Goal: Transaction & Acquisition: Book appointment/travel/reservation

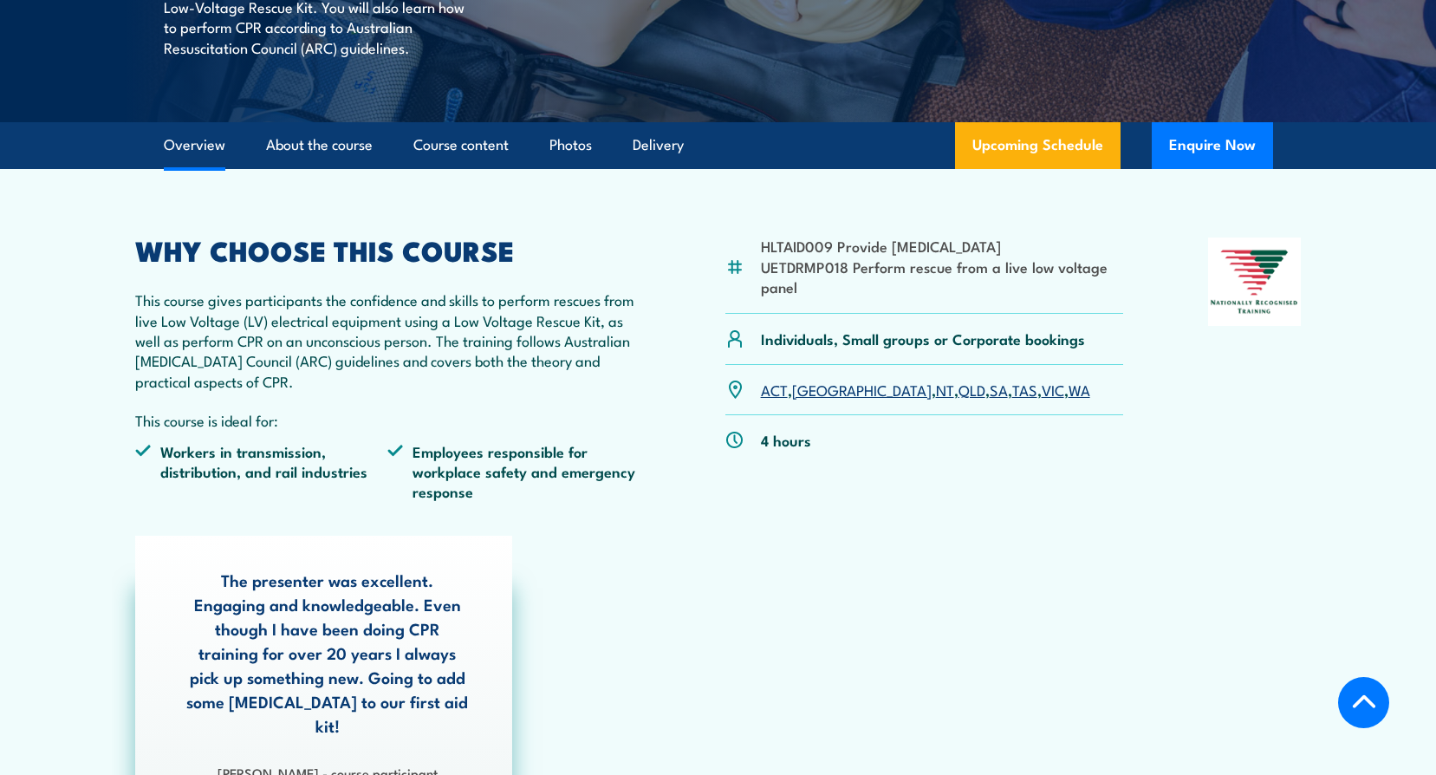
scroll to position [607, 0]
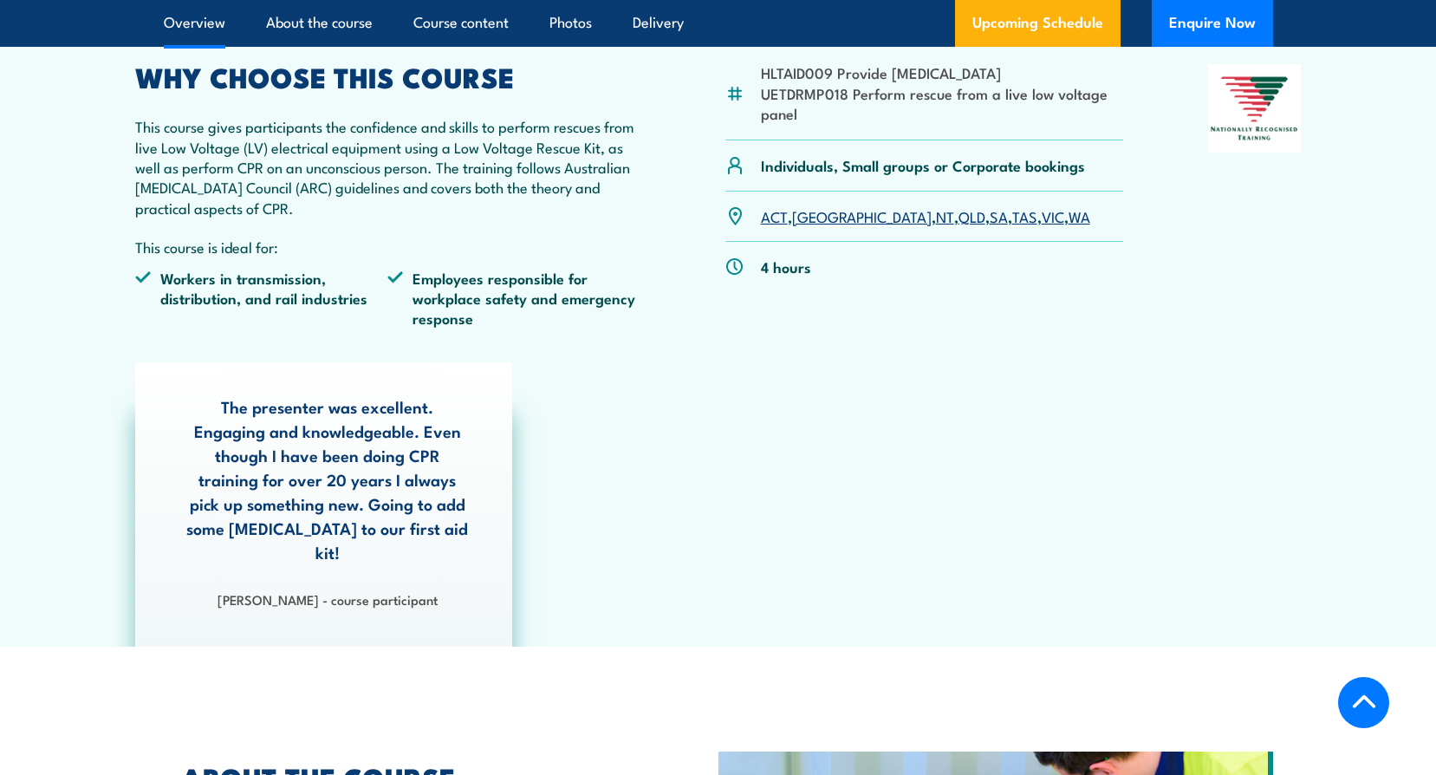
click at [990, 217] on link "SA" at bounding box center [999, 215] width 18 height 21
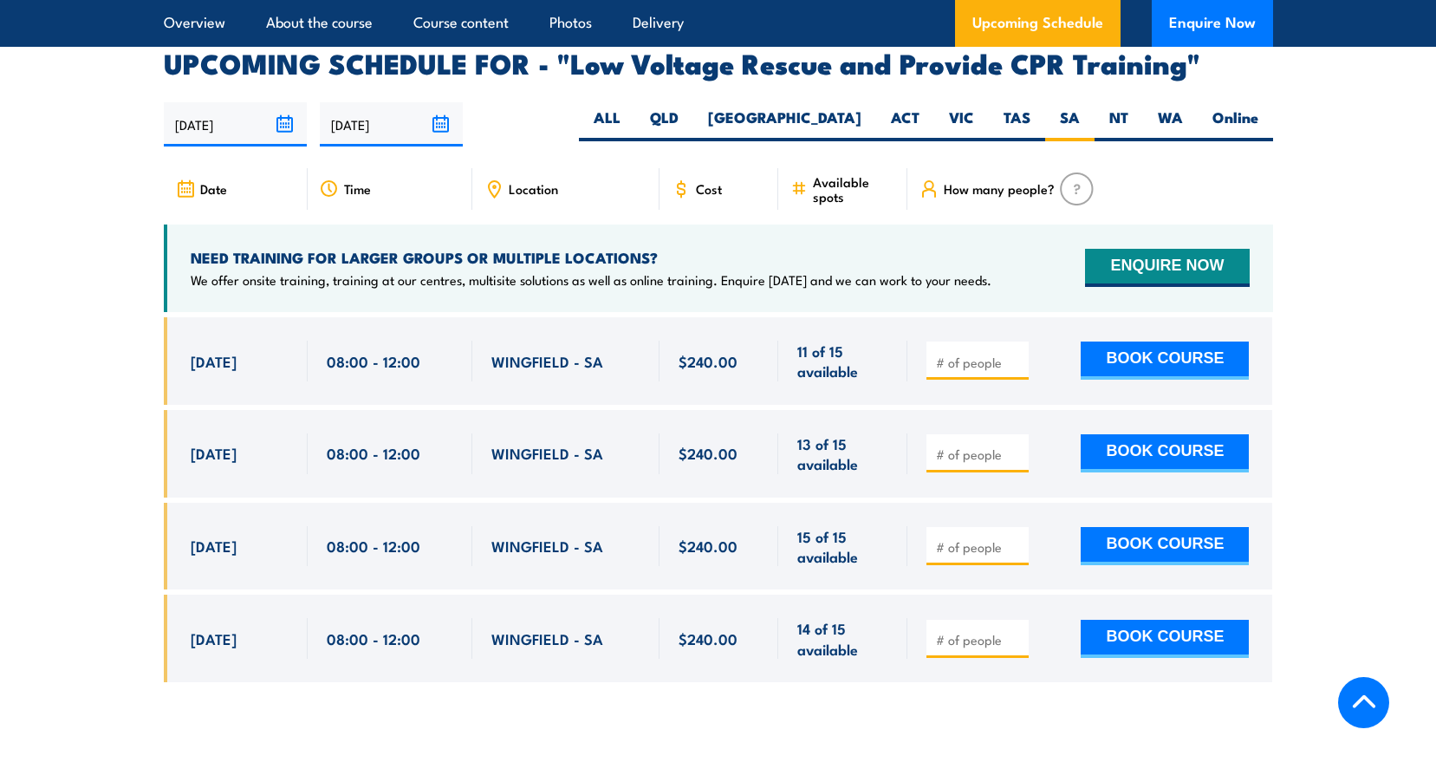
click at [966, 354] on input "number" at bounding box center [979, 362] width 87 height 17
type input "1"
click at [1138, 341] on button "BOOK COURSE" at bounding box center [1165, 360] width 168 height 38
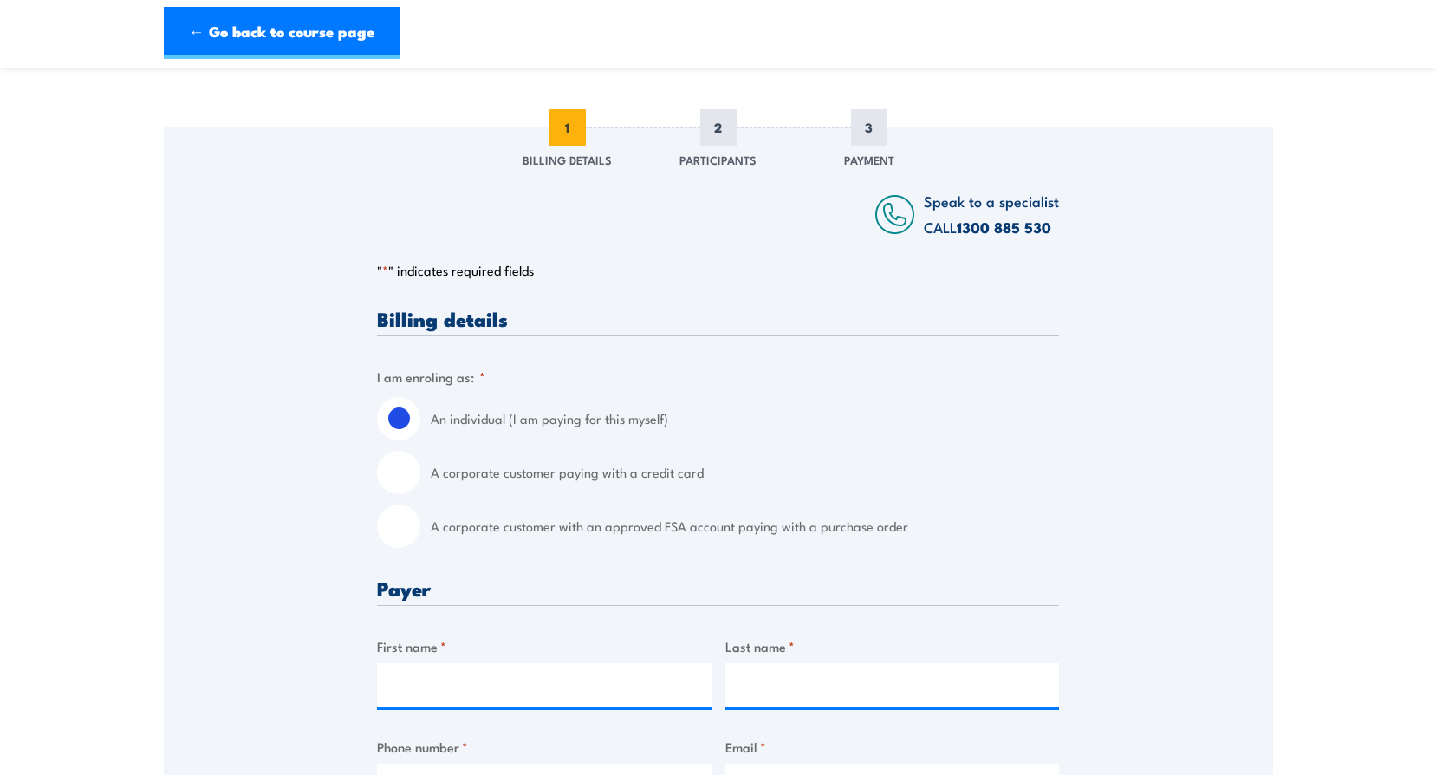
scroll to position [260, 0]
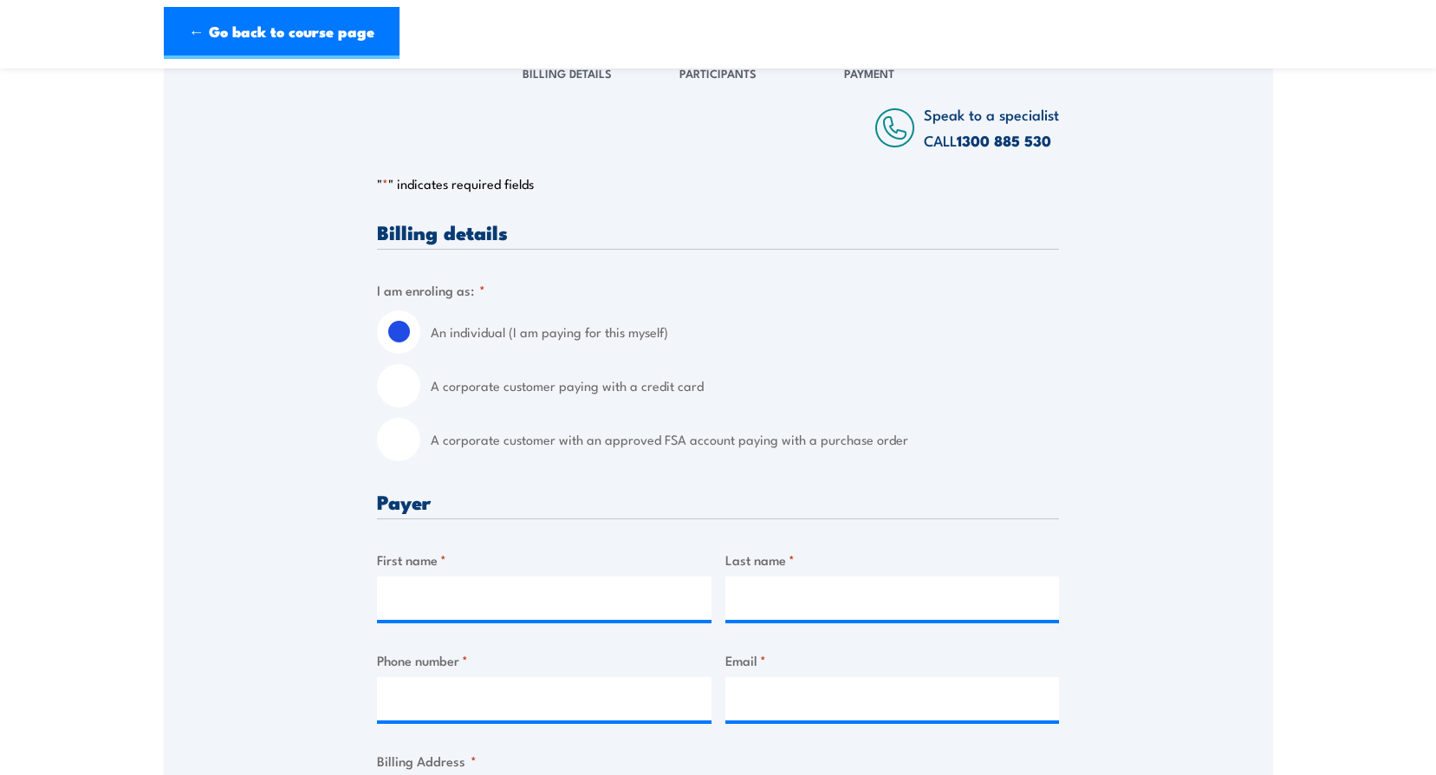
click at [394, 390] on input "A corporate customer paying with a credit card" at bounding box center [398, 385] width 43 height 43
radio input "true"
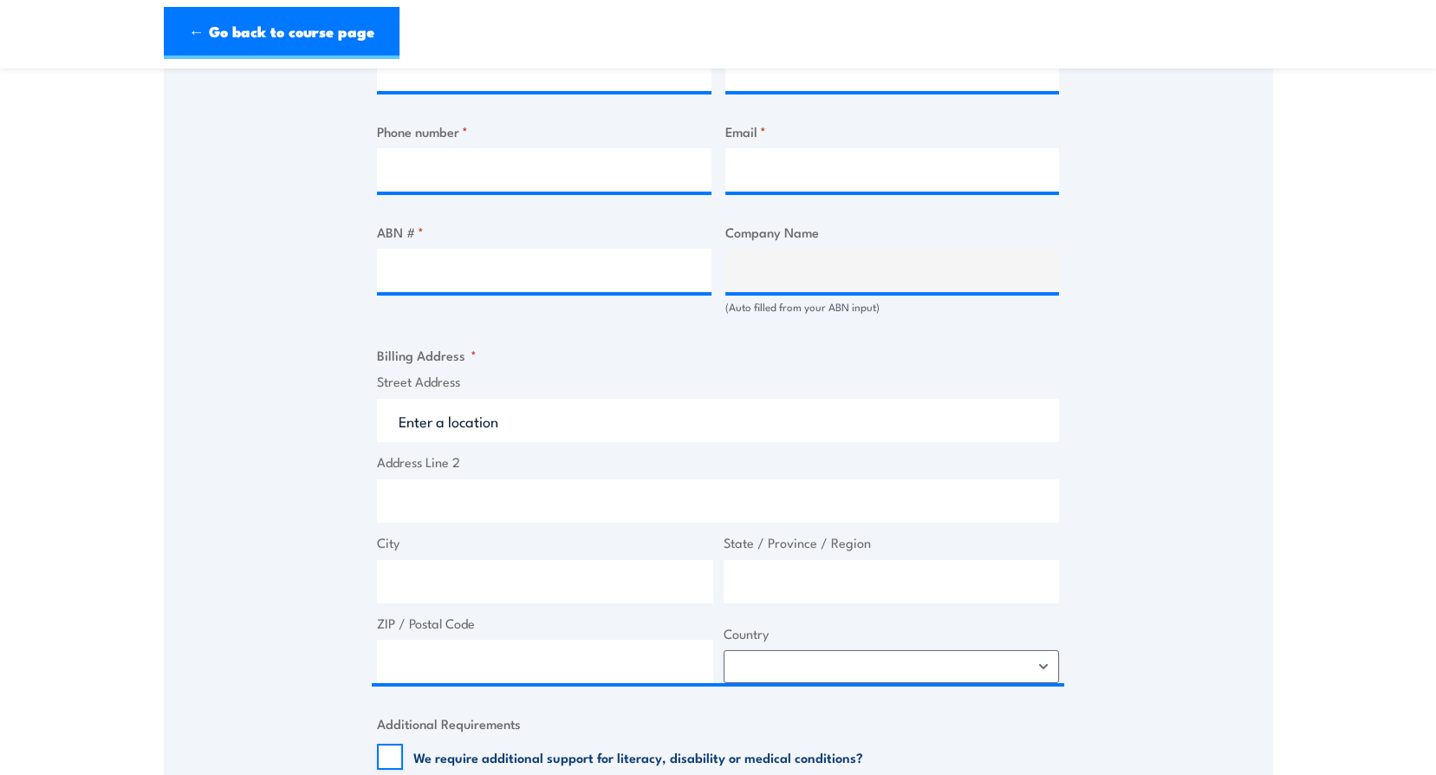
scroll to position [1040, 0]
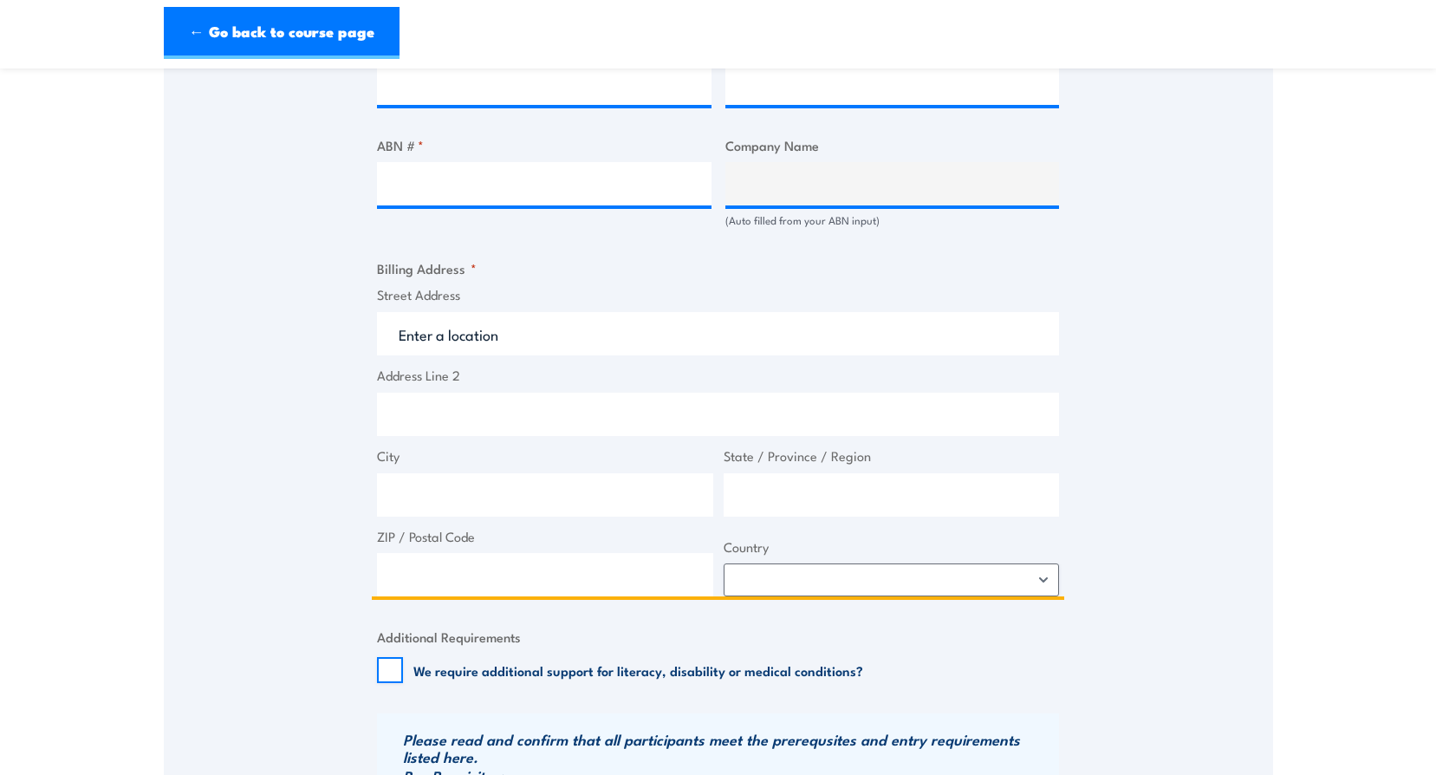
click at [394, 333] on input "Street Address" at bounding box center [718, 333] width 682 height 43
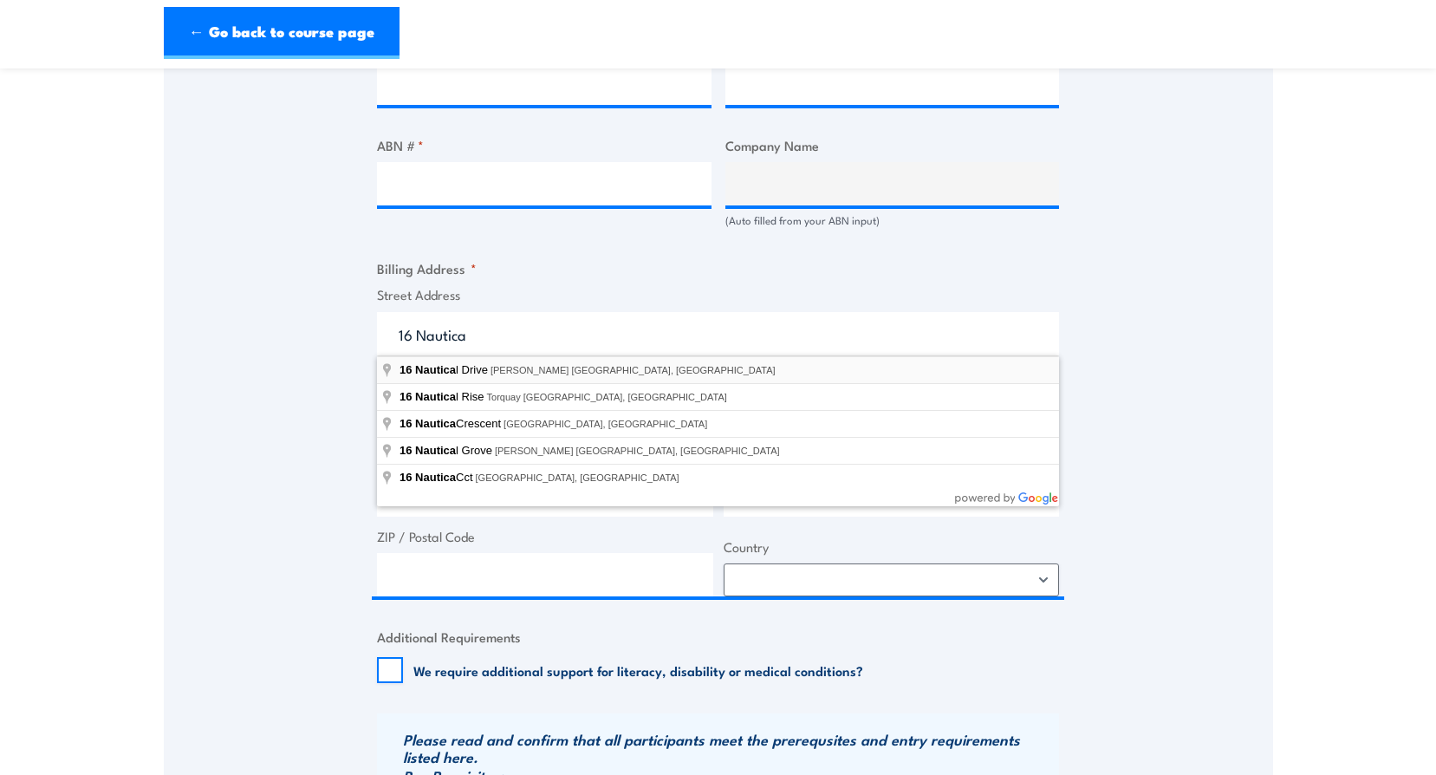
type input "16 Nautical Drive, Henderson WA, Australia"
type input "16 Nautical Dr"
type input "Henderson"
type input "Western Australia"
type input "6166"
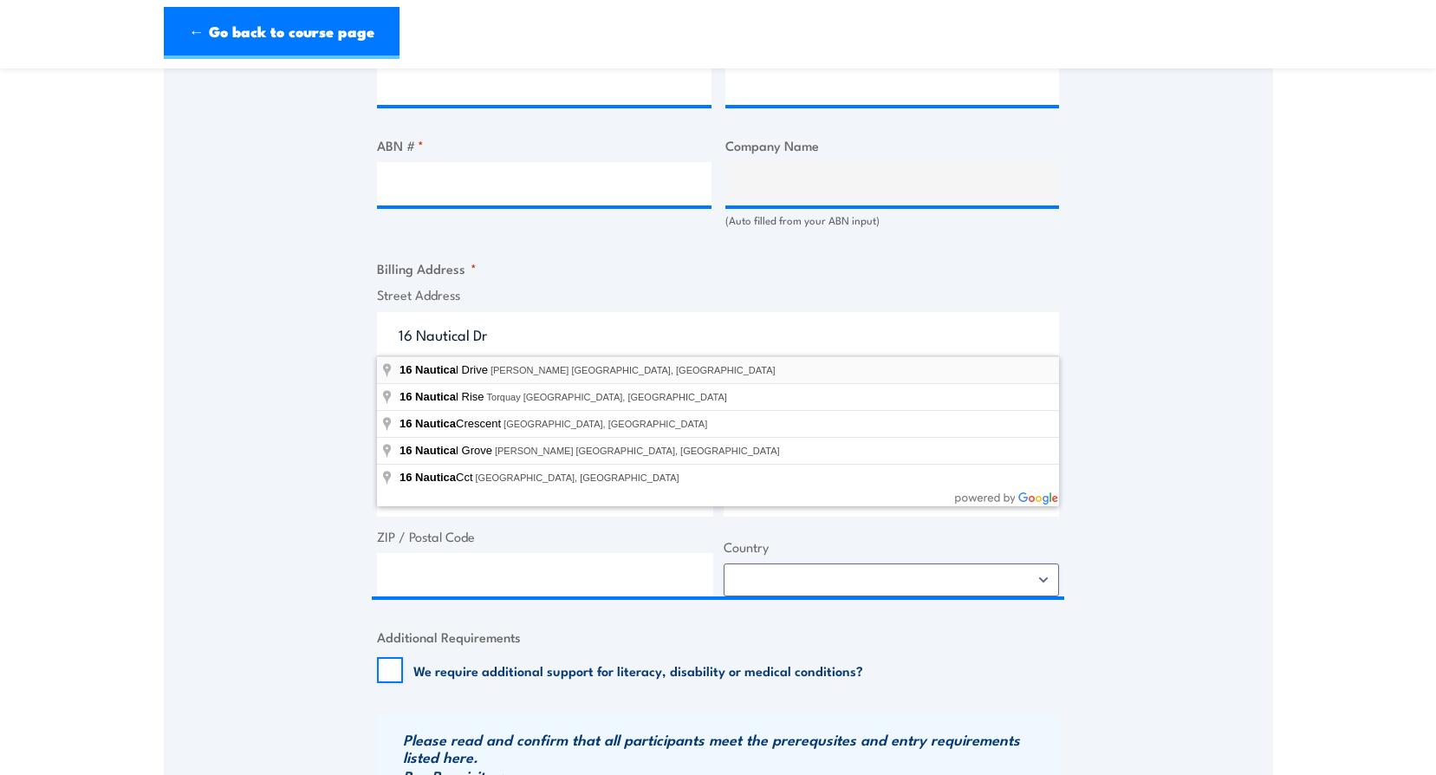
select select "Australia"
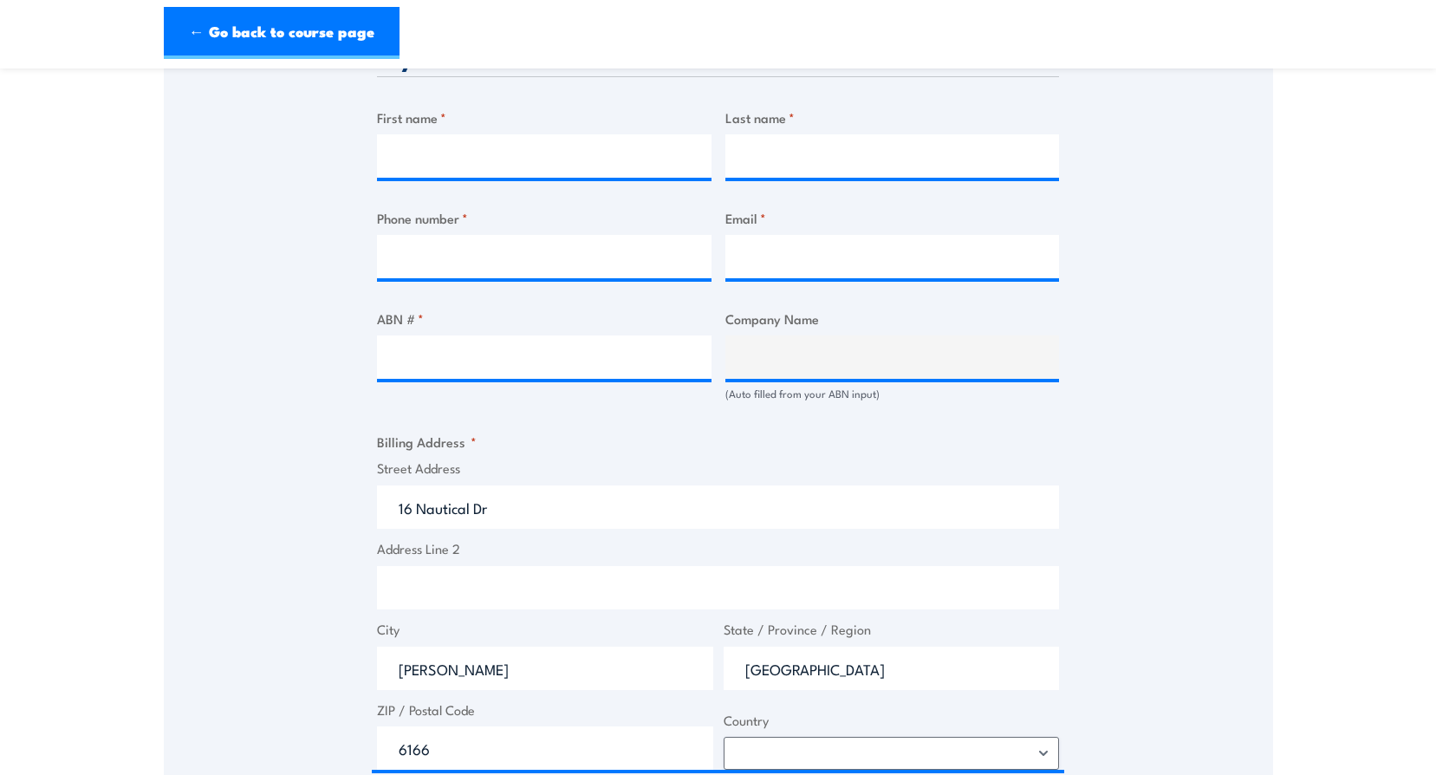
scroll to position [693, 0]
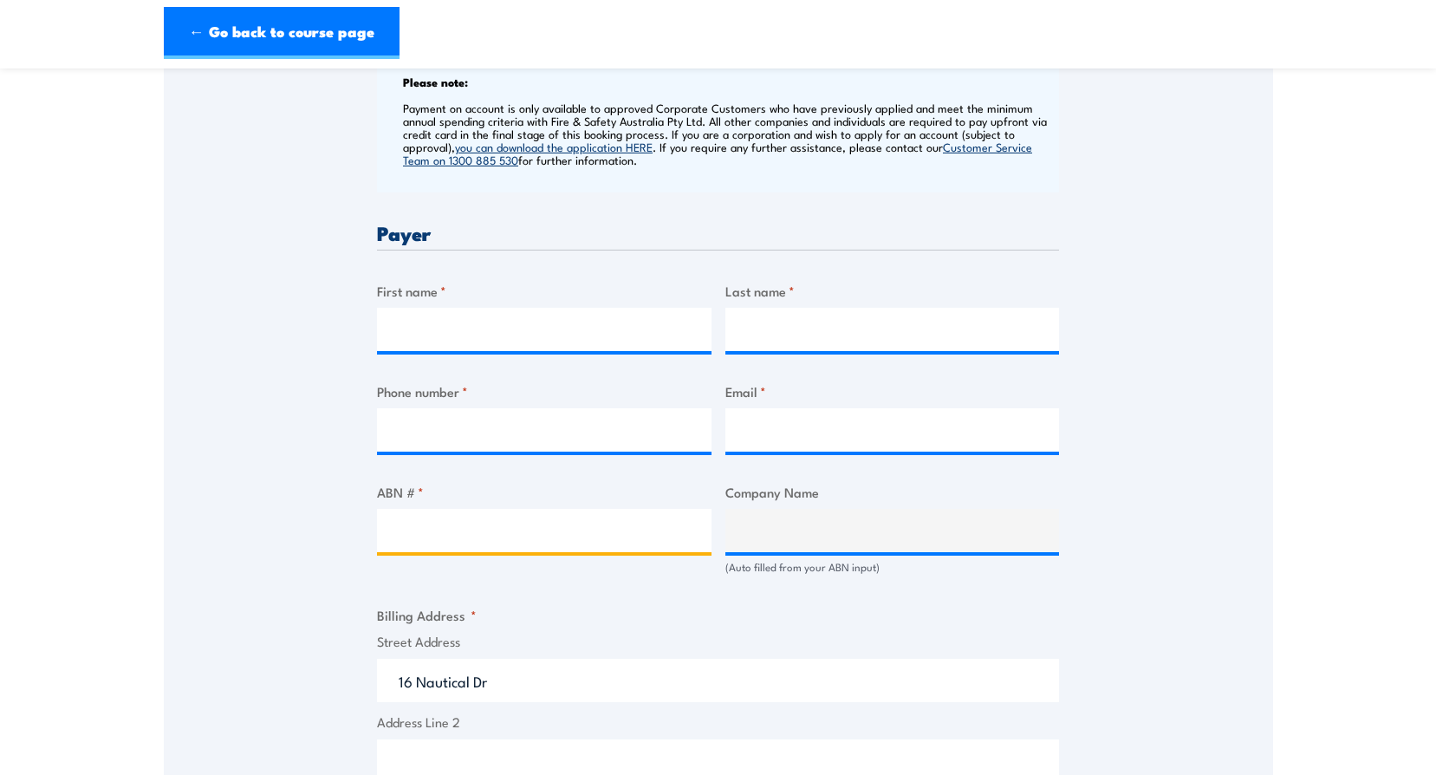
click at [412, 528] on input "ABN # *" at bounding box center [544, 530] width 334 height 43
click at [454, 334] on input "First name *" at bounding box center [544, 329] width 334 height 43
type input "Suzy"
type input "Blake"
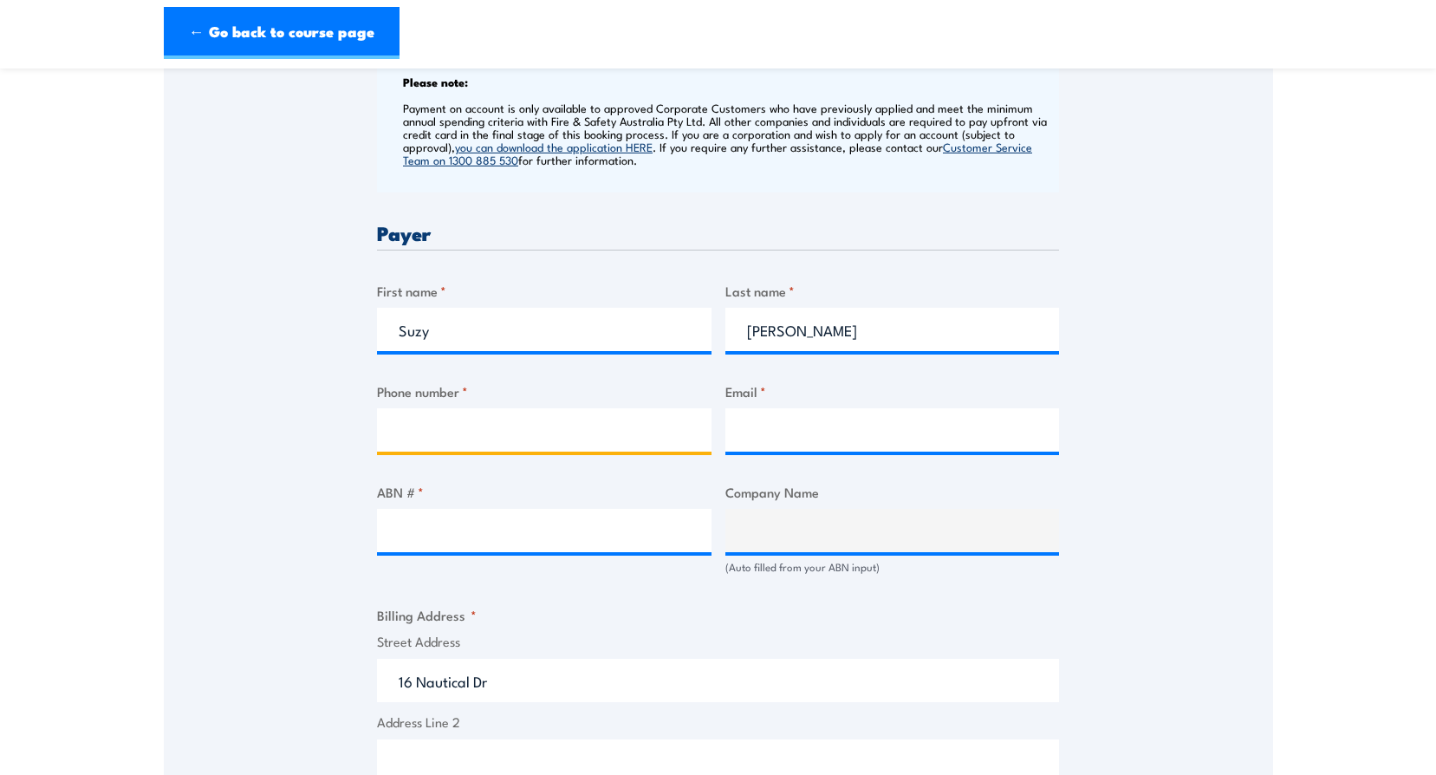
type input "0865955525"
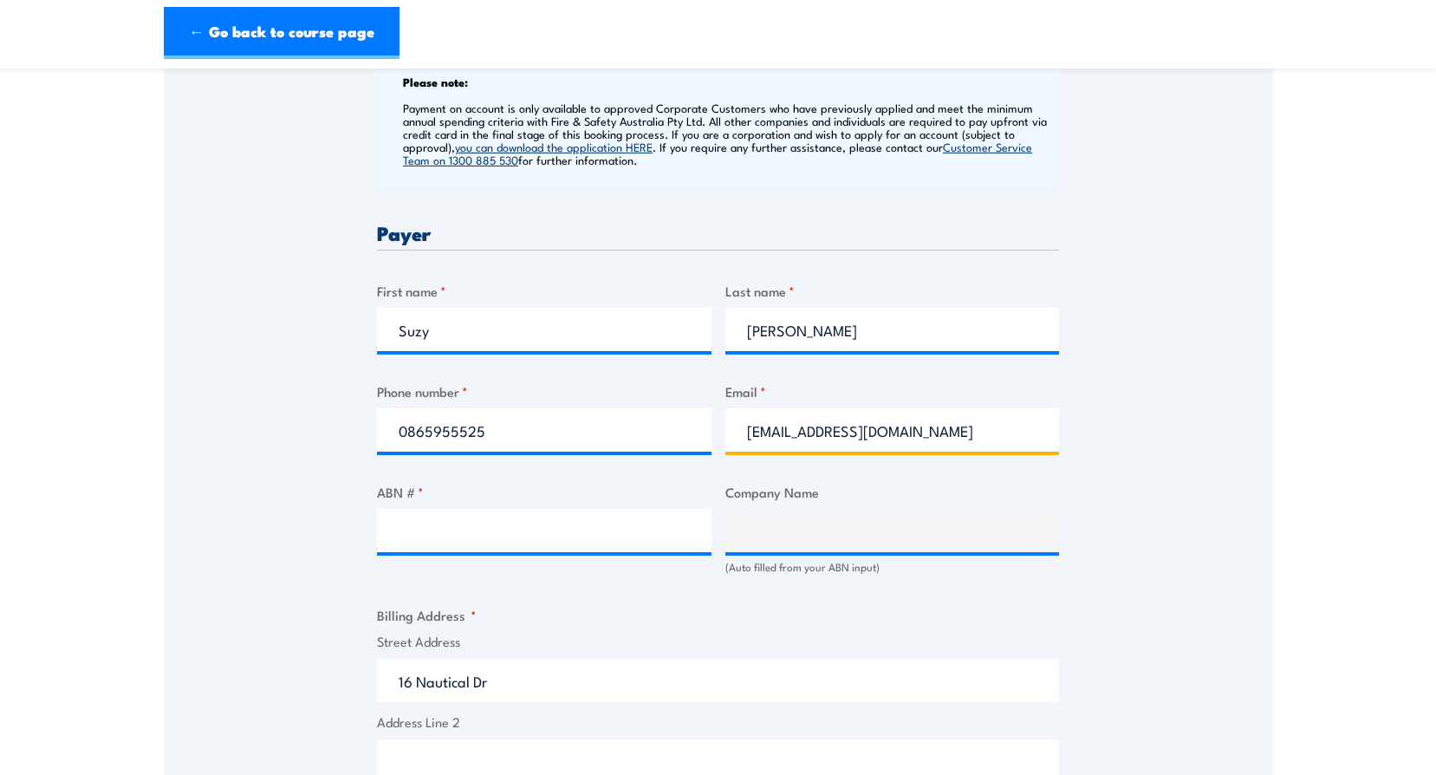
click at [744, 432] on input "suzy.blake@civmec.com.au" at bounding box center [892, 429] width 334 height 43
type input "rto@civmec.com.au"
click at [451, 534] on input "ABN # *" at bounding box center [544, 530] width 334 height 43
click at [404, 531] on input "ABN # *" at bounding box center [544, 530] width 334 height 43
paste input "98137816025"
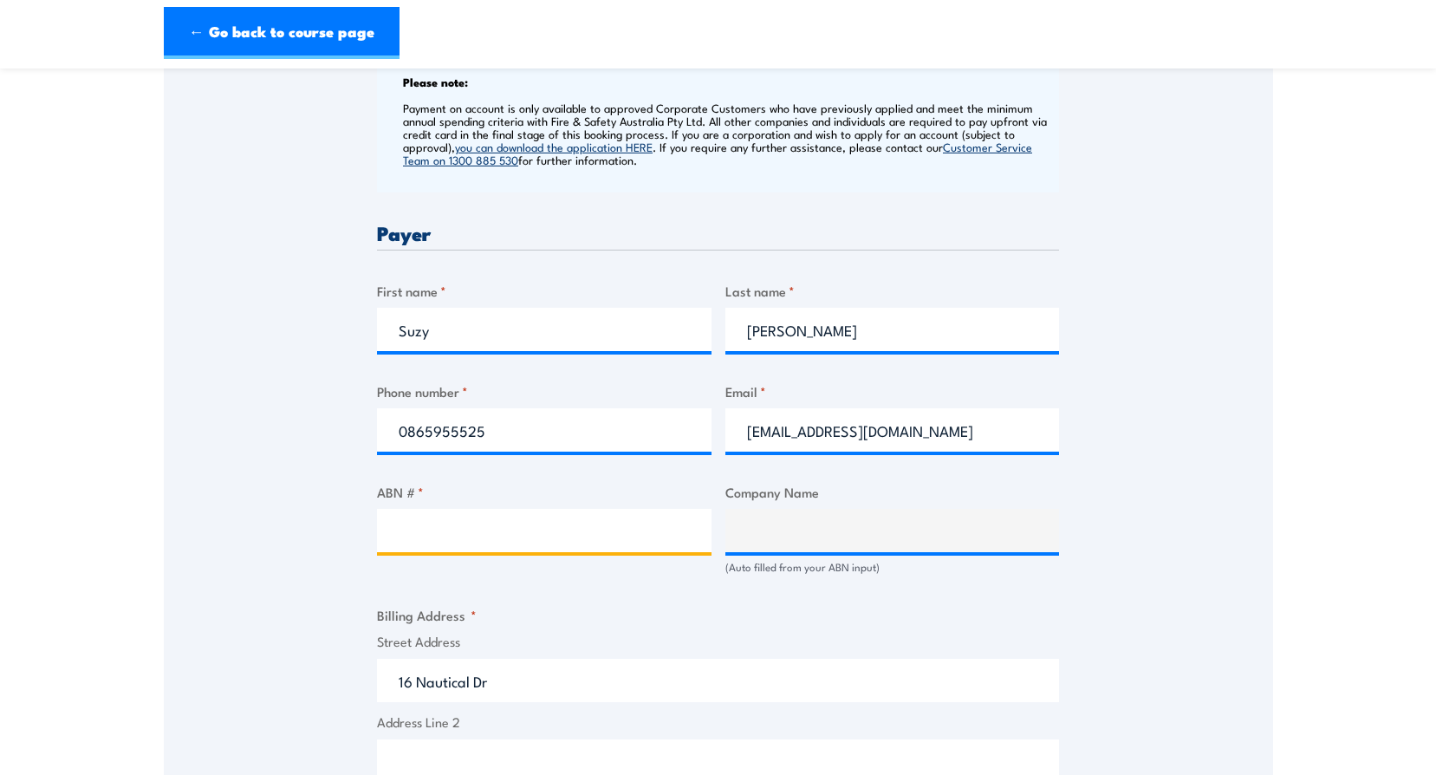
type input "98137816025"
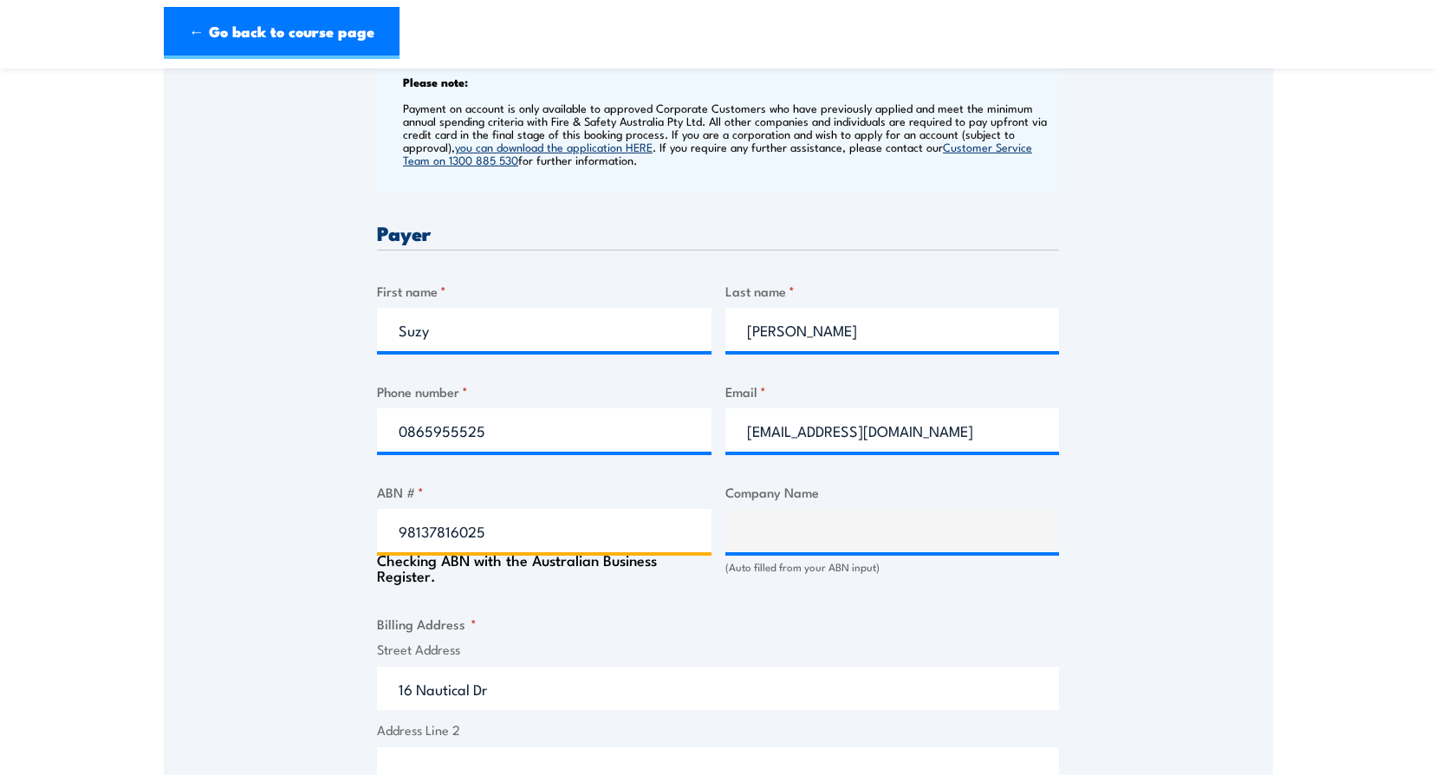
type input "CIVMEC CONSTRUCTION & ENGINEERING PTY LTD"
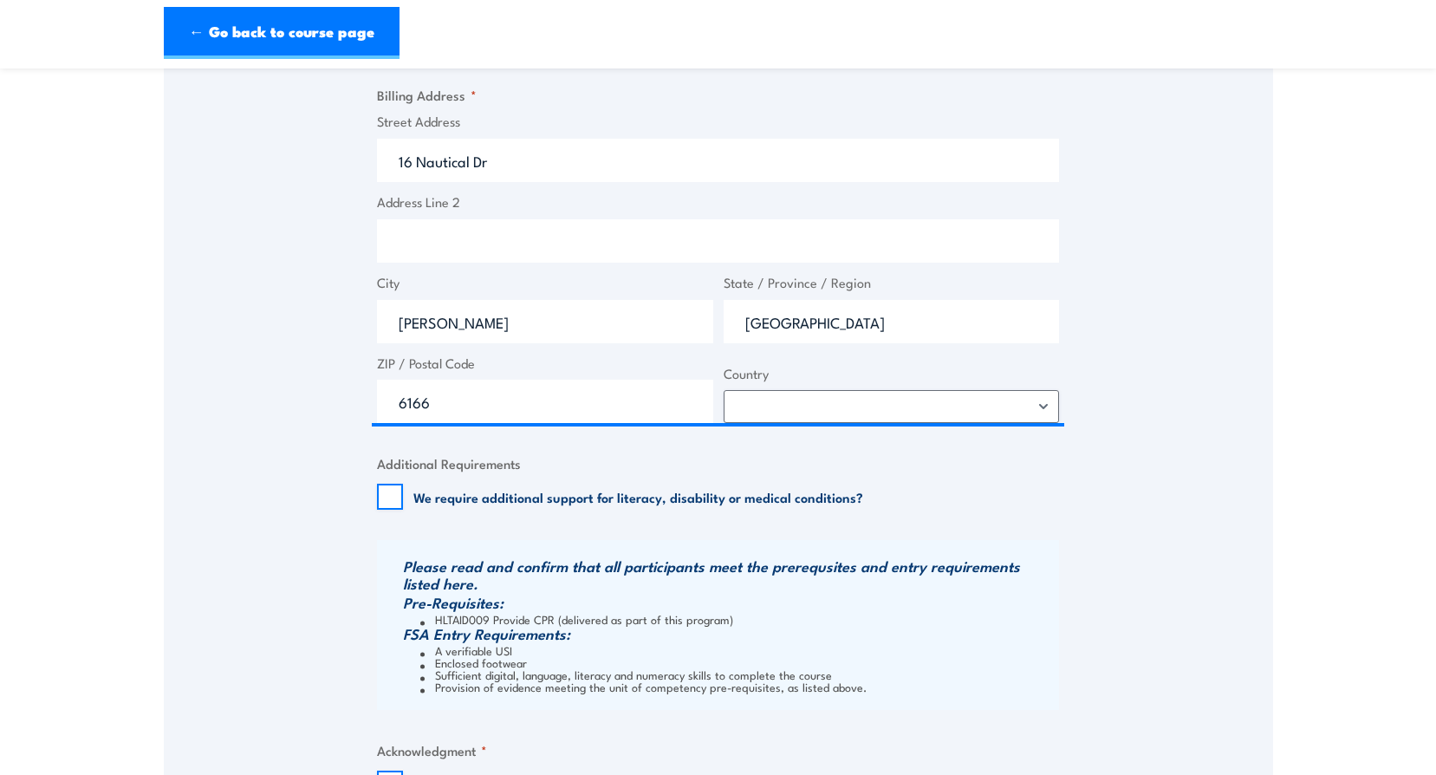
scroll to position [1560, 0]
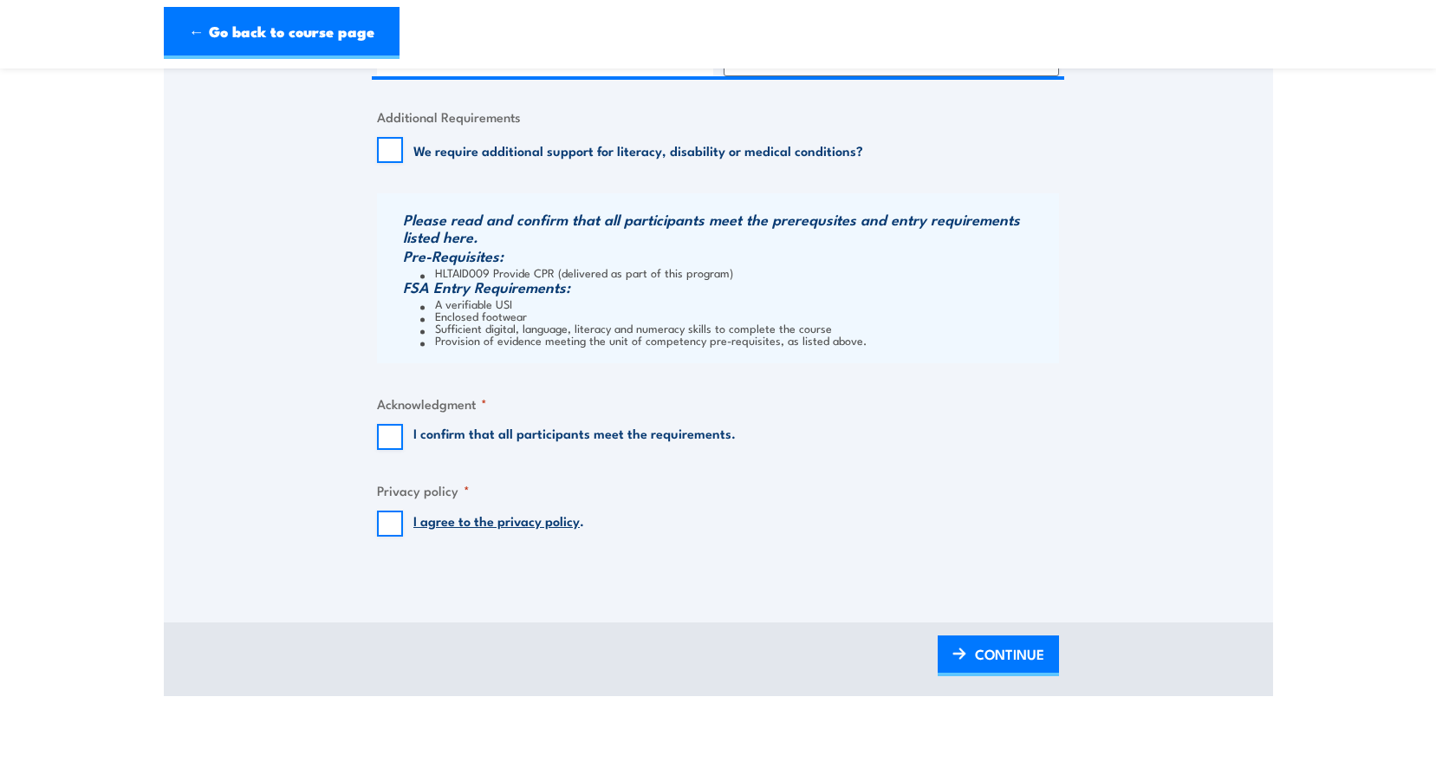
type input "98137816025"
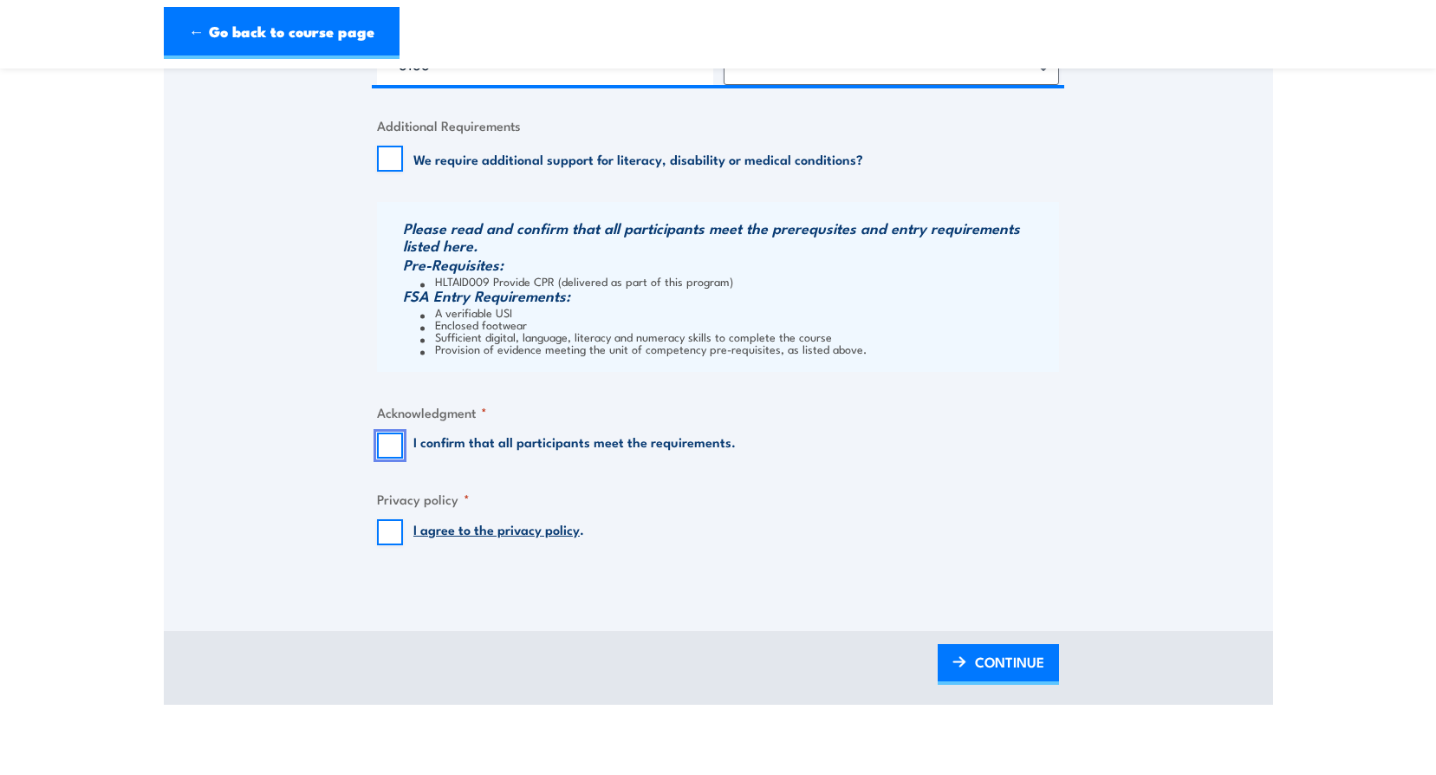
scroll to position [1568, 0]
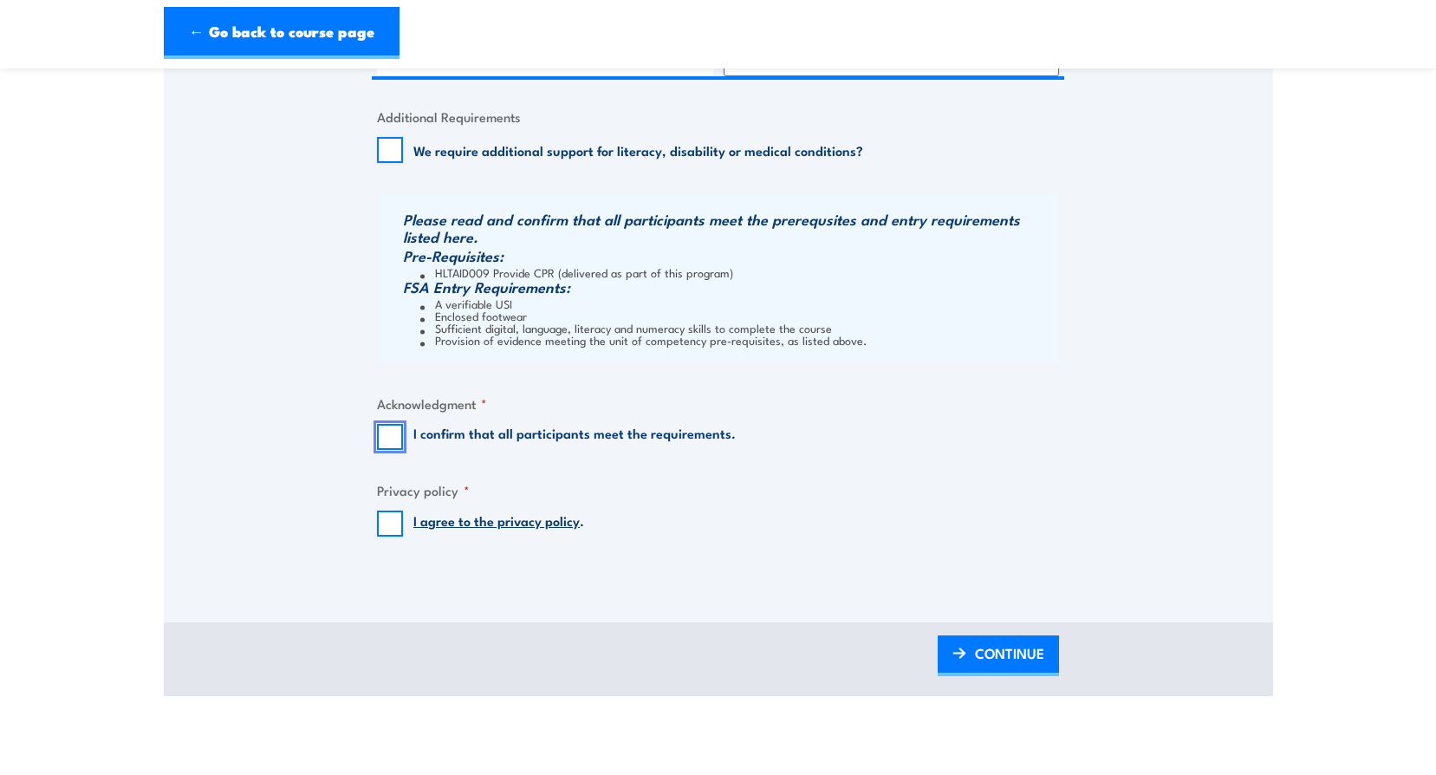
click at [393, 445] on input "I confirm that all participants meet the requirements." at bounding box center [390, 437] width 26 height 26
checkbox input "true"
click at [989, 659] on span "CONTINUE" at bounding box center [1009, 654] width 69 height 46
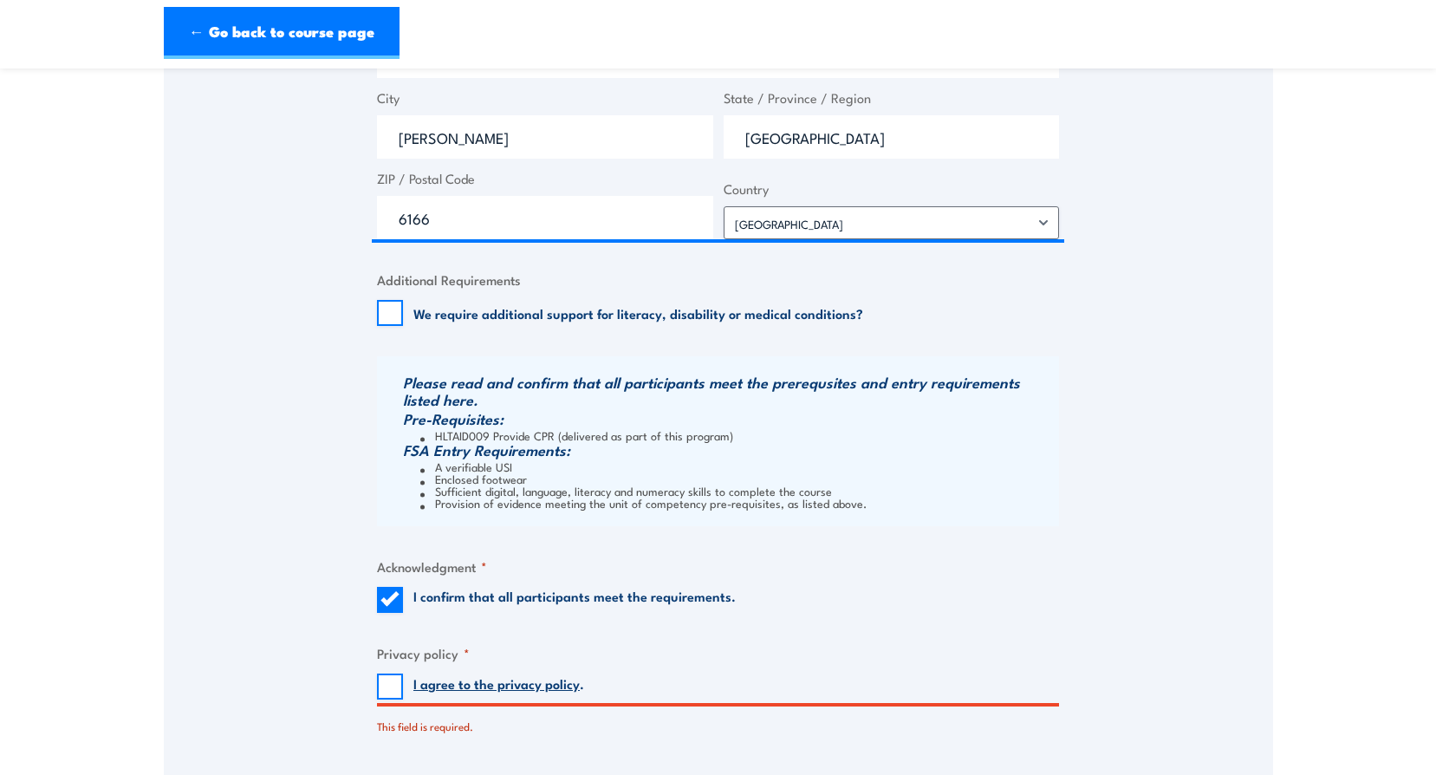
scroll to position [1646, 0]
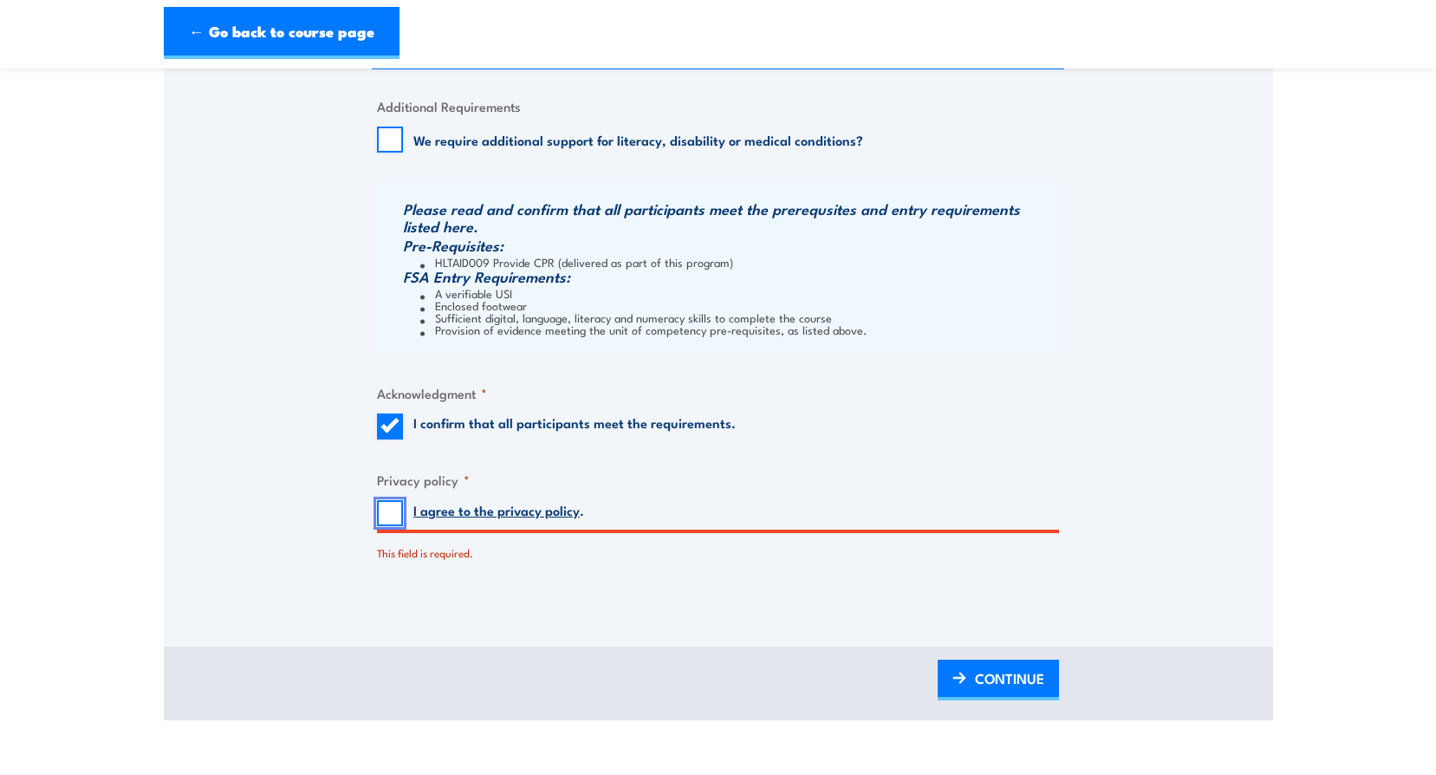
click at [386, 513] on input "I agree to the privacy policy ." at bounding box center [390, 513] width 26 height 26
checkbox input "true"
click at [986, 677] on span "CONTINUE" at bounding box center [1009, 678] width 69 height 46
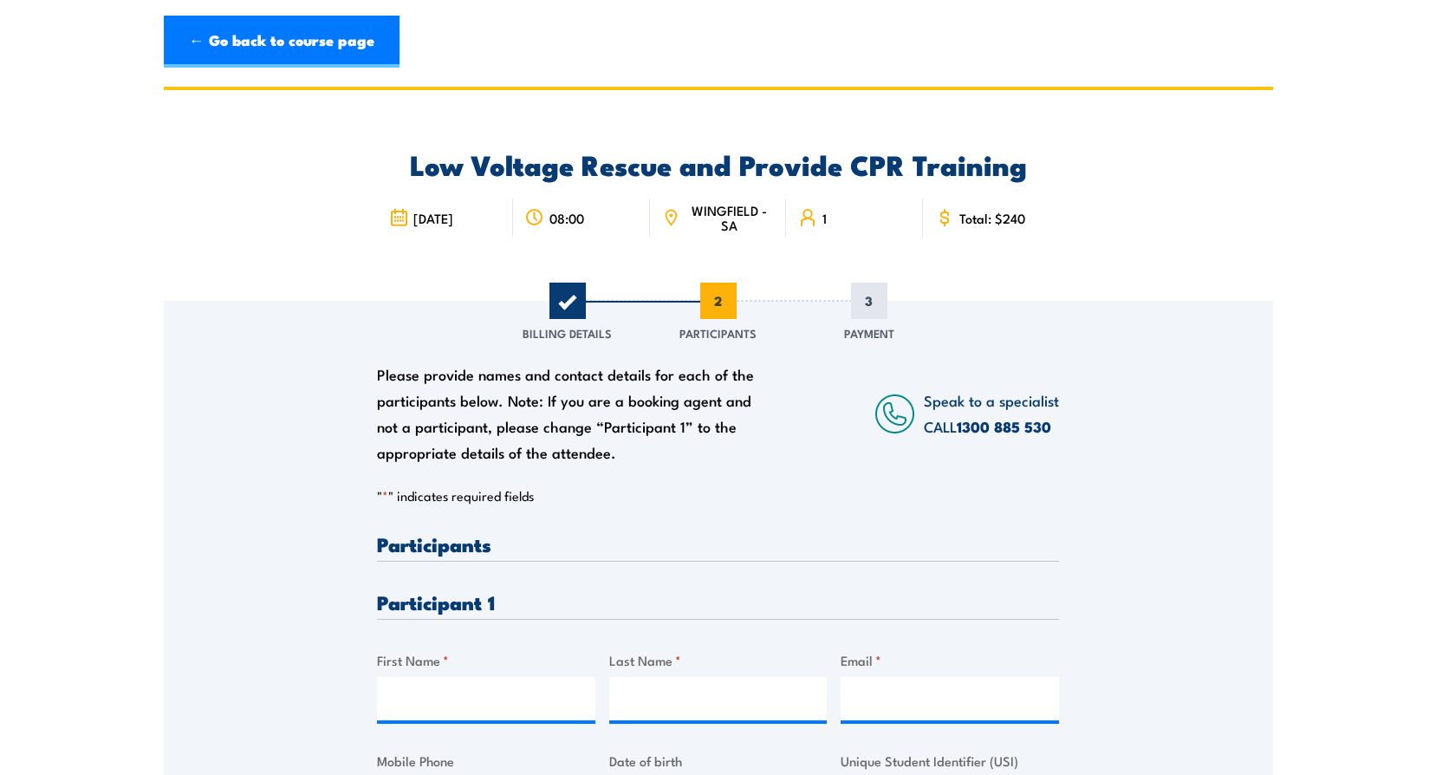
scroll to position [173, 0]
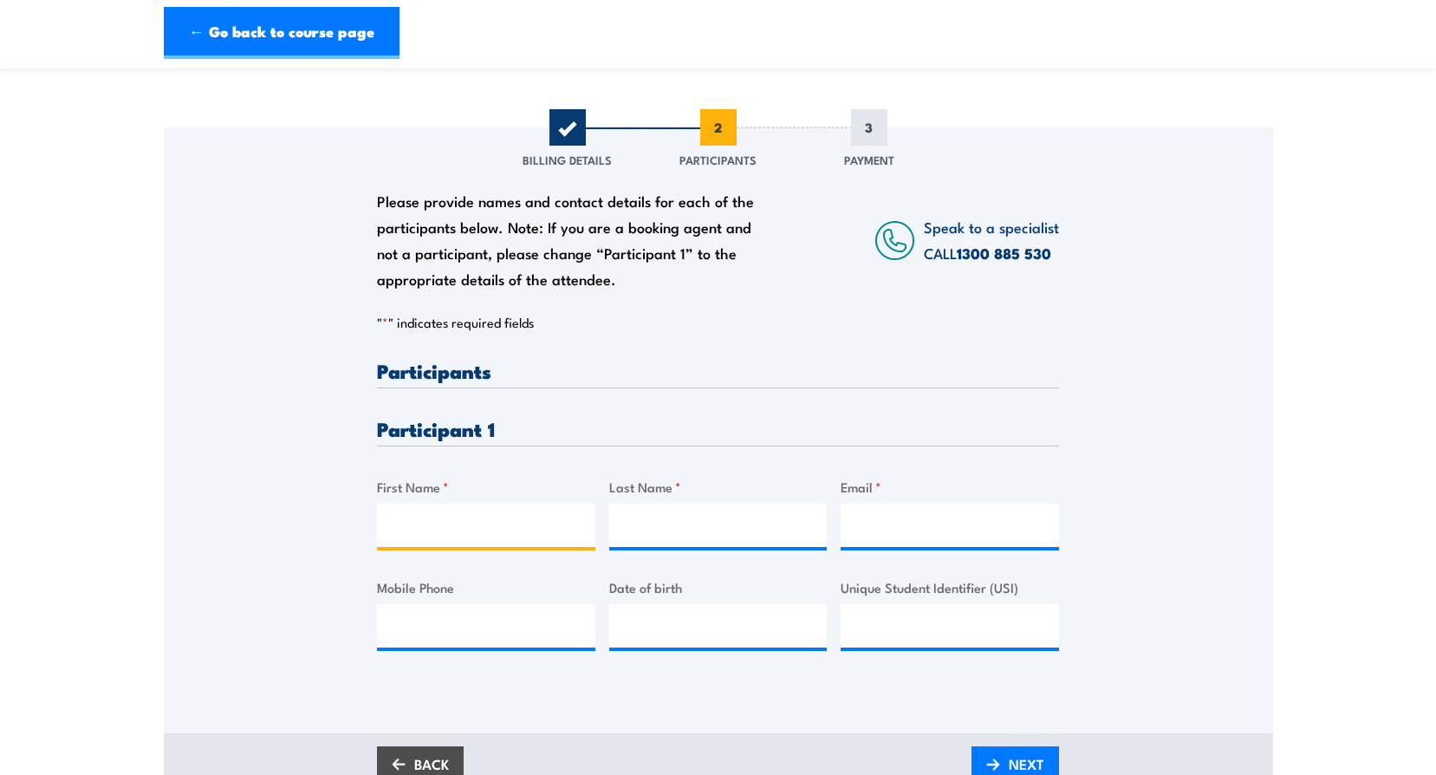
click at [436, 525] on input "First Name *" at bounding box center [486, 524] width 218 height 43
click at [403, 523] on input "First Name *" at bounding box center [486, 524] width 218 height 43
type input "Aaron"
click at [656, 524] on input "Last Name *" at bounding box center [718, 524] width 218 height 43
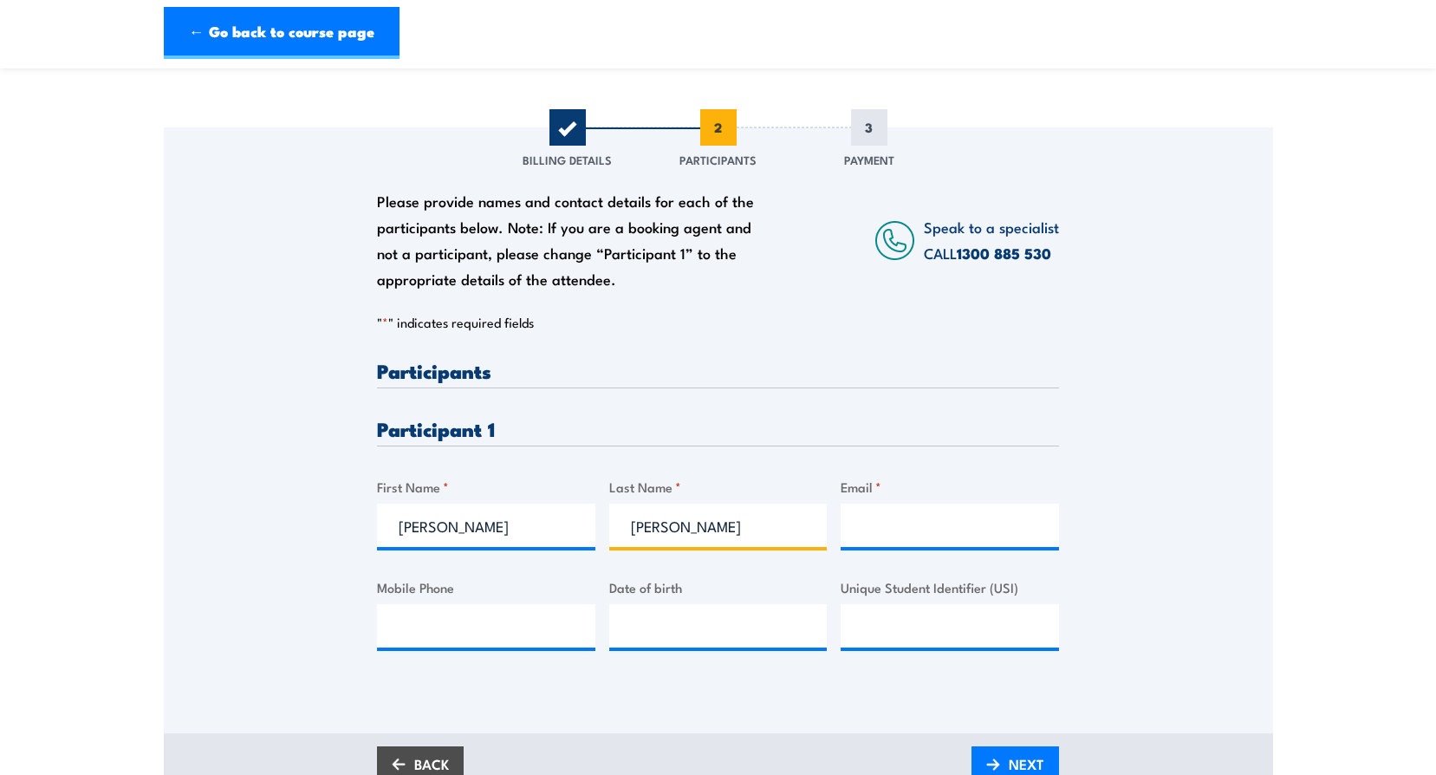
type input "Folland"
click at [903, 535] on input "Email *" at bounding box center [949, 524] width 218 height 43
click at [886, 519] on input "Email *" at bounding box center [949, 524] width 218 height 43
paste input "Aaron.folland@luerssen.com.au"
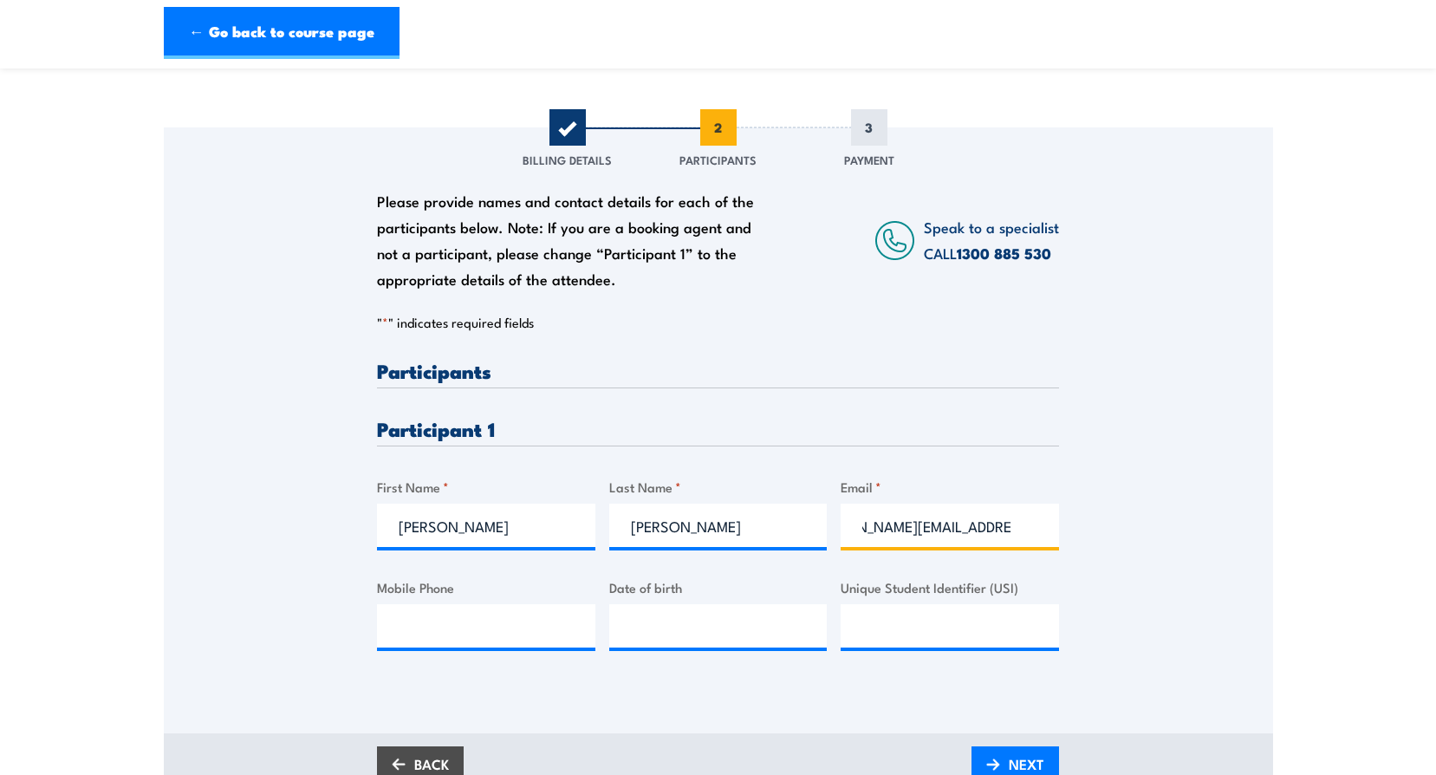
scroll to position [260, 0]
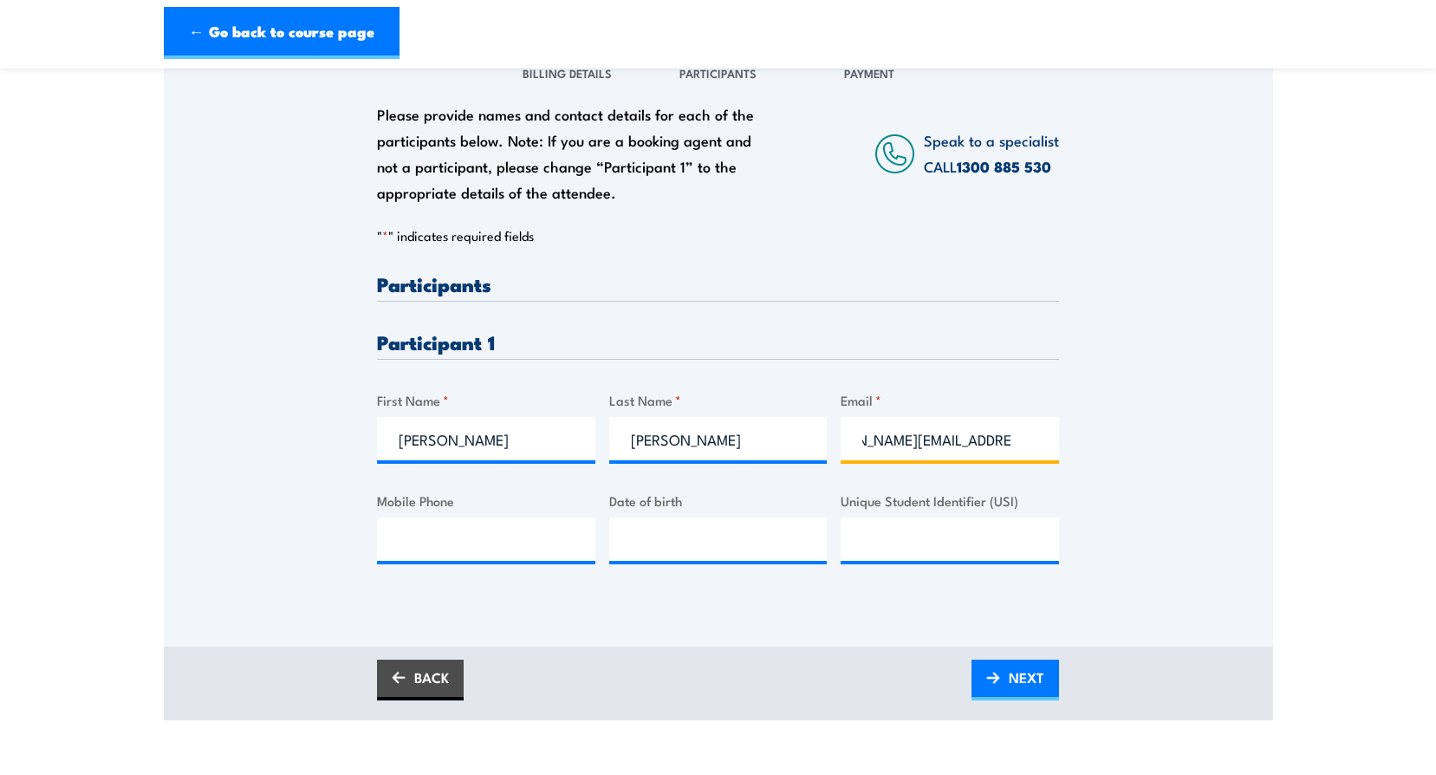
type input "Aaron.folland@luerssen.com.au"
click at [522, 542] on input "Mobile Phone" at bounding box center [486, 538] width 218 height 43
click at [450, 529] on input "Mobile Phone" at bounding box center [486, 538] width 218 height 43
paste input "0418 981 381"
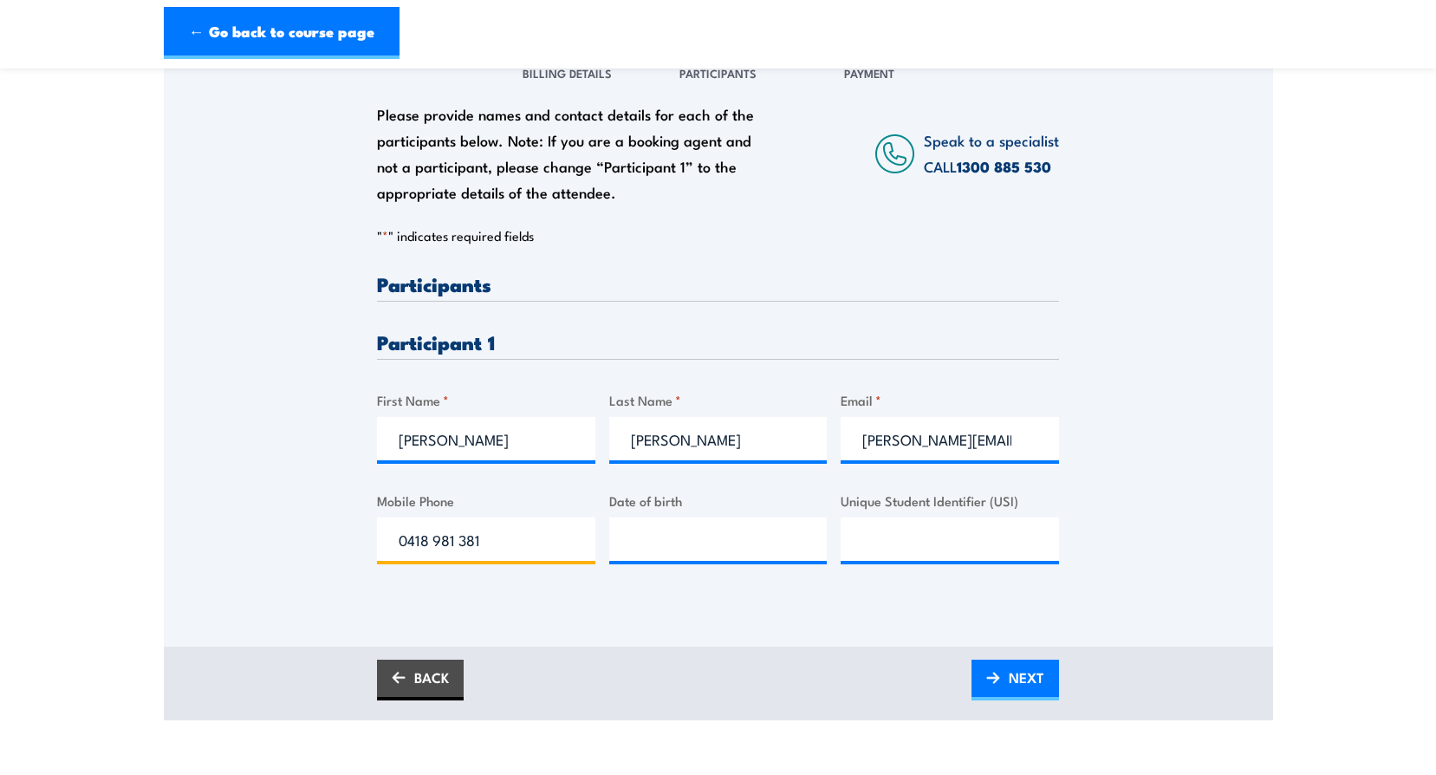
type input "0418 981 381"
click at [720, 543] on input "__/__/____" at bounding box center [718, 538] width 218 height 43
paste input "15/05/1983"
type input "15/05/1983"
click at [870, 547] on input "Unique Student Identifier (USI)" at bounding box center [949, 538] width 218 height 43
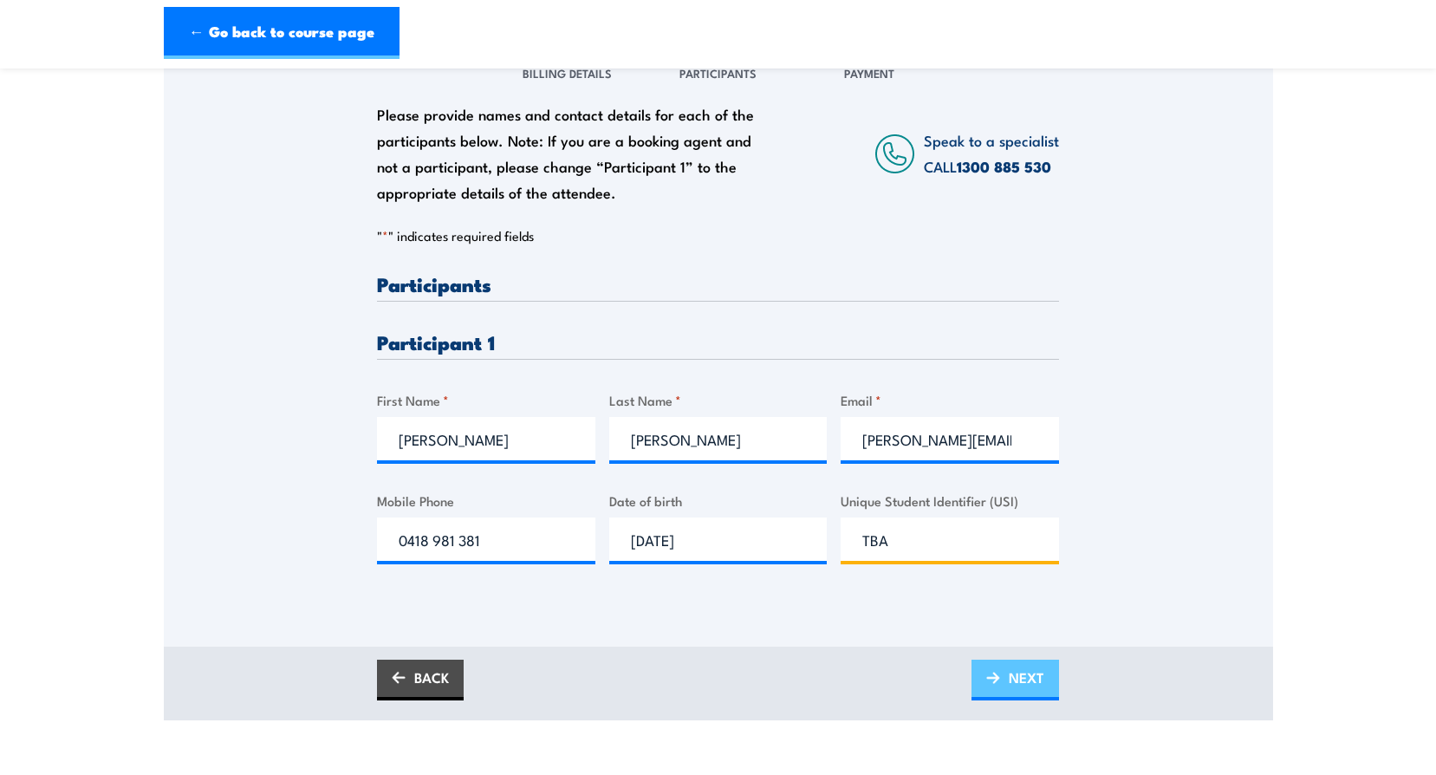
type input "TBA"
click at [1025, 684] on span "NEXT" at bounding box center [1027, 677] width 36 height 46
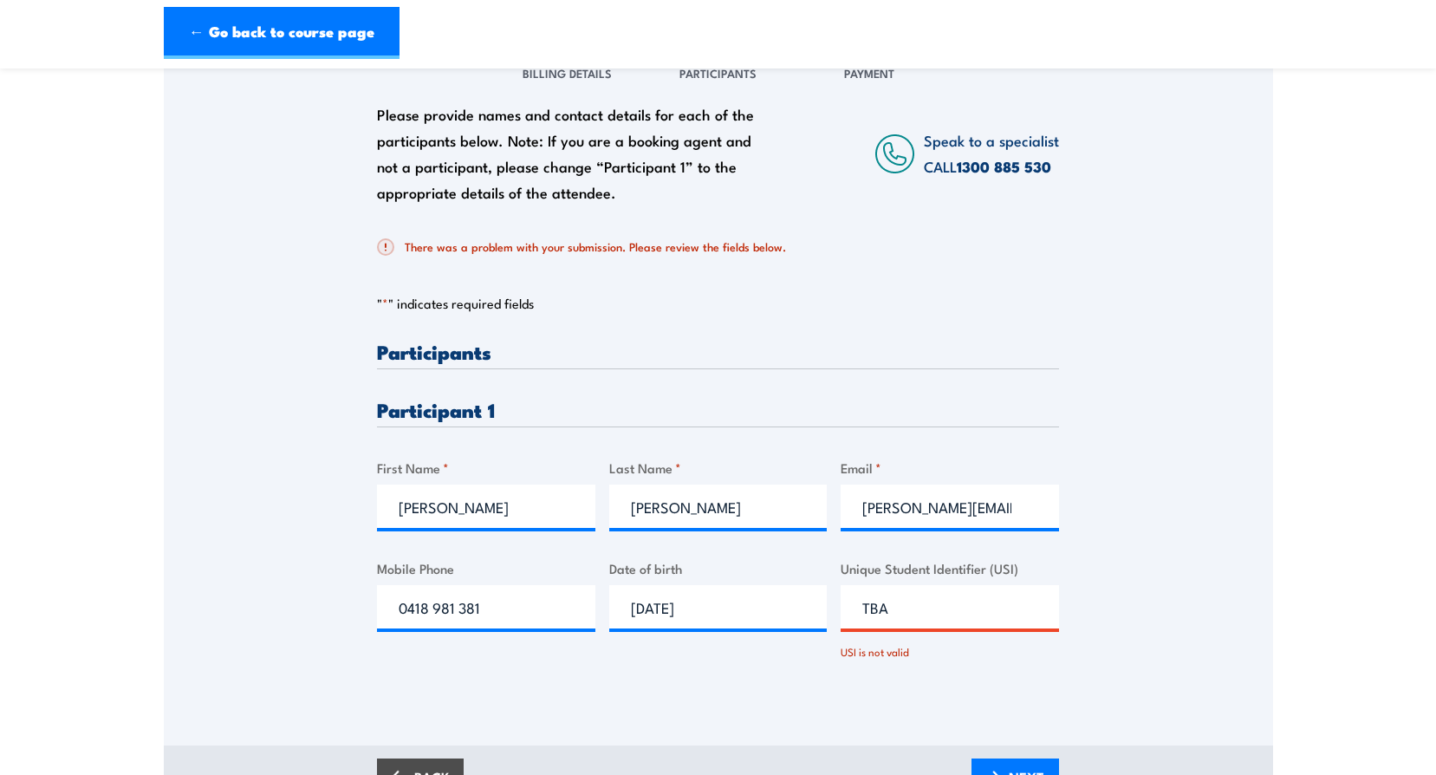
scroll to position [347, 0]
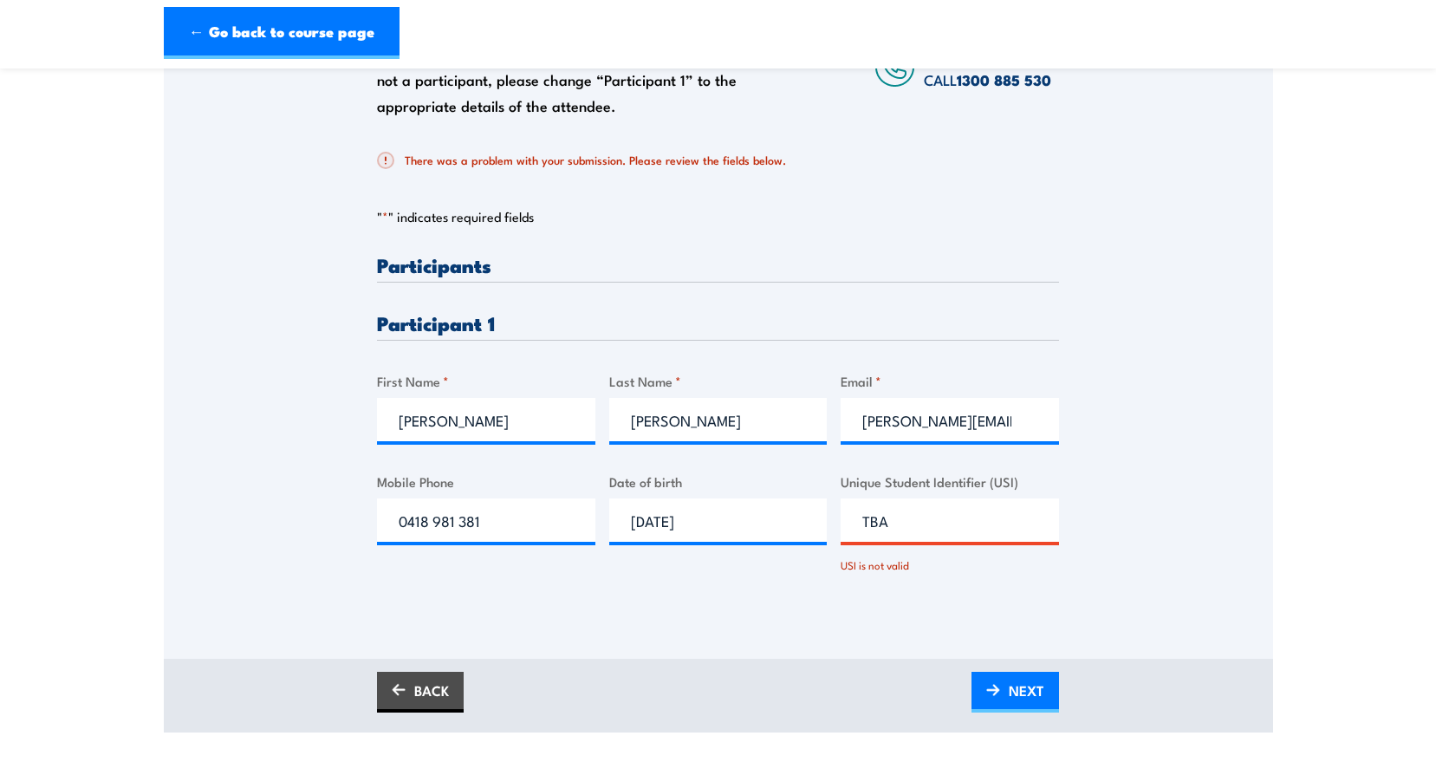
click at [889, 524] on input "TBA" at bounding box center [949, 519] width 218 height 43
click at [910, 519] on input "TBAno access" at bounding box center [949, 519] width 218 height 43
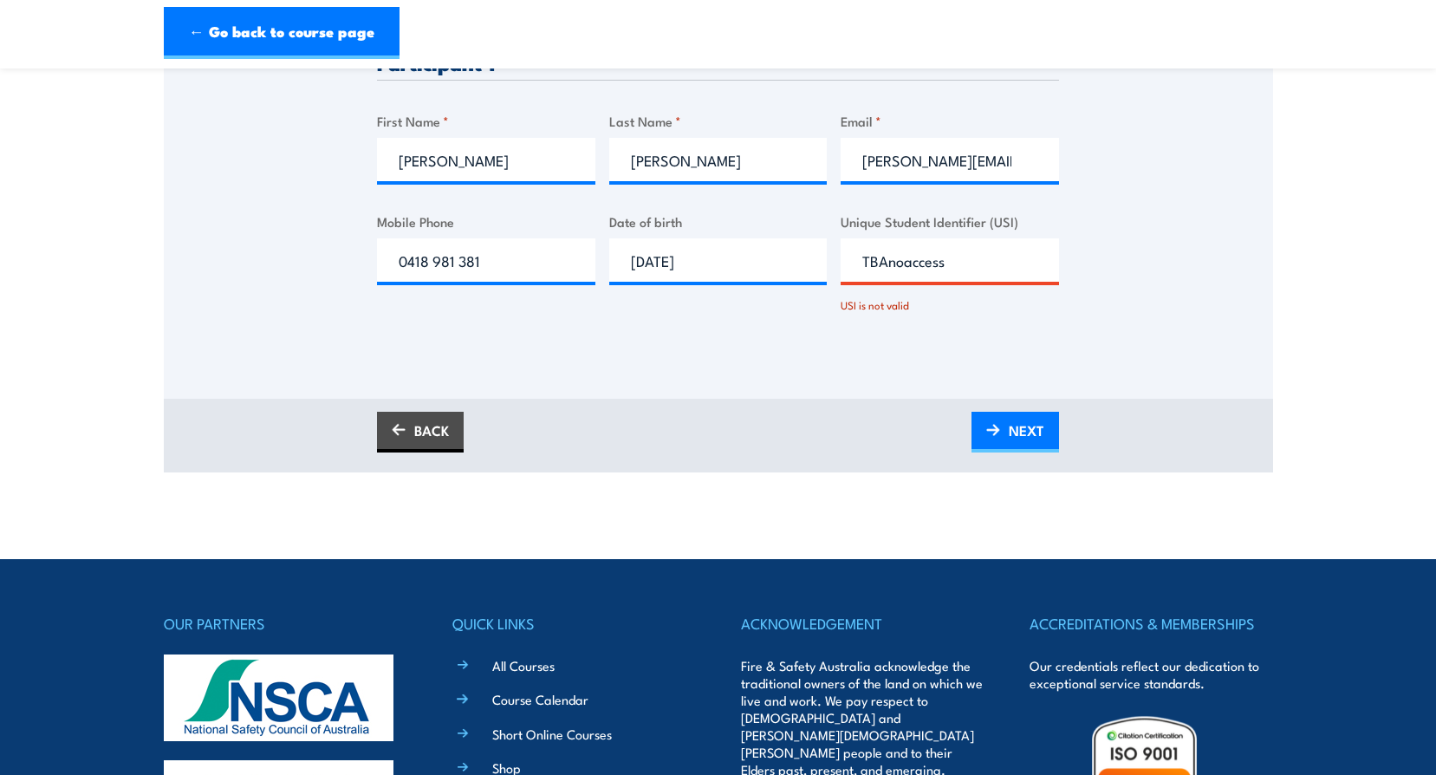
scroll to position [433, 0]
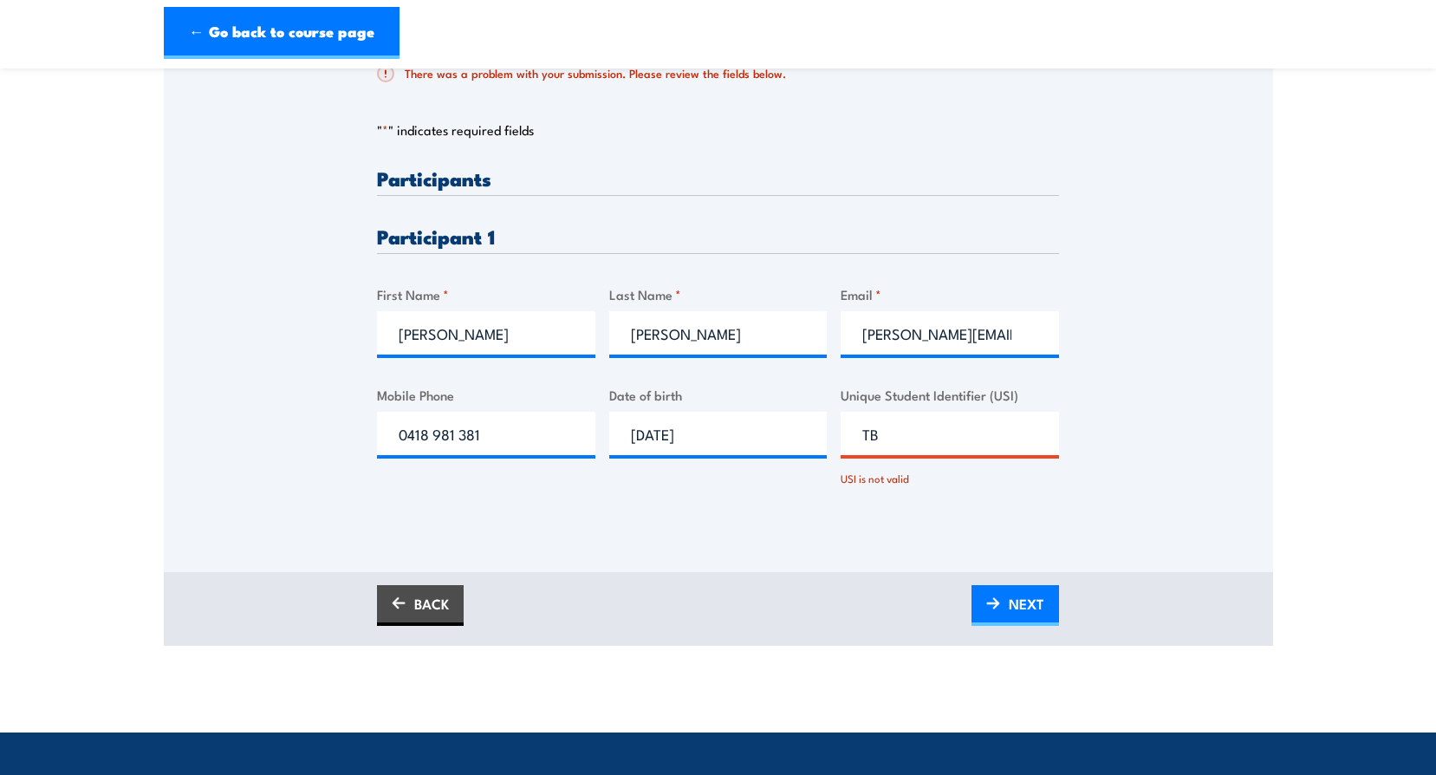
type input "T"
type input "4ULBGN4REK"
click at [1028, 605] on span "NEXT" at bounding box center [1027, 604] width 36 height 46
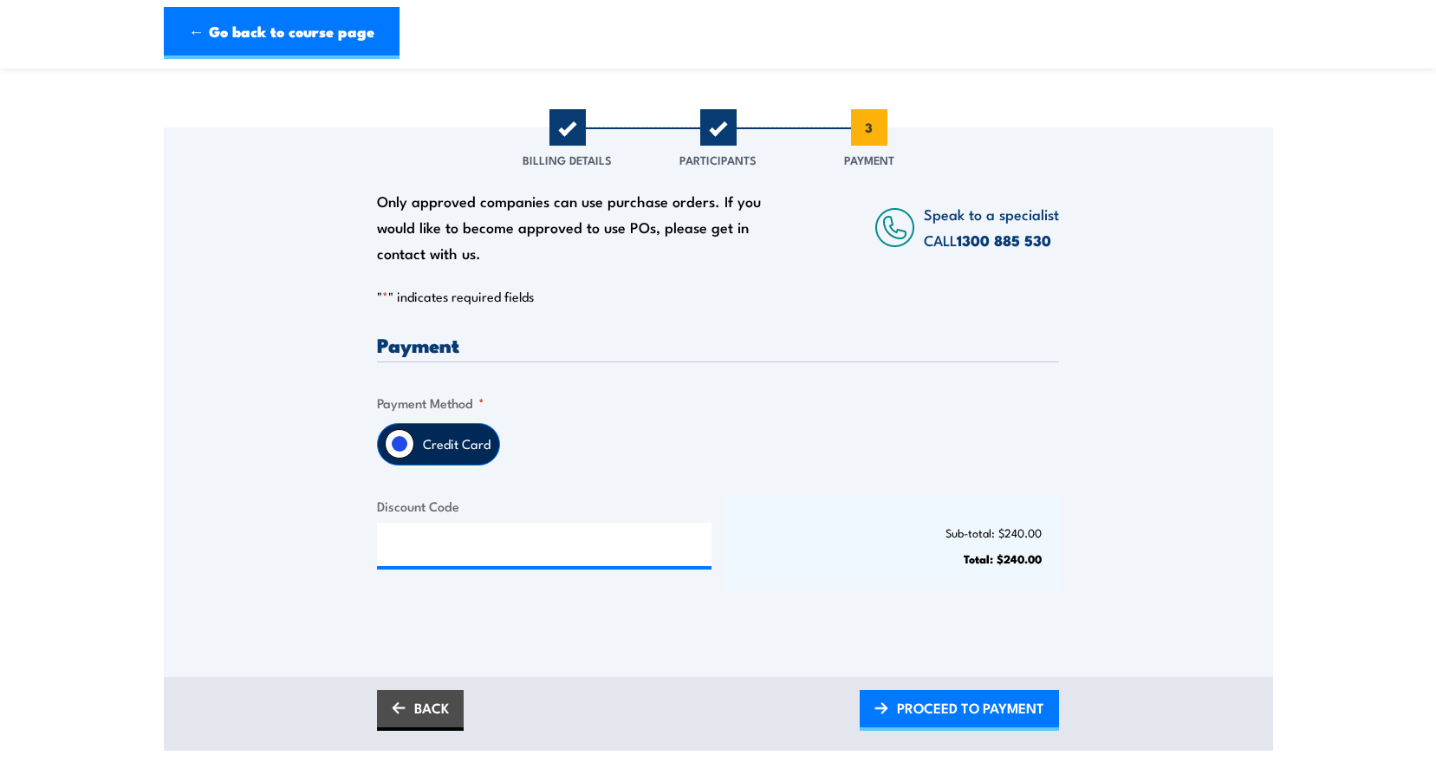
scroll to position [260, 0]
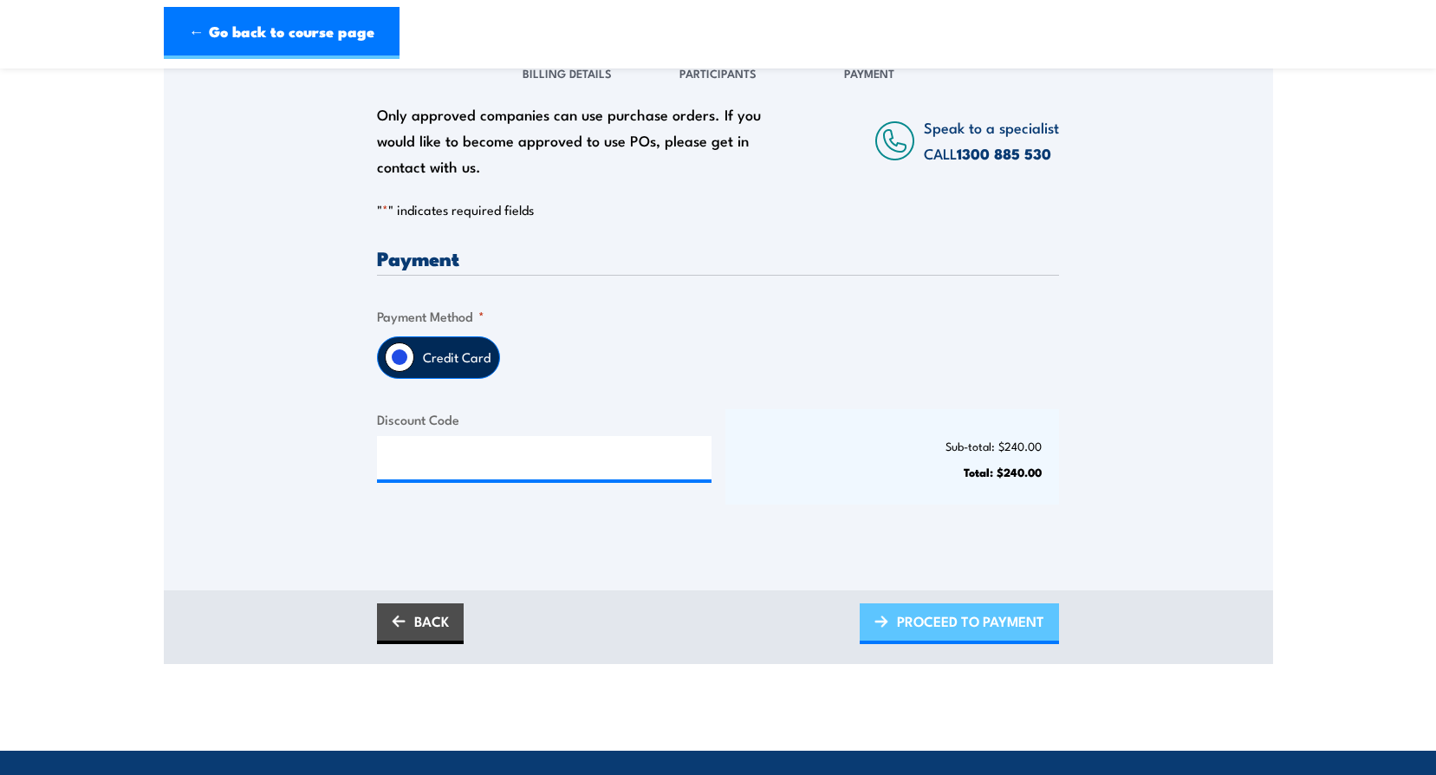
click at [903, 620] on span "PROCEED TO PAYMENT" at bounding box center [970, 621] width 147 height 46
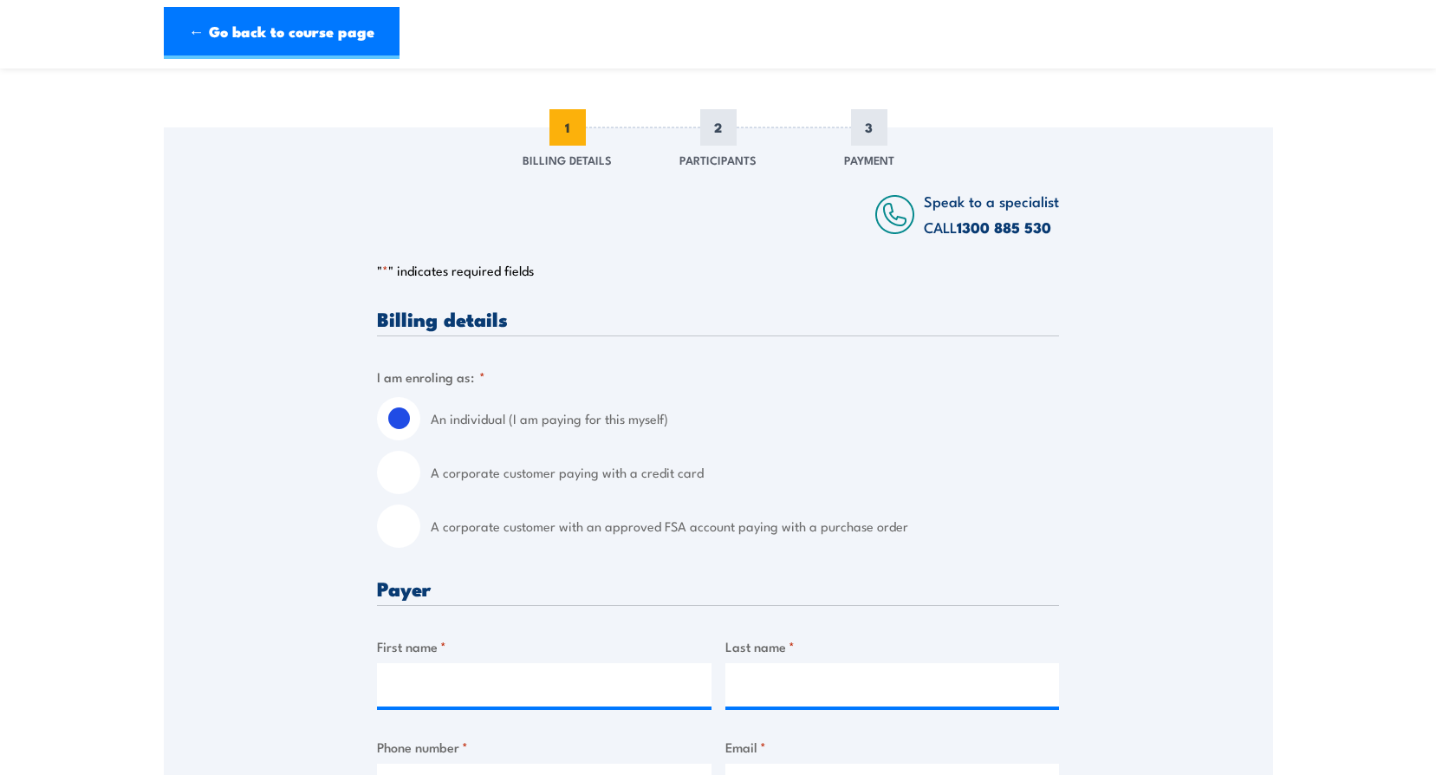
scroll to position [260, 0]
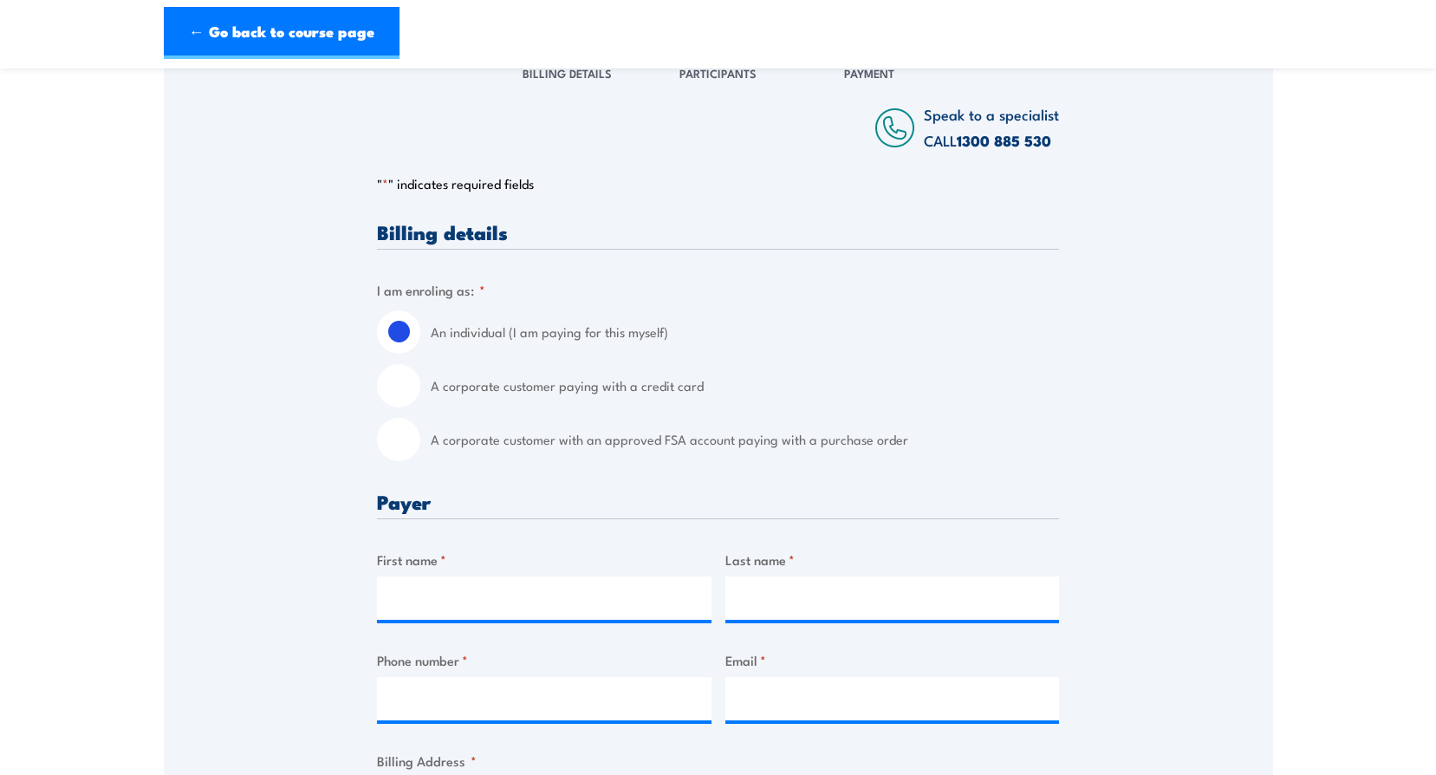
click at [399, 383] on input "A corporate customer paying with a credit card" at bounding box center [398, 385] width 43 height 43
radio input "true"
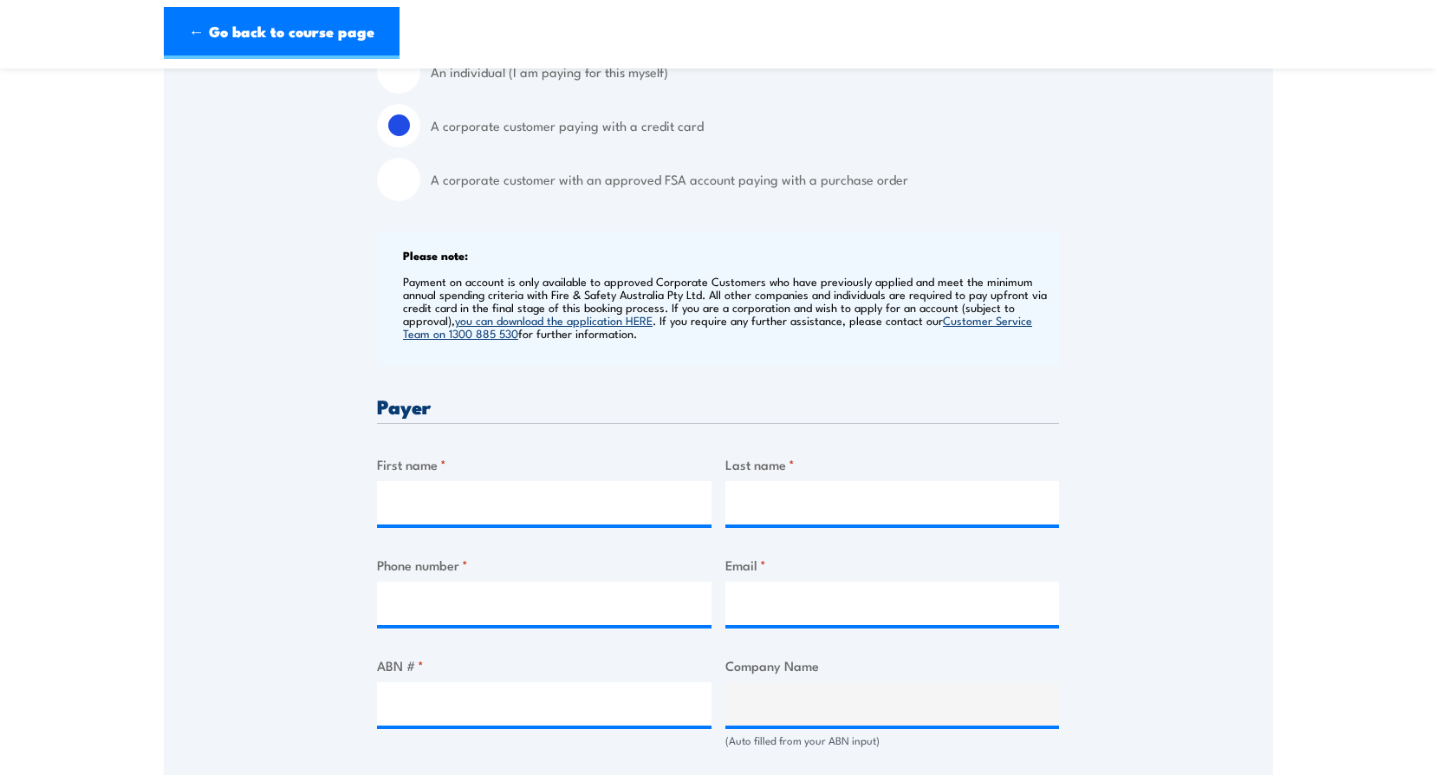
scroll to position [693, 0]
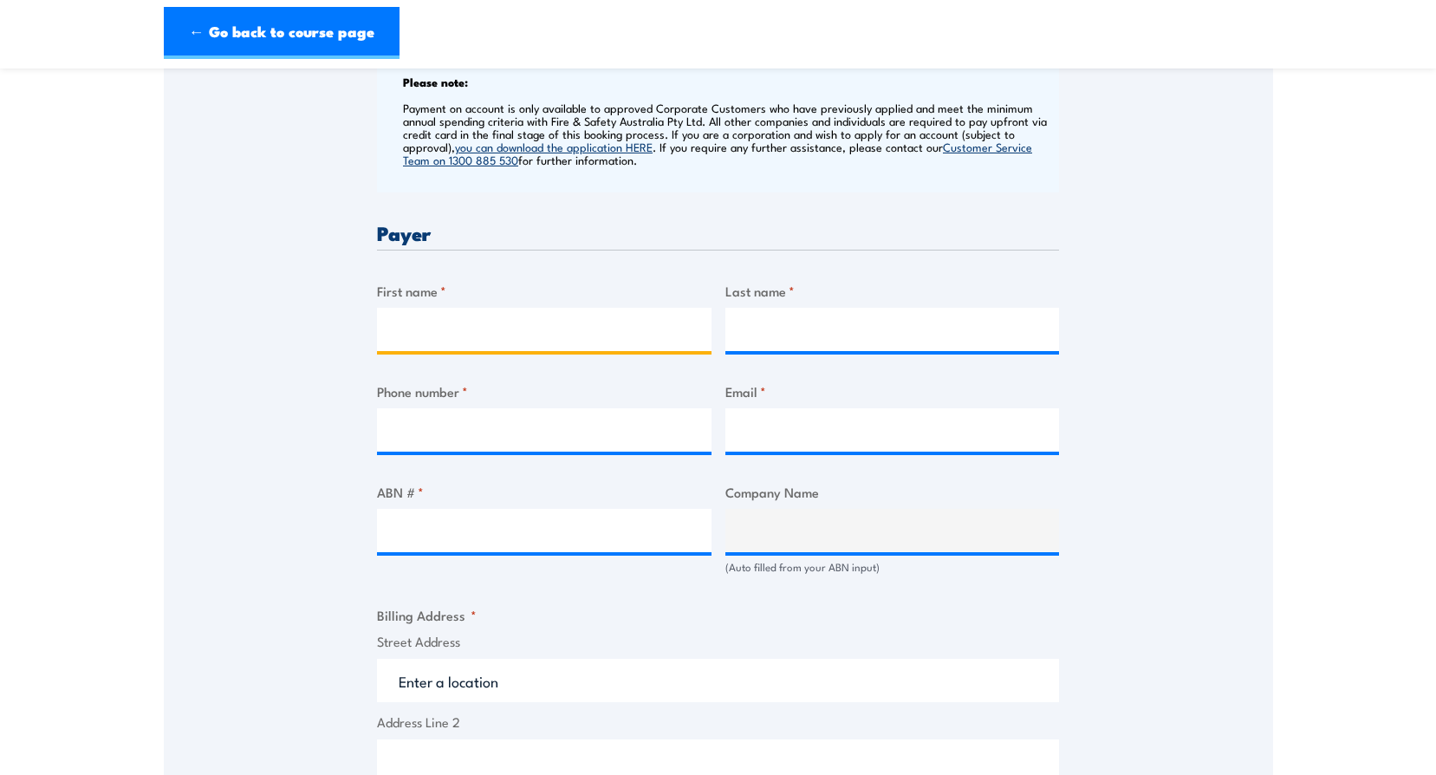
click at [412, 325] on input "First name *" at bounding box center [544, 329] width 334 height 43
type input "Suzy"
type input "Blake"
type input "0865955525"
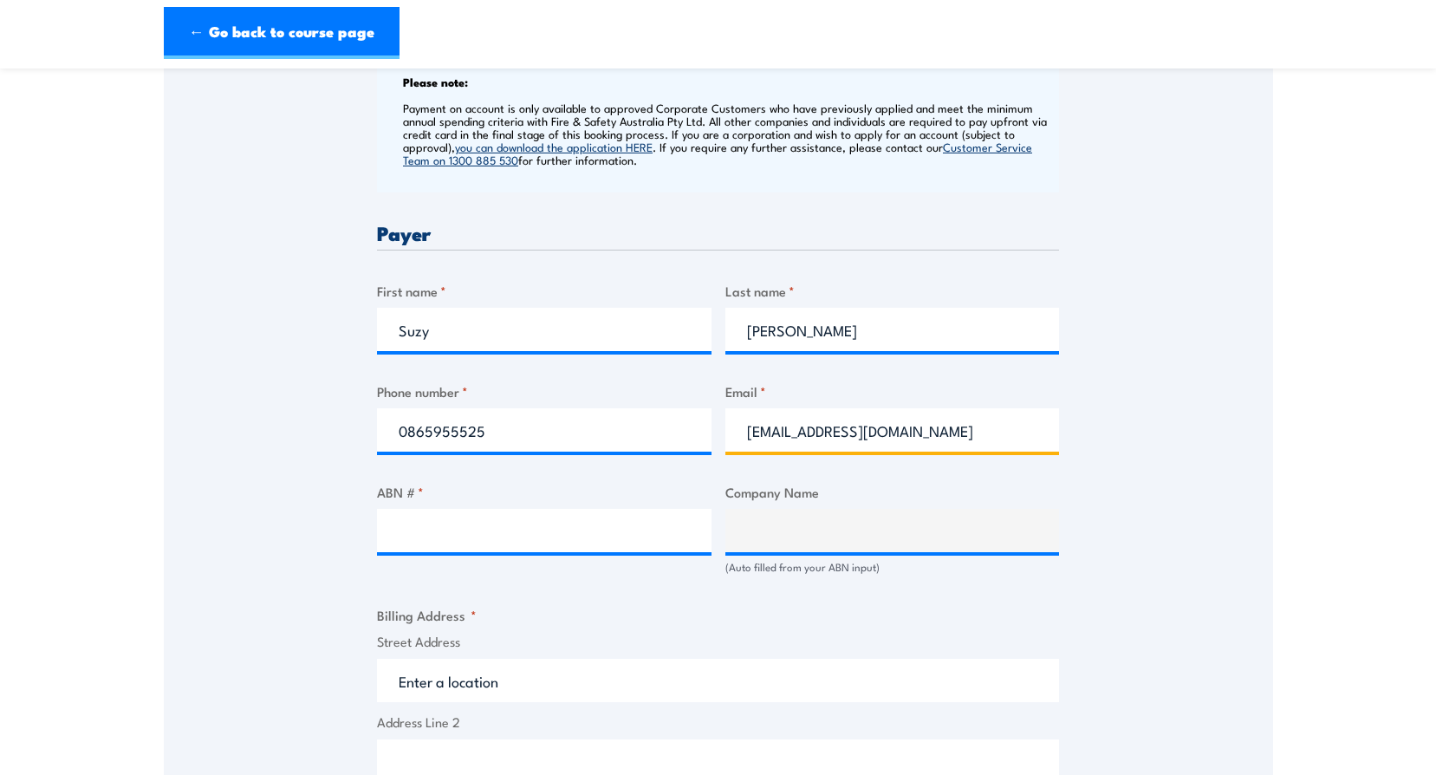
click at [750, 432] on input "suzy.blake@civmec.com.au" at bounding box center [892, 429] width 334 height 43
type input "rto@civmec.com.au"
click at [437, 522] on input "ABN # *" at bounding box center [544, 530] width 334 height 43
paste input "15/05/1983"
type input "1"
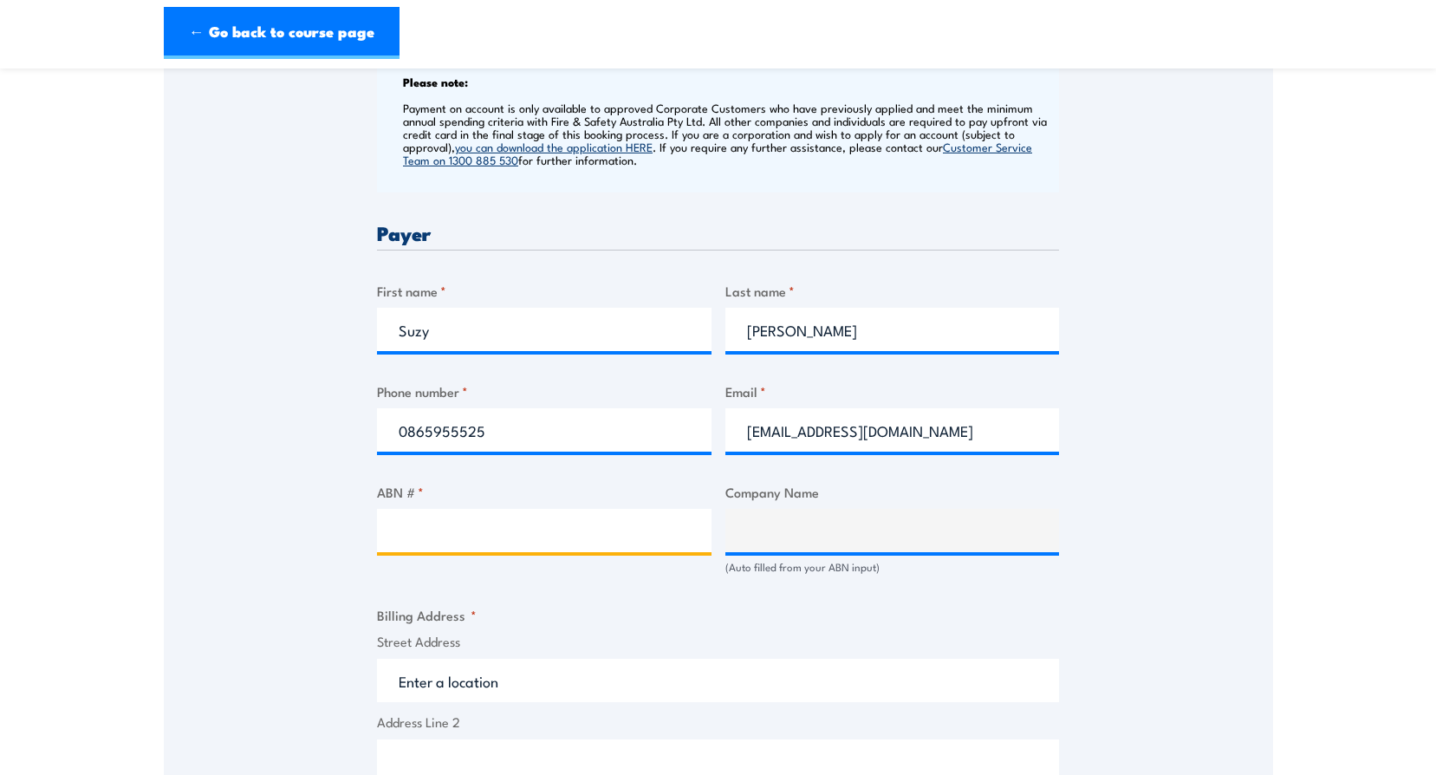
click at [487, 532] on input "ABN # *" at bounding box center [544, 530] width 334 height 43
paste input "98137816025"
type input "98137816025"
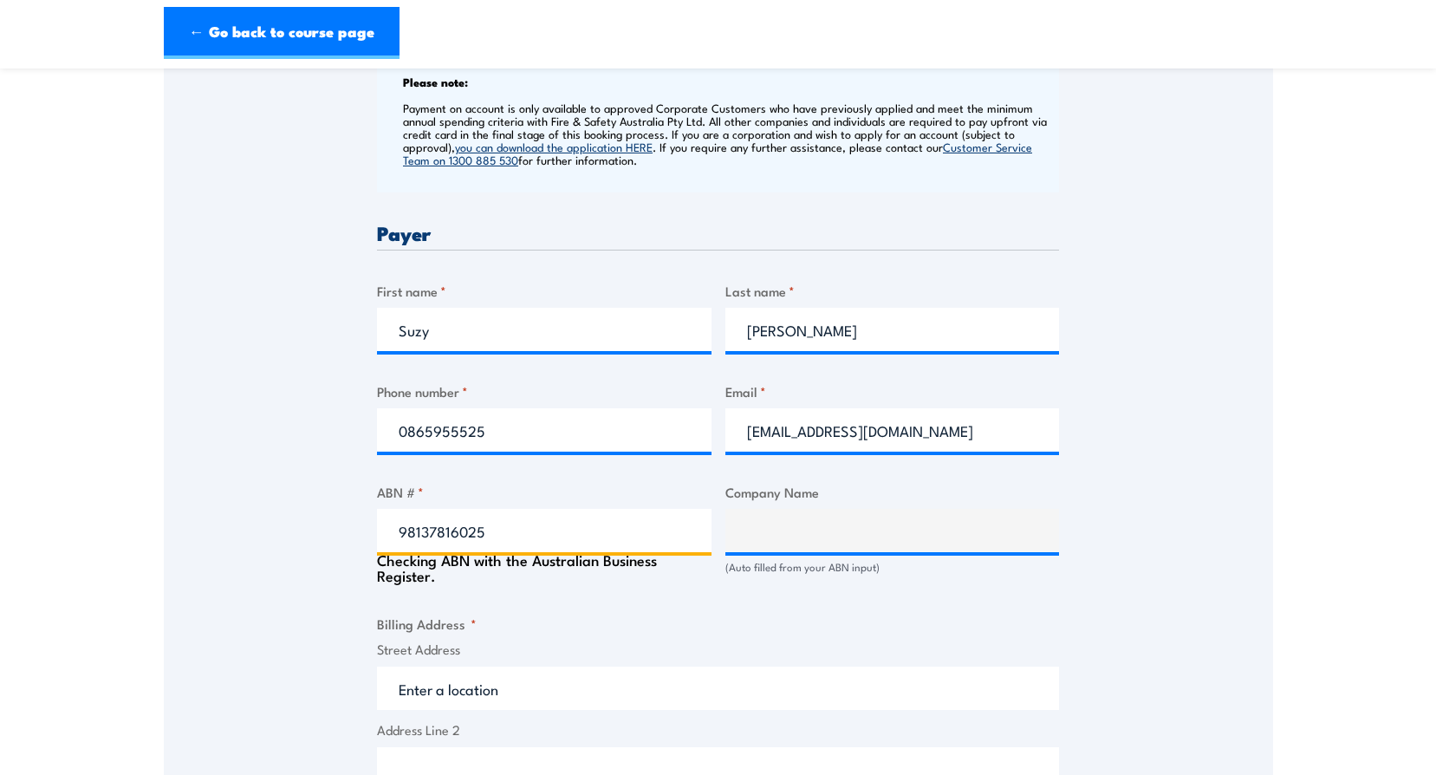
type input "CIVMEC CONSTRUCTION & ENGINEERING PTY LTD"
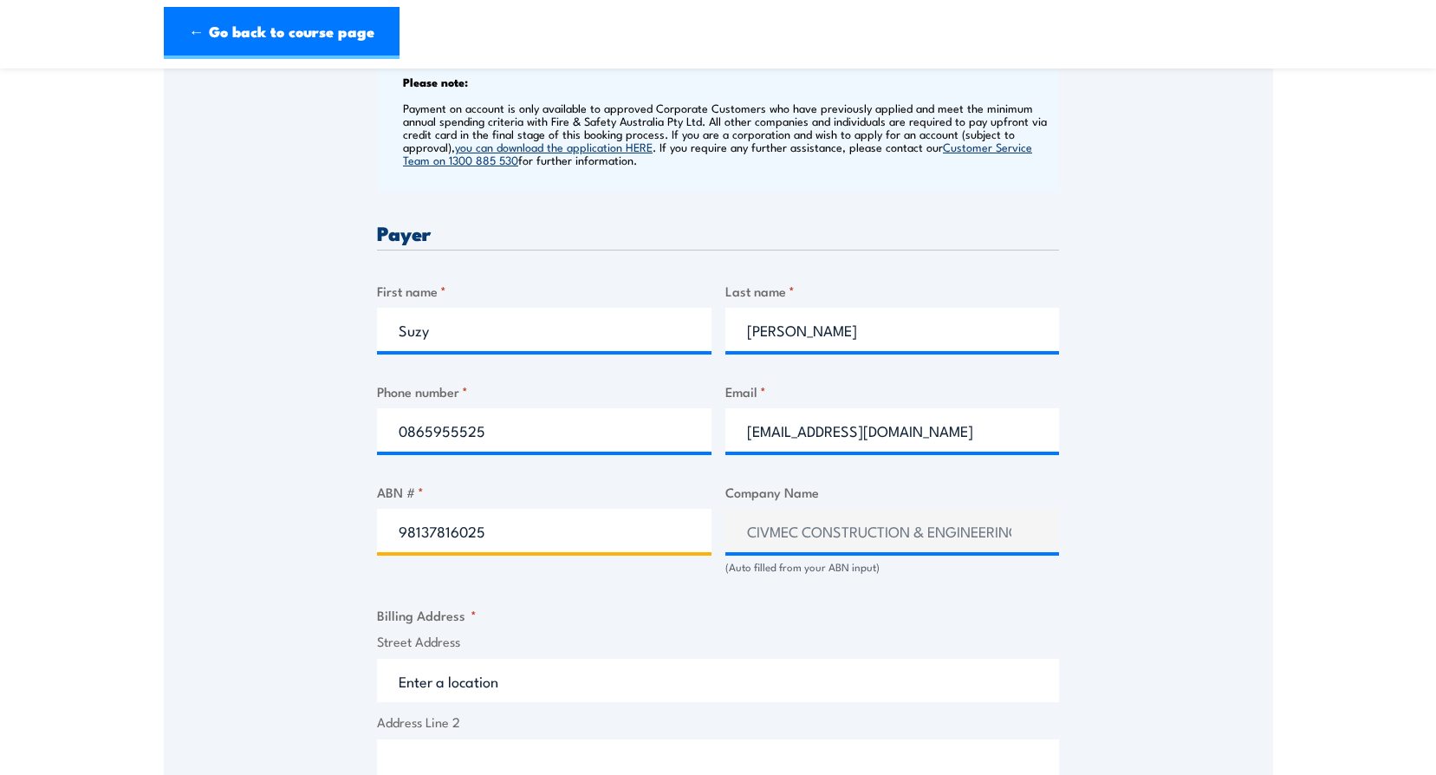
scroll to position [866, 0]
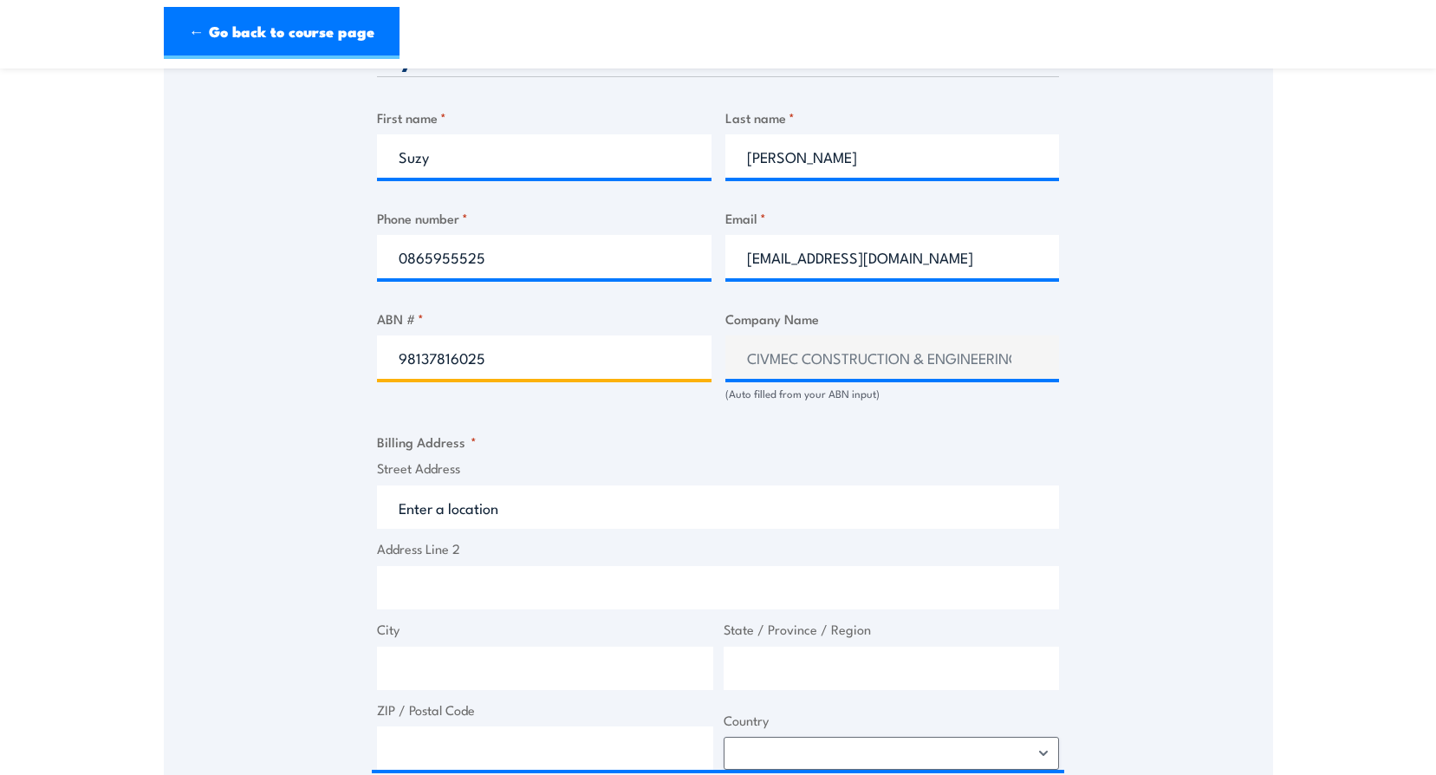
type input "98137816025"
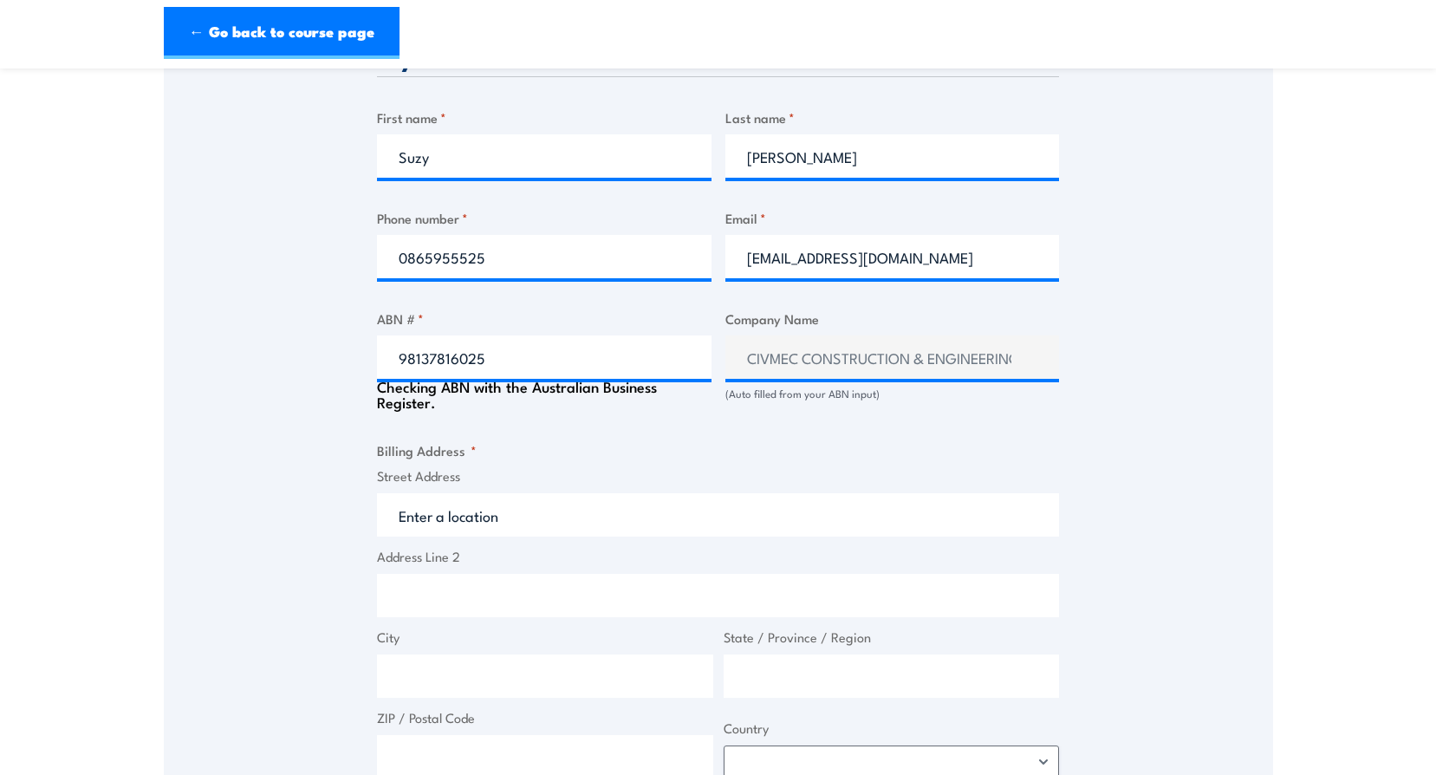
click at [452, 508] on input "Street Address" at bounding box center [718, 514] width 682 height 43
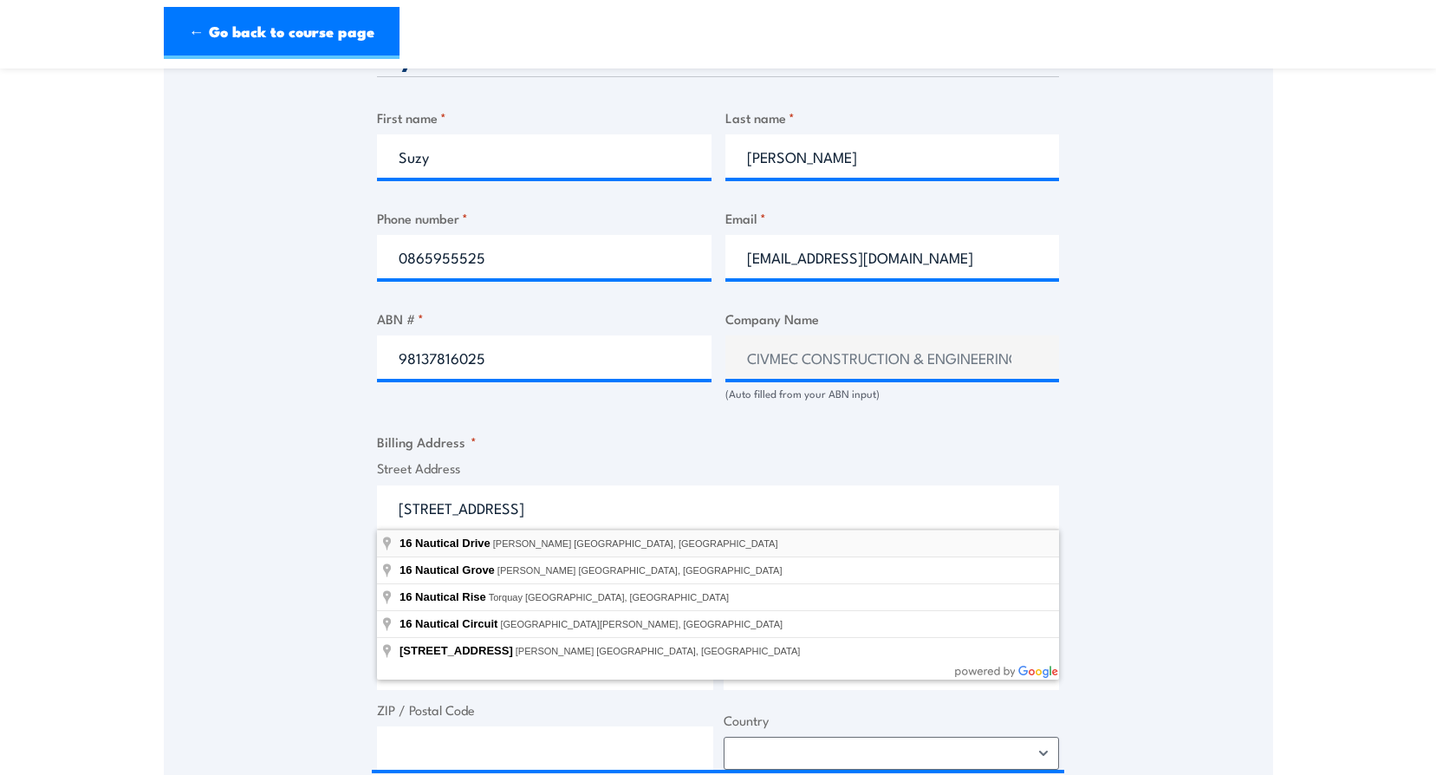
type input "16 Nautical Drive, Henderson WA, Australia"
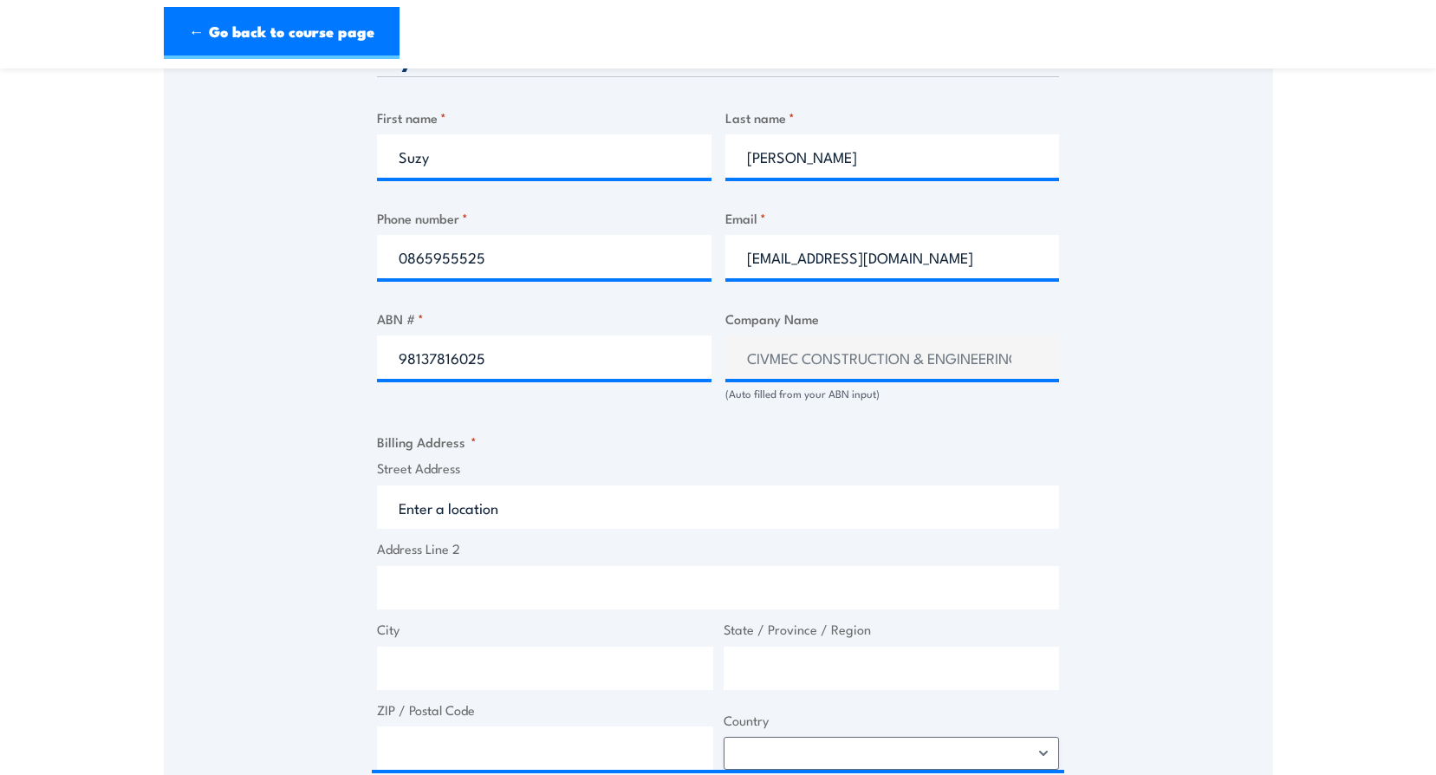
type input "16 Nautical Dr"
type input "Henderson"
type input "Western Australia"
type input "6166"
select select "Australia"
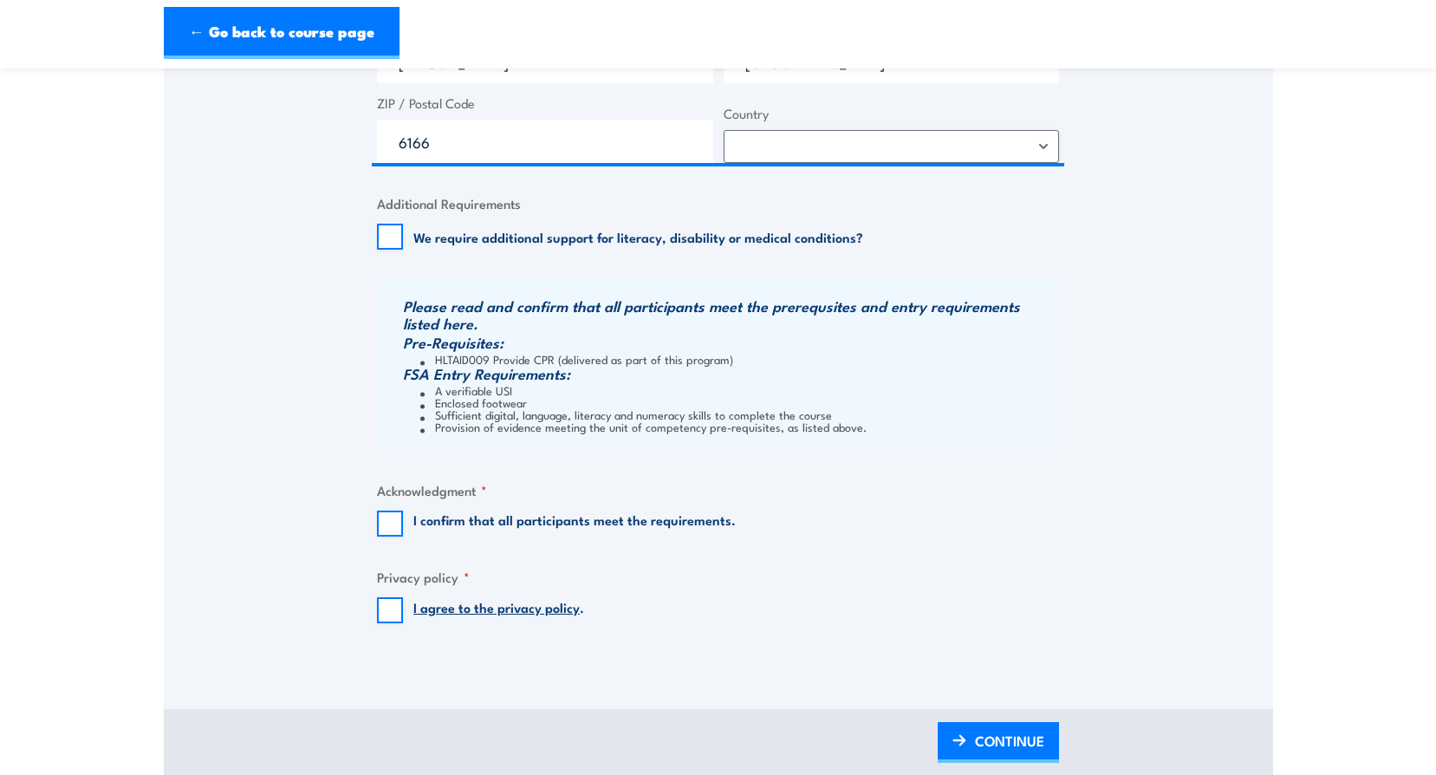
scroll to position [1560, 0]
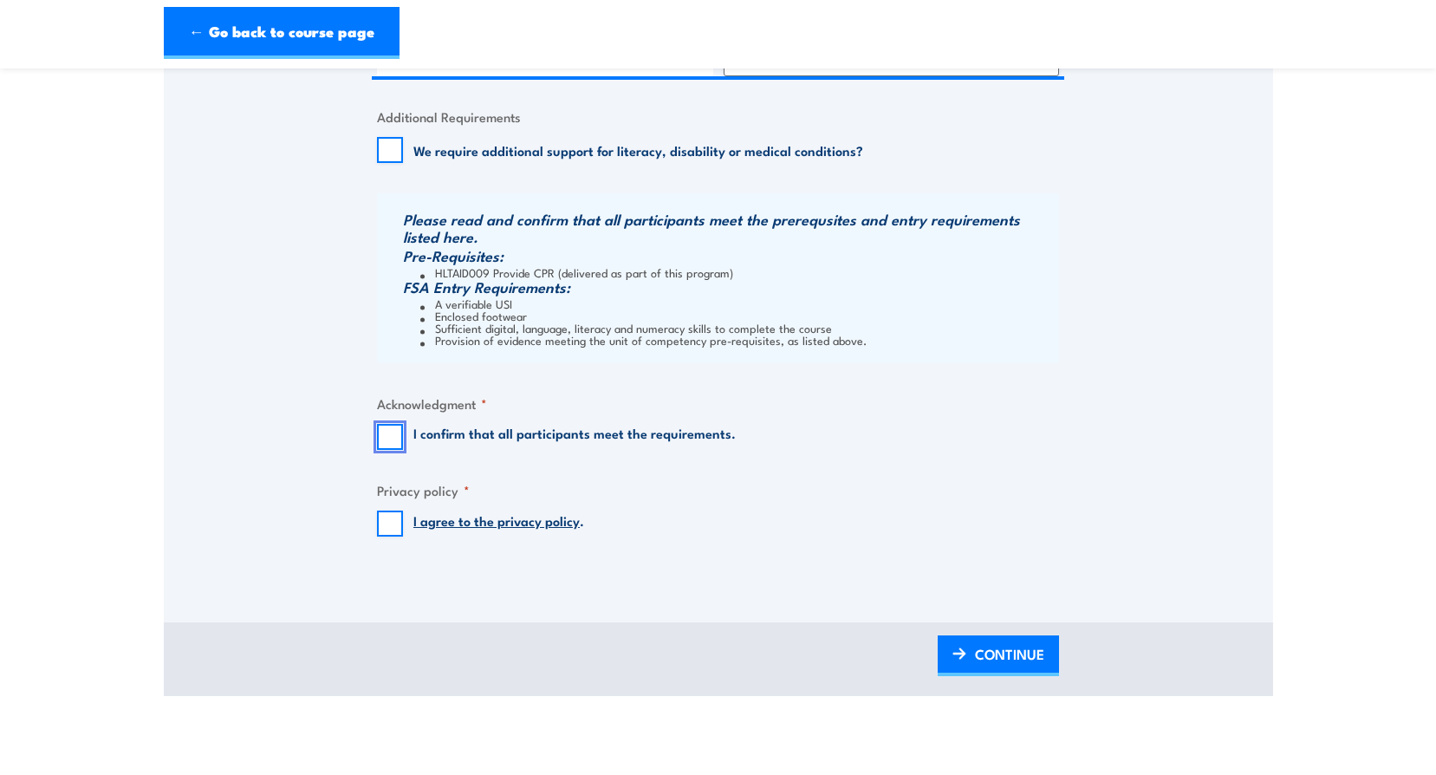
click at [381, 436] on input "I confirm that all participants meet the requirements." at bounding box center [390, 437] width 26 height 26
checkbox input "true"
click at [386, 526] on input "I agree to the privacy policy ." at bounding box center [390, 523] width 26 height 26
checkbox input "true"
click at [991, 654] on span "CONTINUE" at bounding box center [1009, 654] width 69 height 46
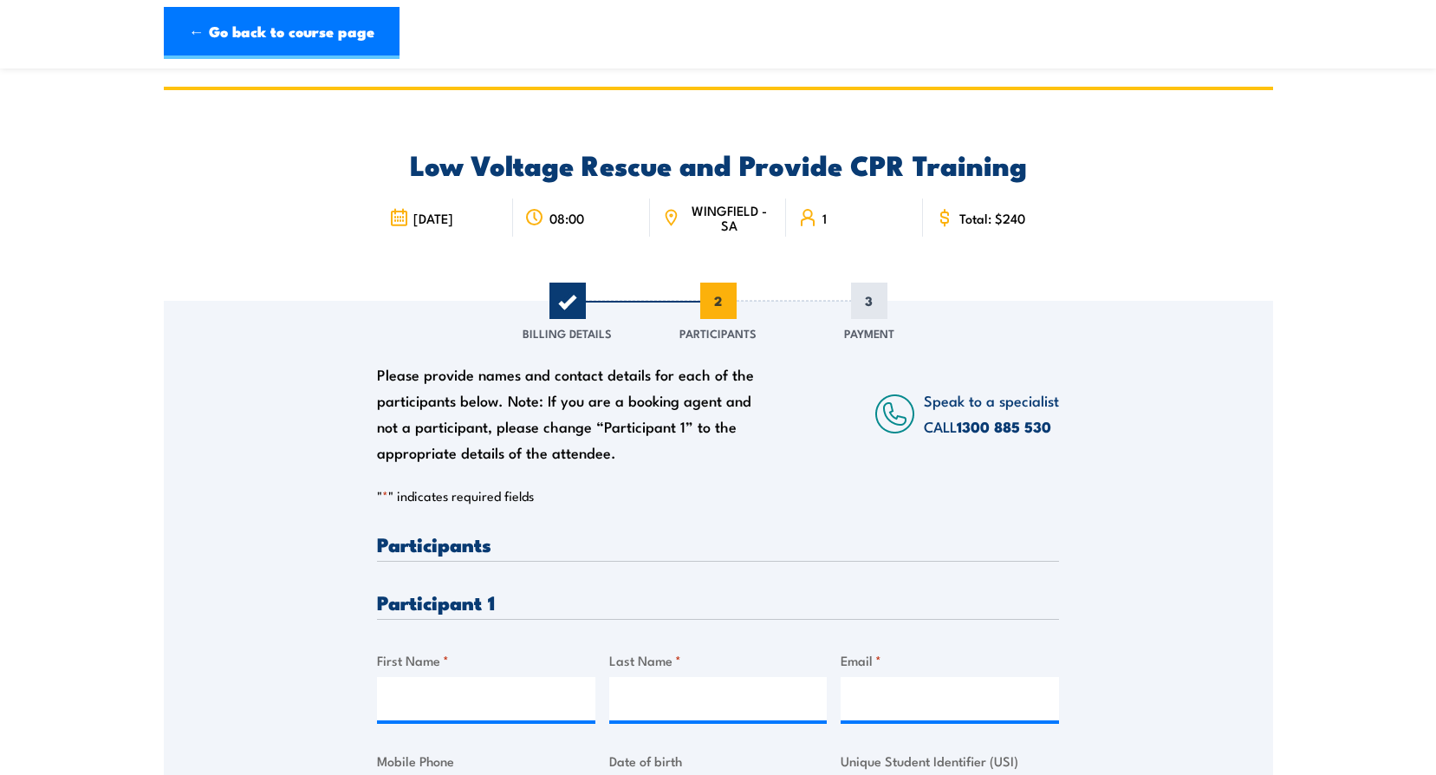
scroll to position [347, 0]
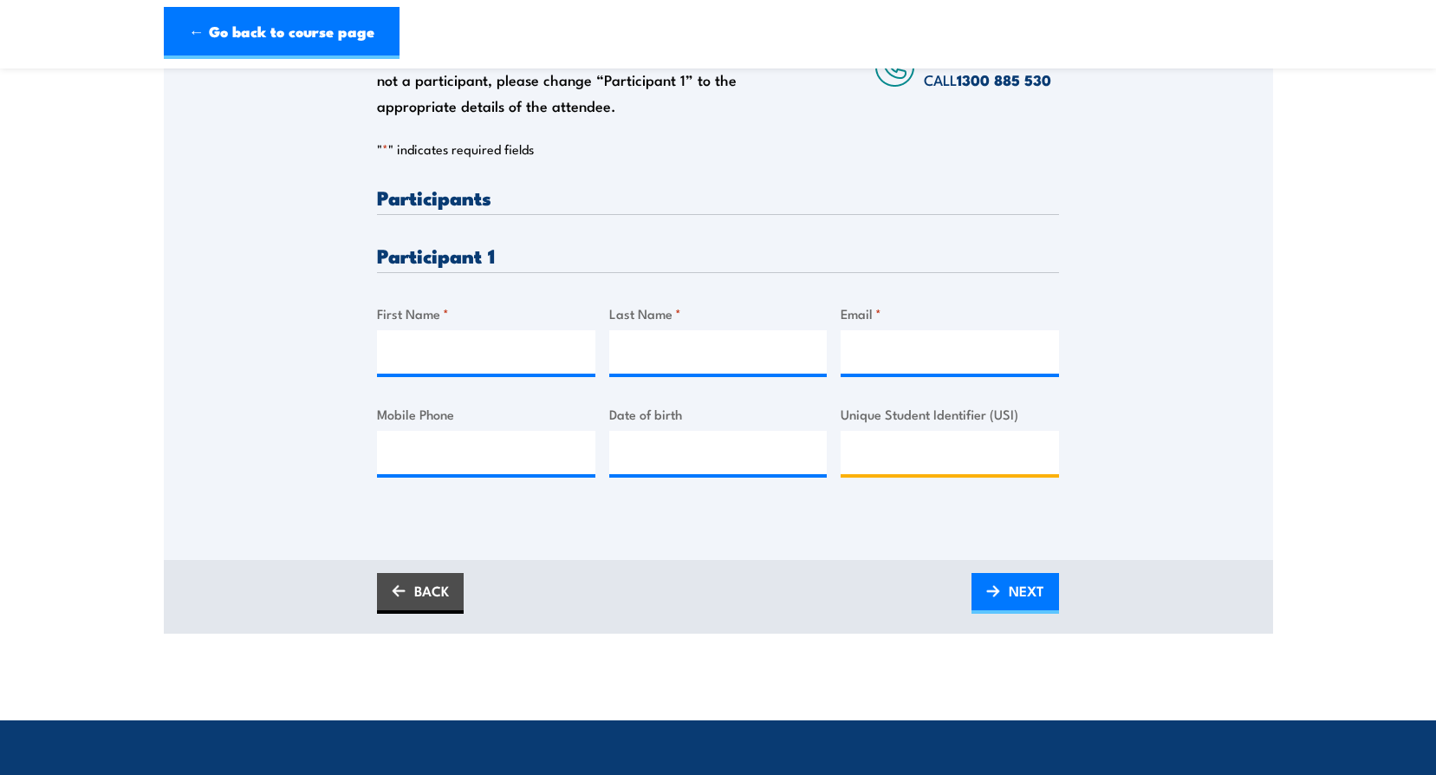
click at [868, 456] on input "Unique Student Identifier (USI)" at bounding box center [949, 452] width 218 height 43
click at [456, 350] on input "First Name *" at bounding box center [486, 351] width 218 height 43
type input "Aaaron"
click at [657, 357] on input "Last Name *" at bounding box center [718, 351] width 218 height 43
type input "Folland"
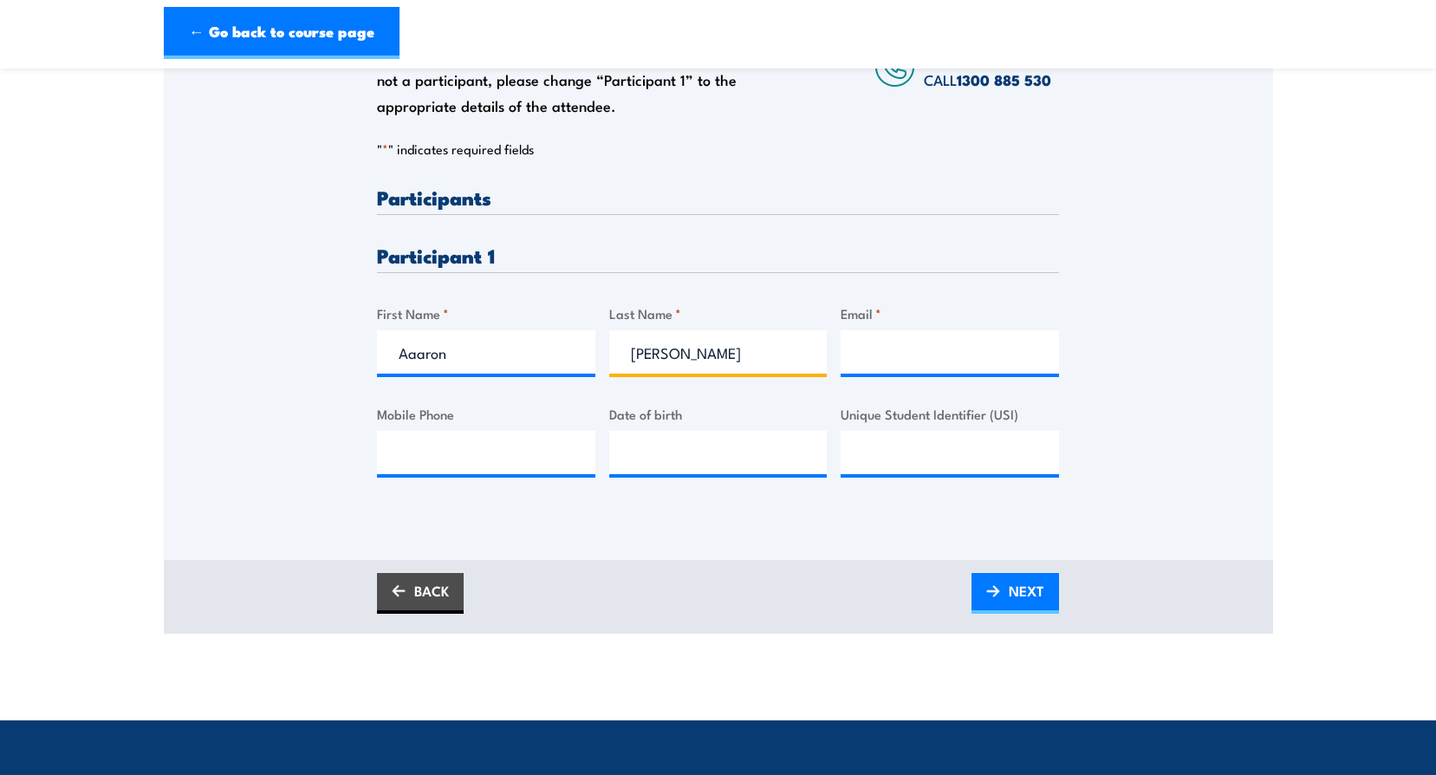
type input "Aaron.folland@luerssen.com.au"
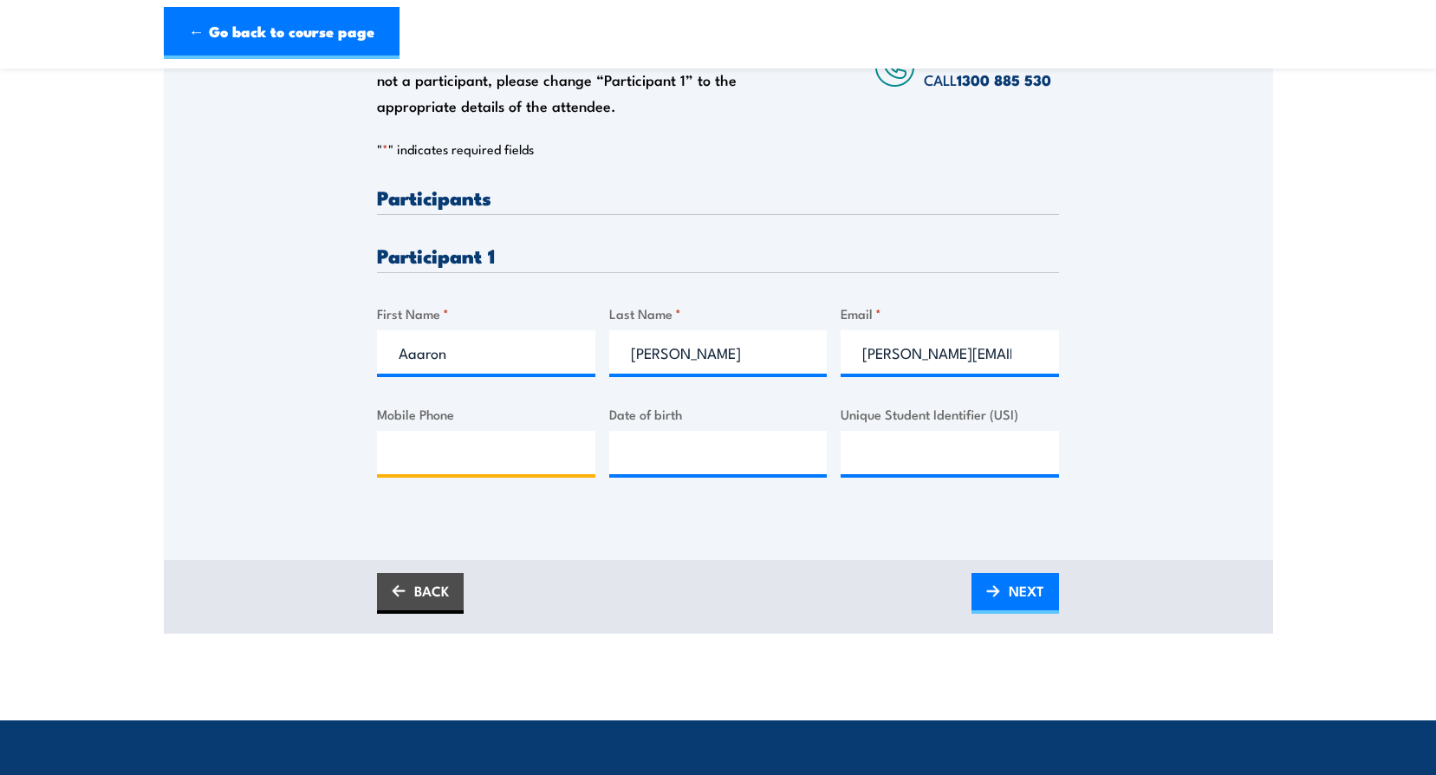
type input "0418981381"
type input "__/__/____"
click at [626, 464] on input "__/__/____" at bounding box center [718, 452] width 218 height 43
click at [656, 442] on input "__/__/____" at bounding box center [718, 452] width 218 height 43
paste input "15/05/1983"
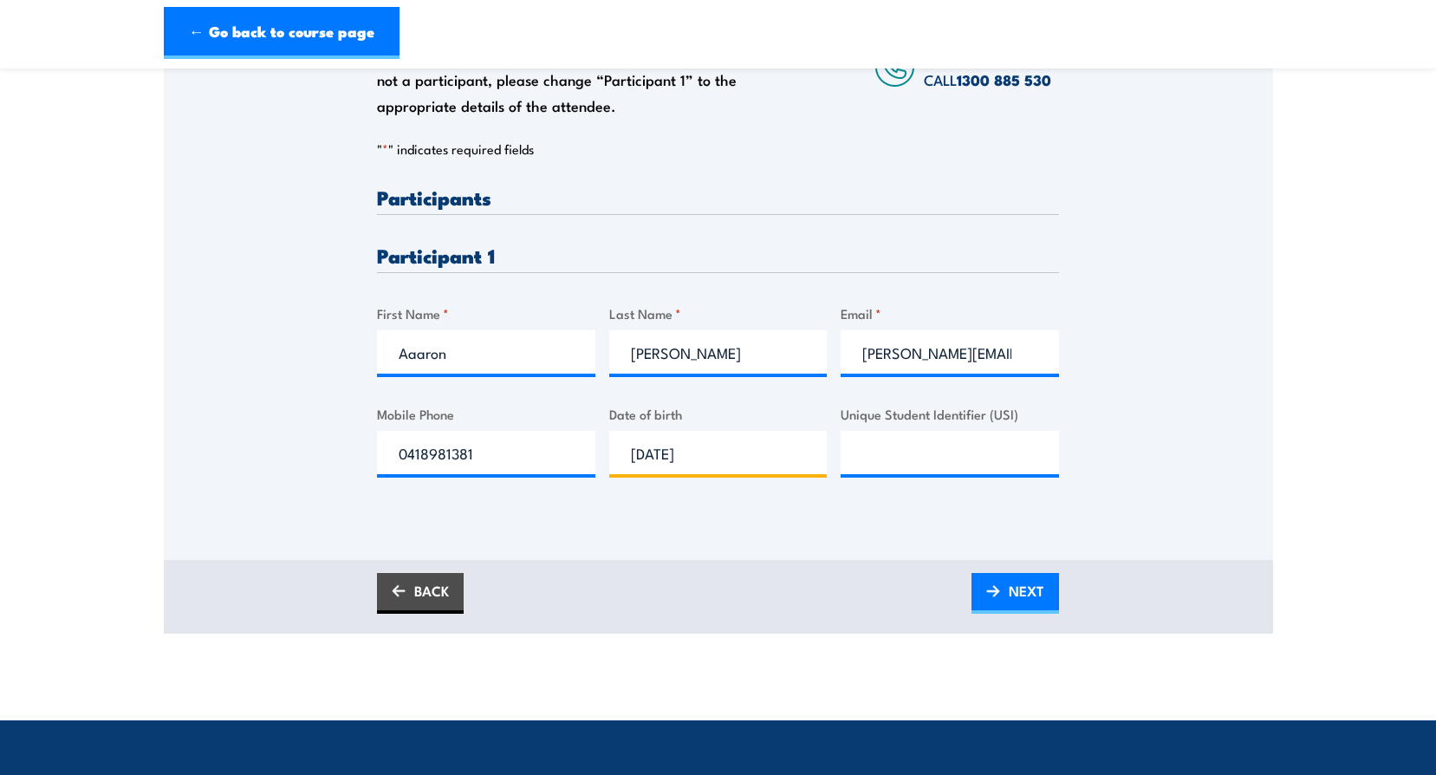
type input "15/05/1983"
click at [883, 458] on input "Unique Student Identifier (USI)" at bounding box center [949, 452] width 218 height 43
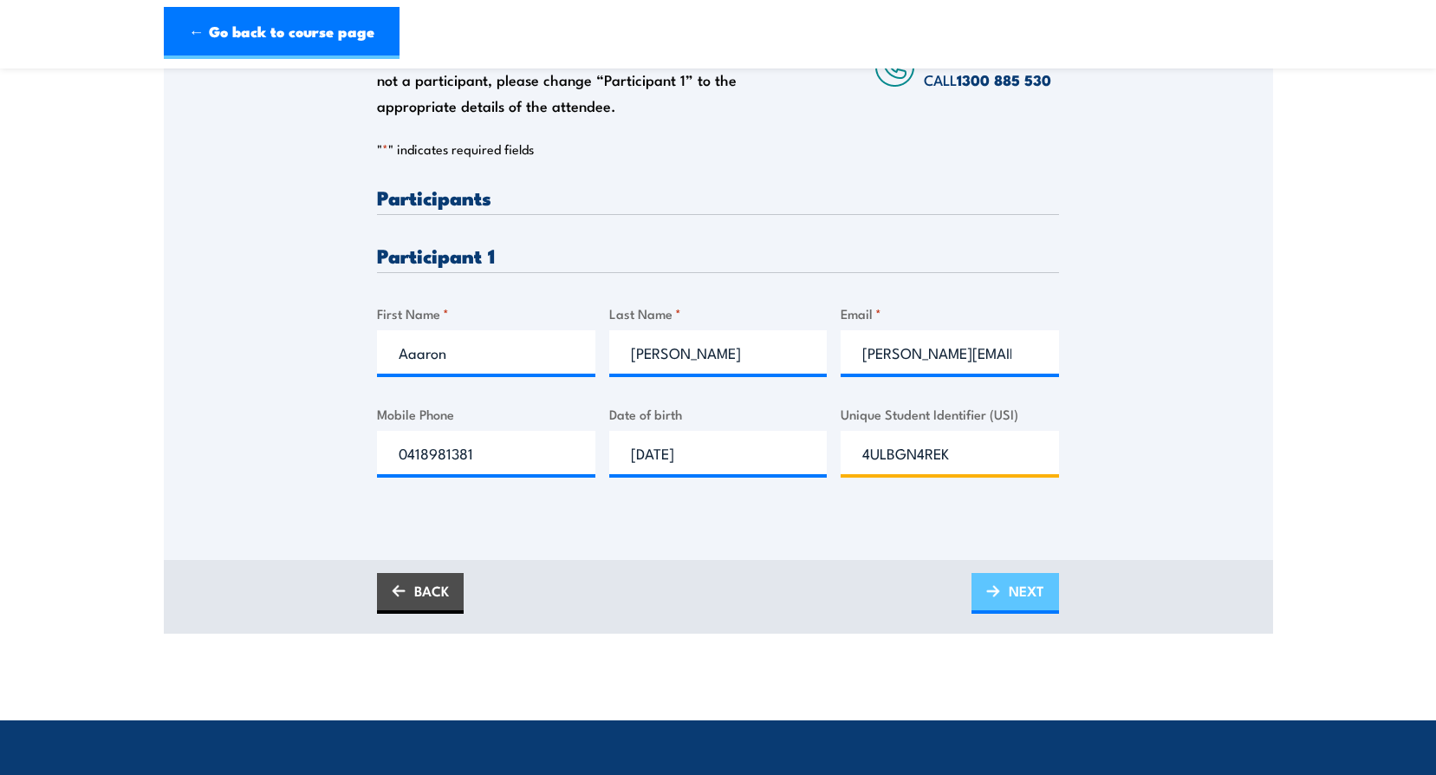
type input "4ULBGN4REK"
click at [1010, 590] on span "NEXT" at bounding box center [1027, 591] width 36 height 46
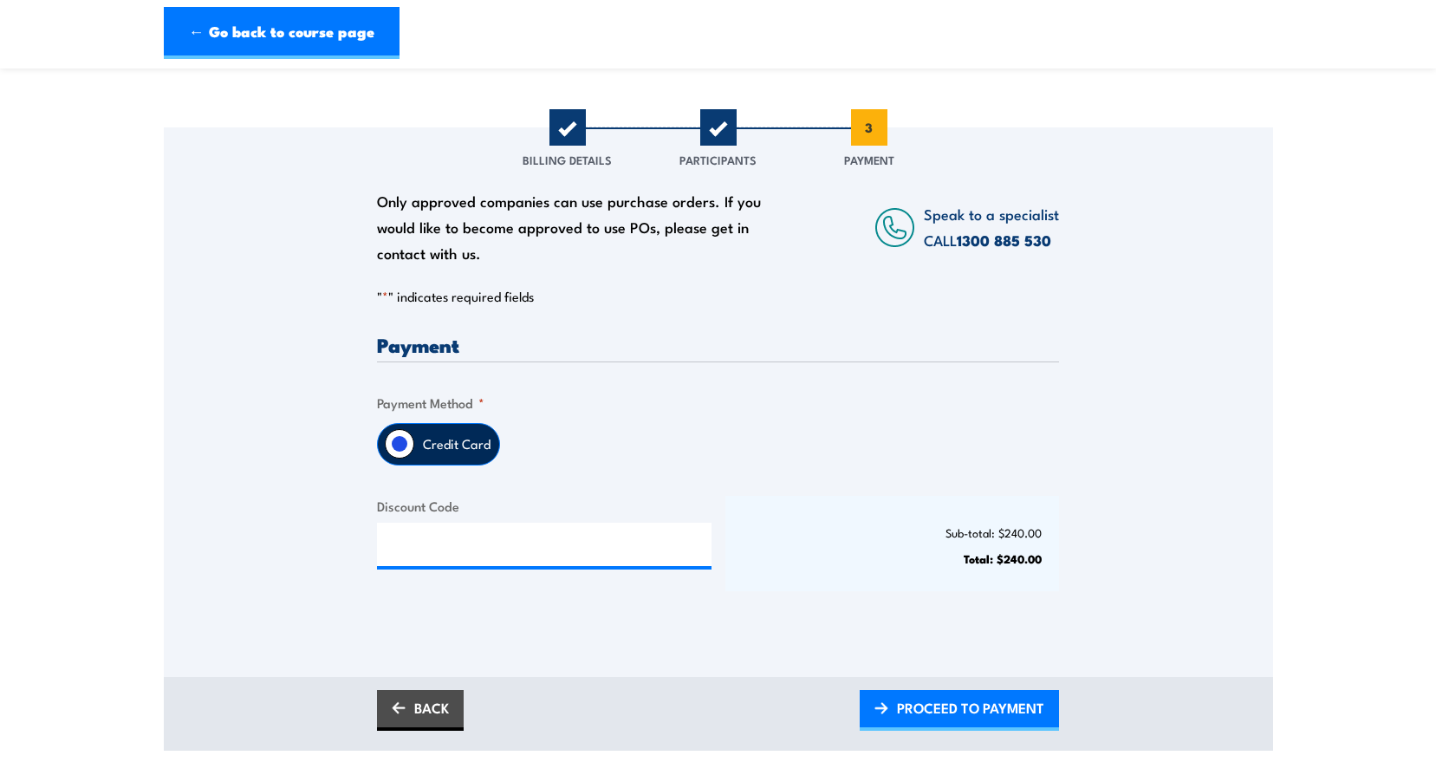
scroll to position [260, 0]
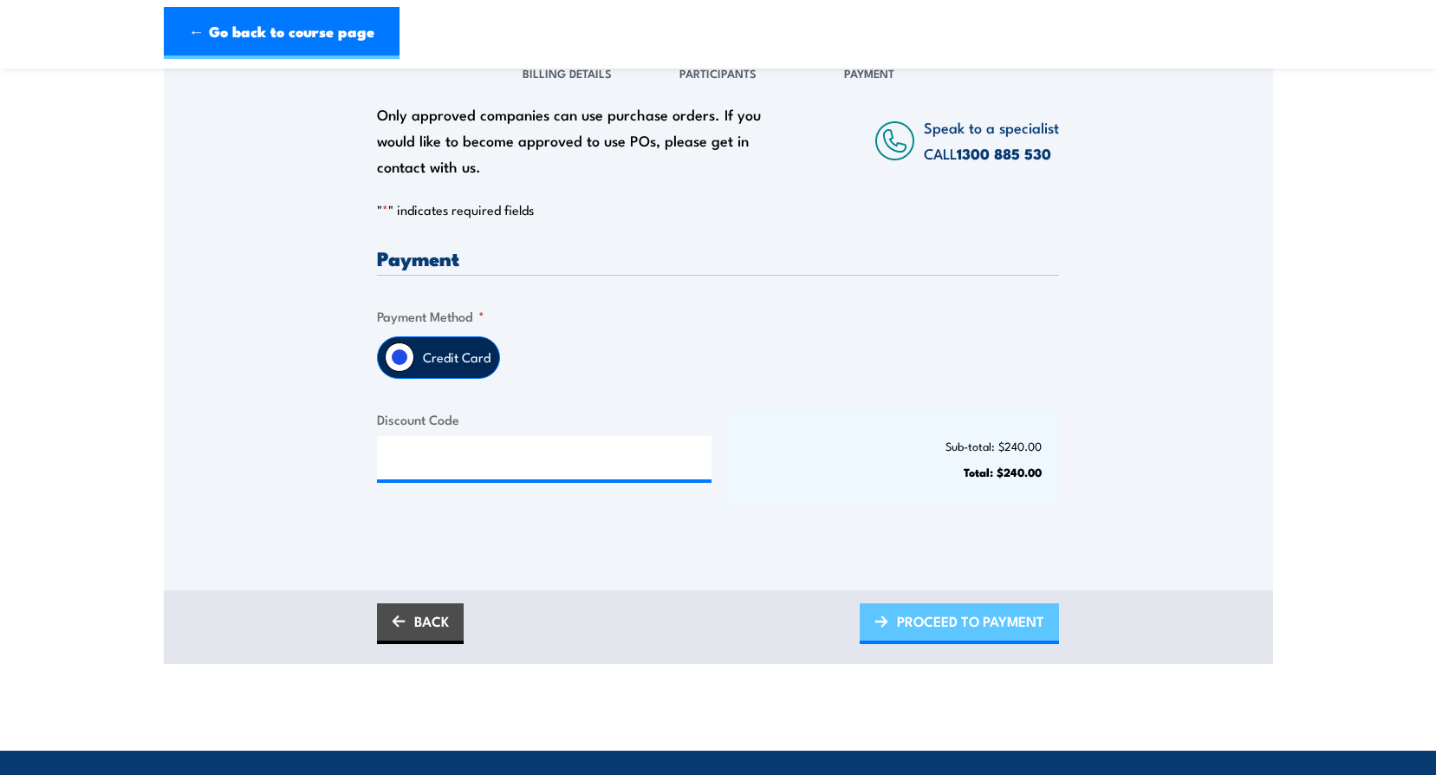
click at [952, 623] on span "PROCEED TO PAYMENT" at bounding box center [970, 621] width 147 height 46
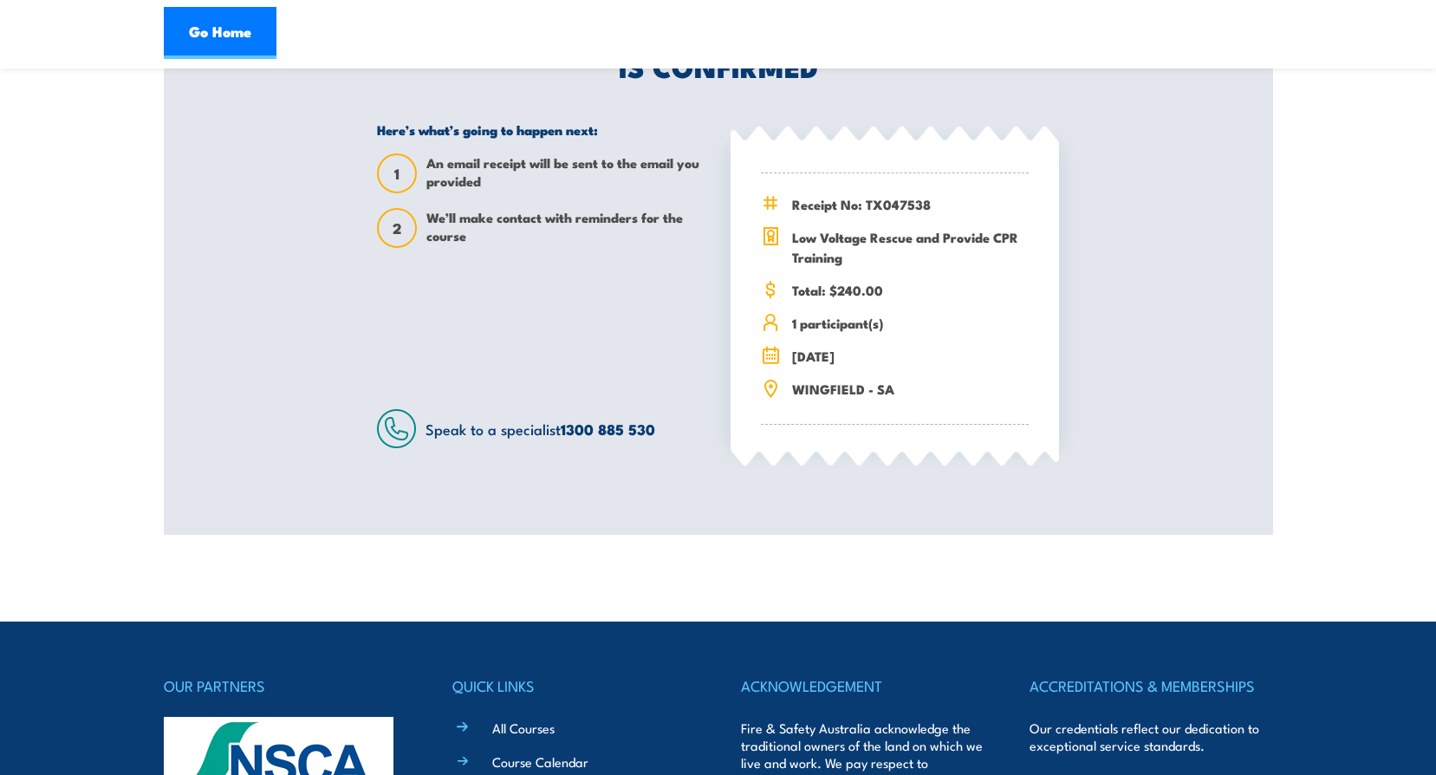
scroll to position [340, 0]
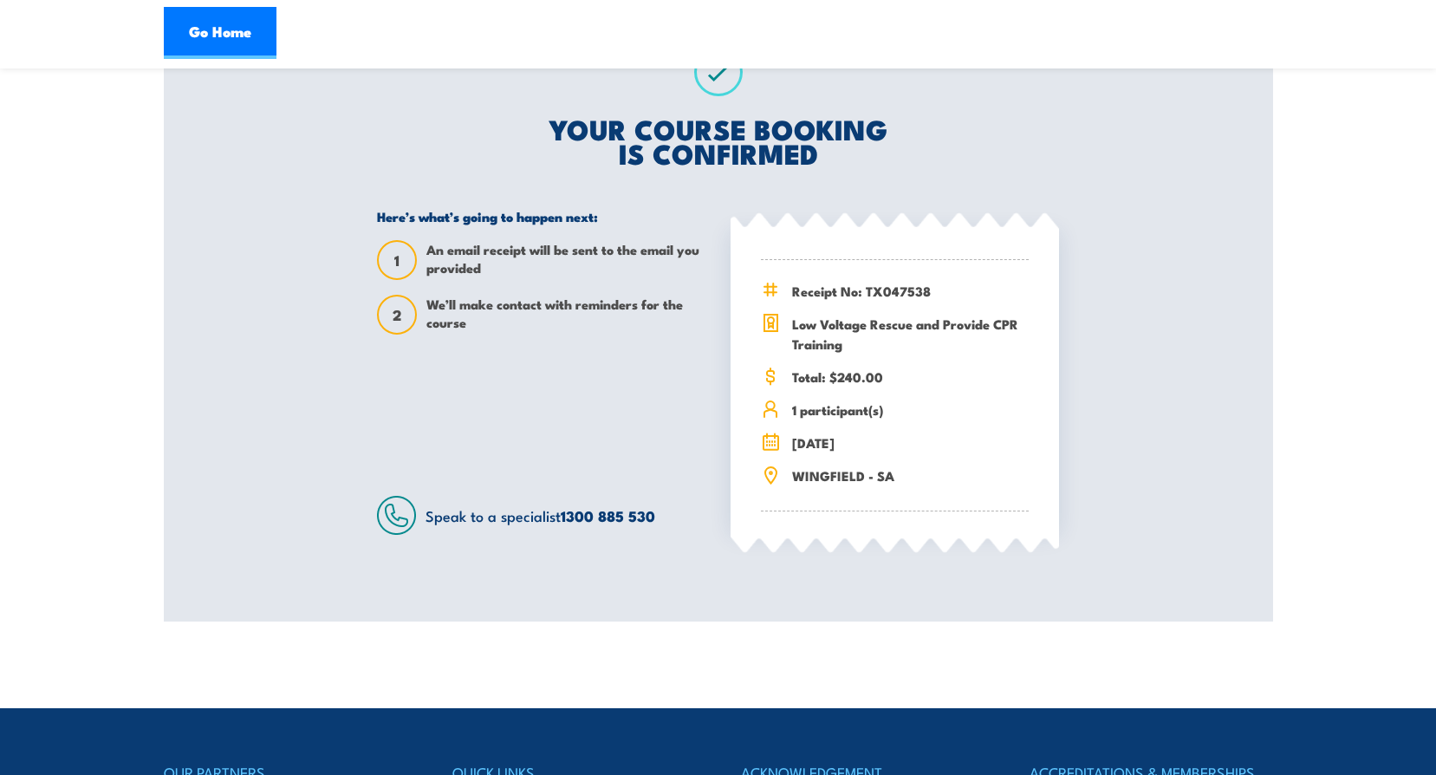
click at [655, 514] on link "1300 885 530" at bounding box center [608, 515] width 94 height 23
drag, startPoint x: 543, startPoint y: 516, endPoint x: 661, endPoint y: 516, distance: 117.8
click at [661, 516] on div "Speak to a specialist 1300 885 530" at bounding box center [541, 515] width 328 height 39
copy span "ist 1300 885 530"
click at [207, 33] on link "Go Home" at bounding box center [220, 33] width 113 height 52
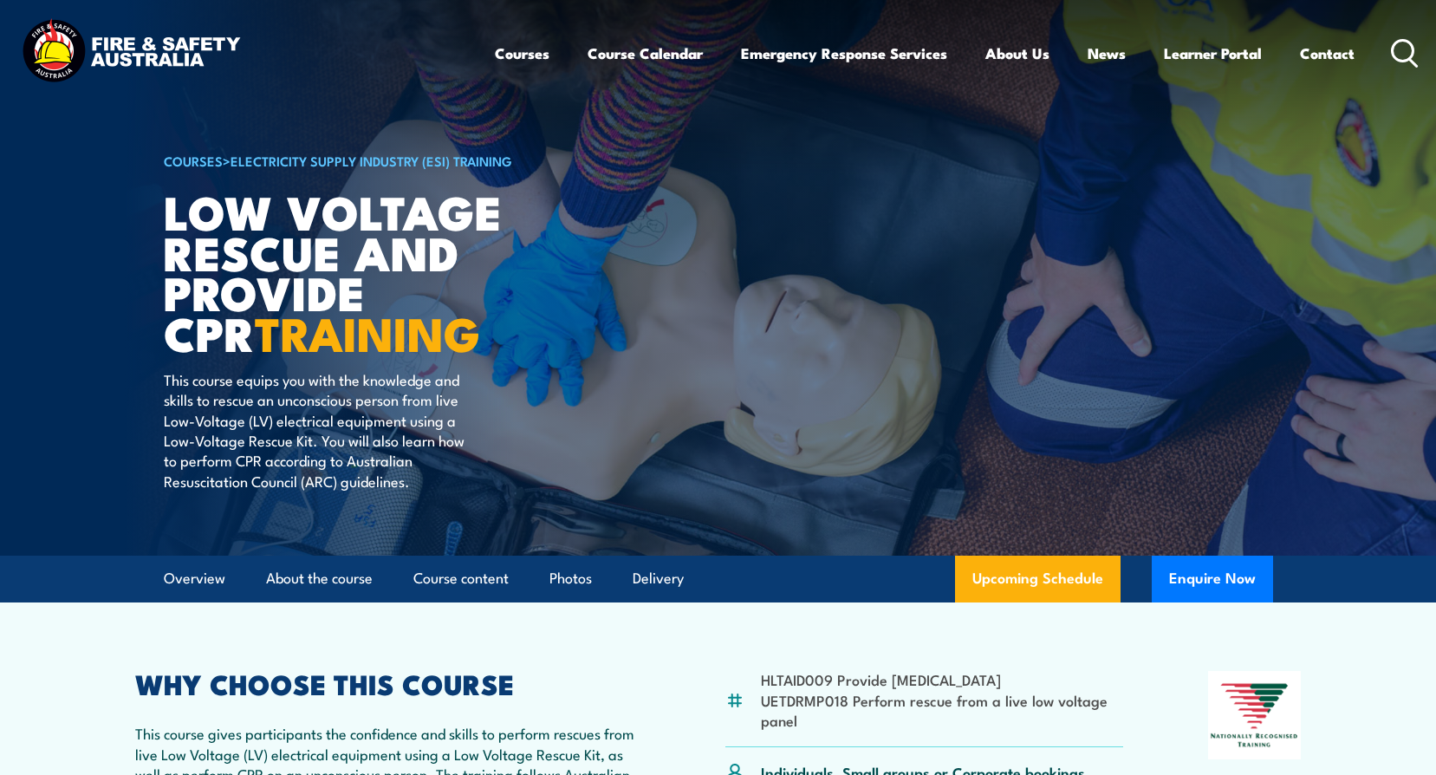
scroll to position [260, 0]
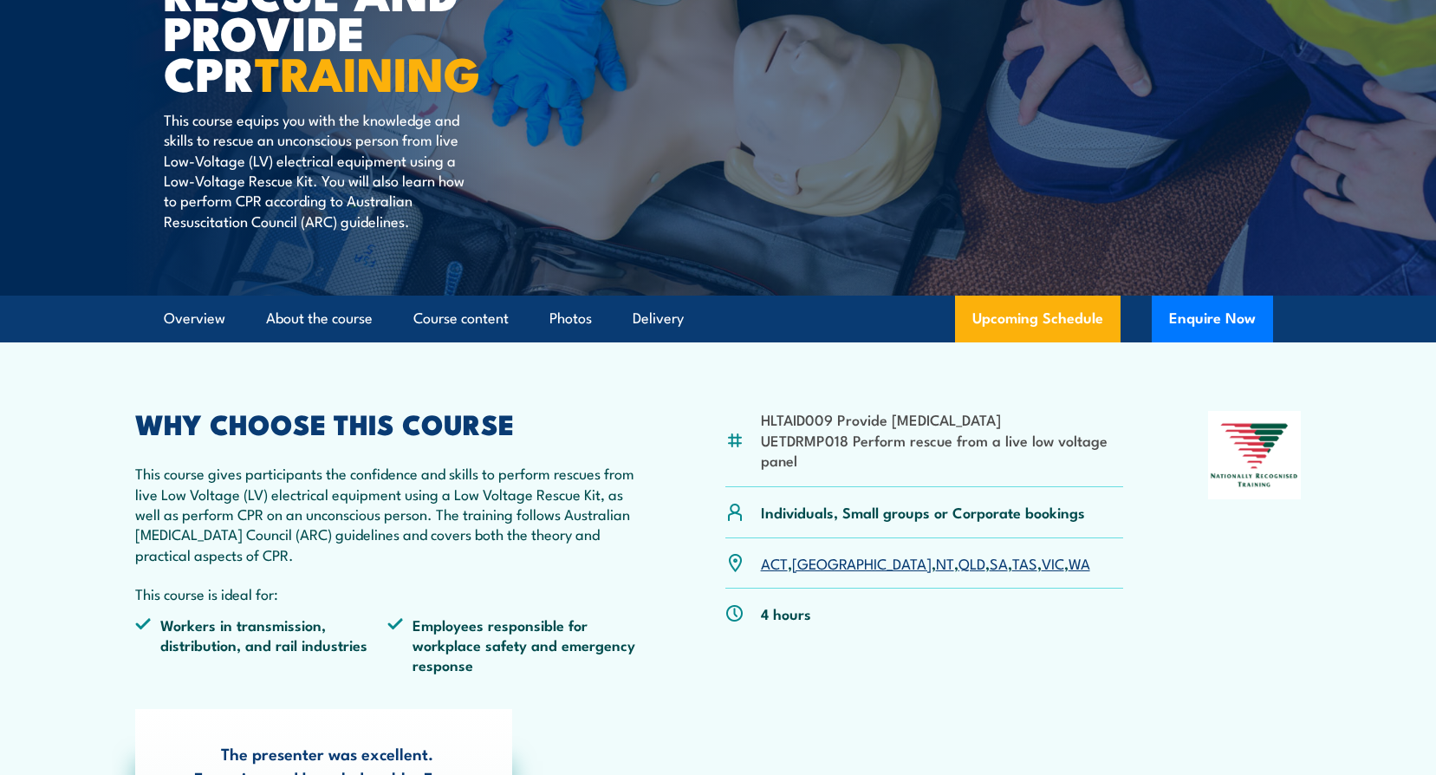
click at [990, 562] on link "SA" at bounding box center [999, 562] width 18 height 21
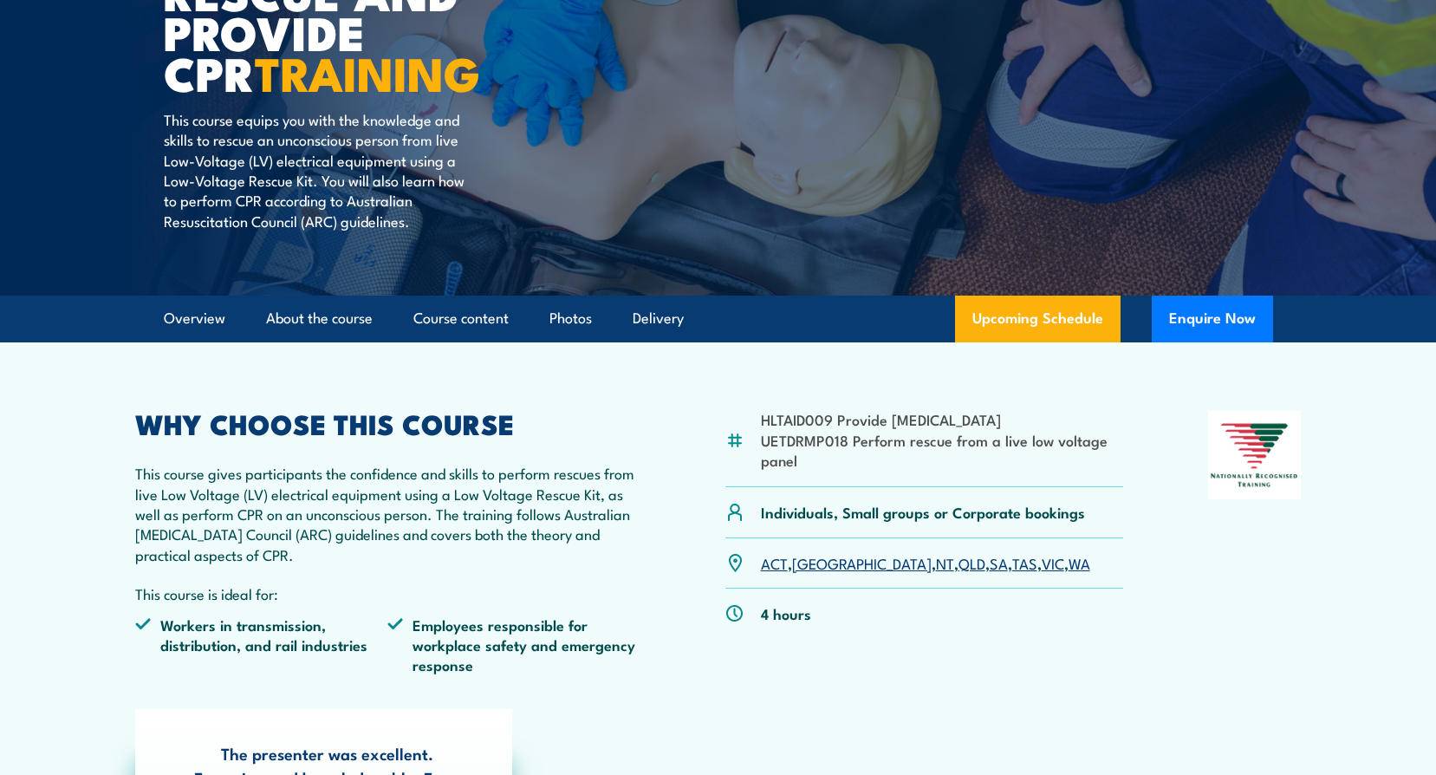
scroll to position [520, 0]
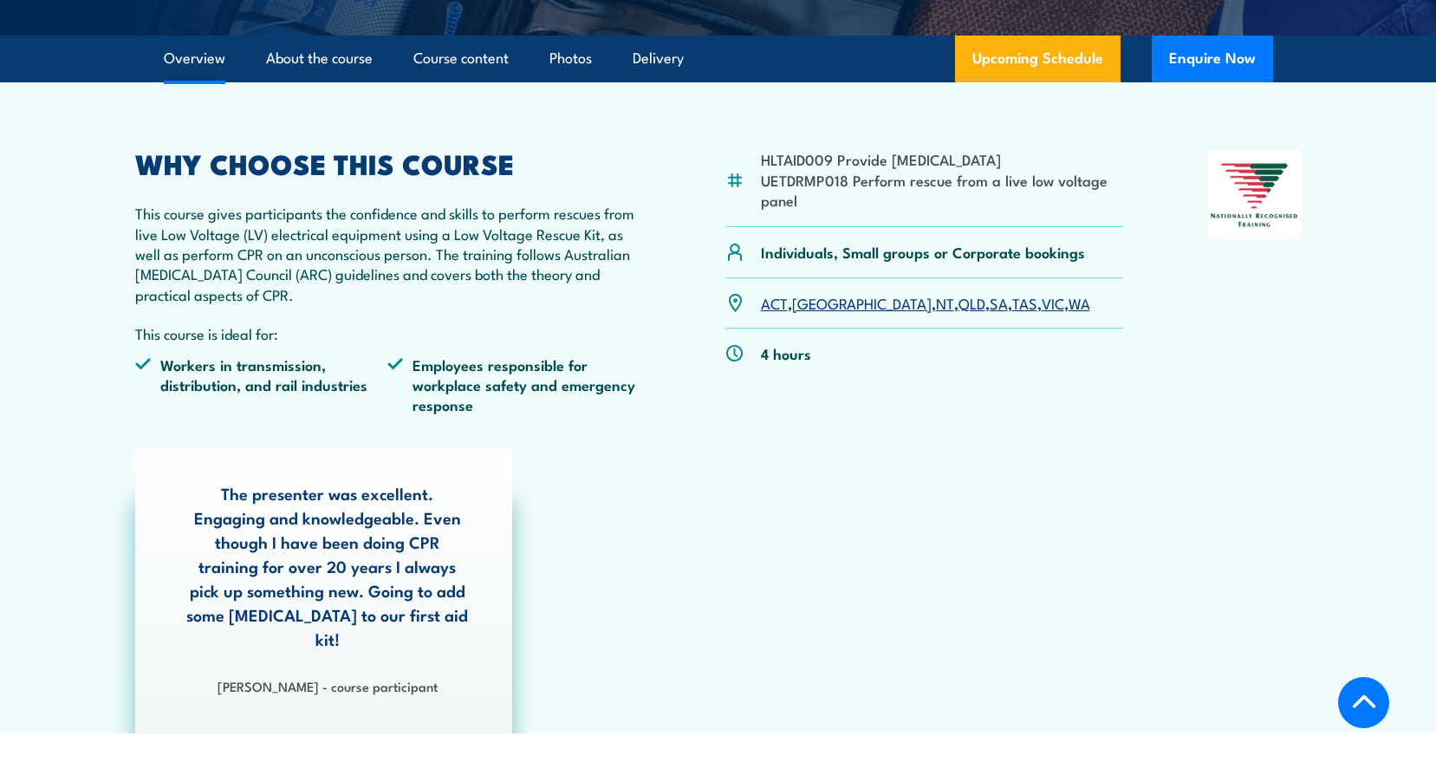
click at [990, 305] on link "SA" at bounding box center [999, 302] width 18 height 21
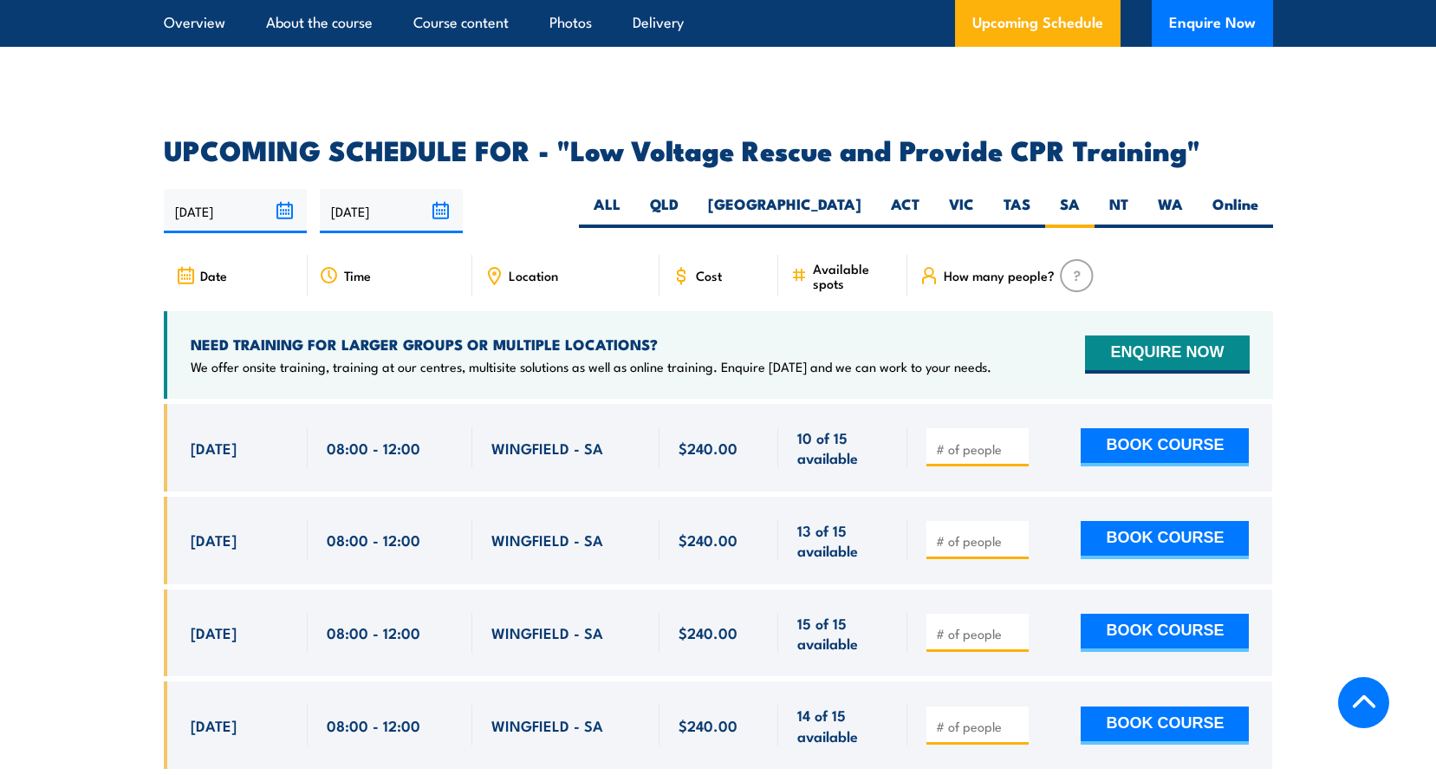
scroll to position [2829, 0]
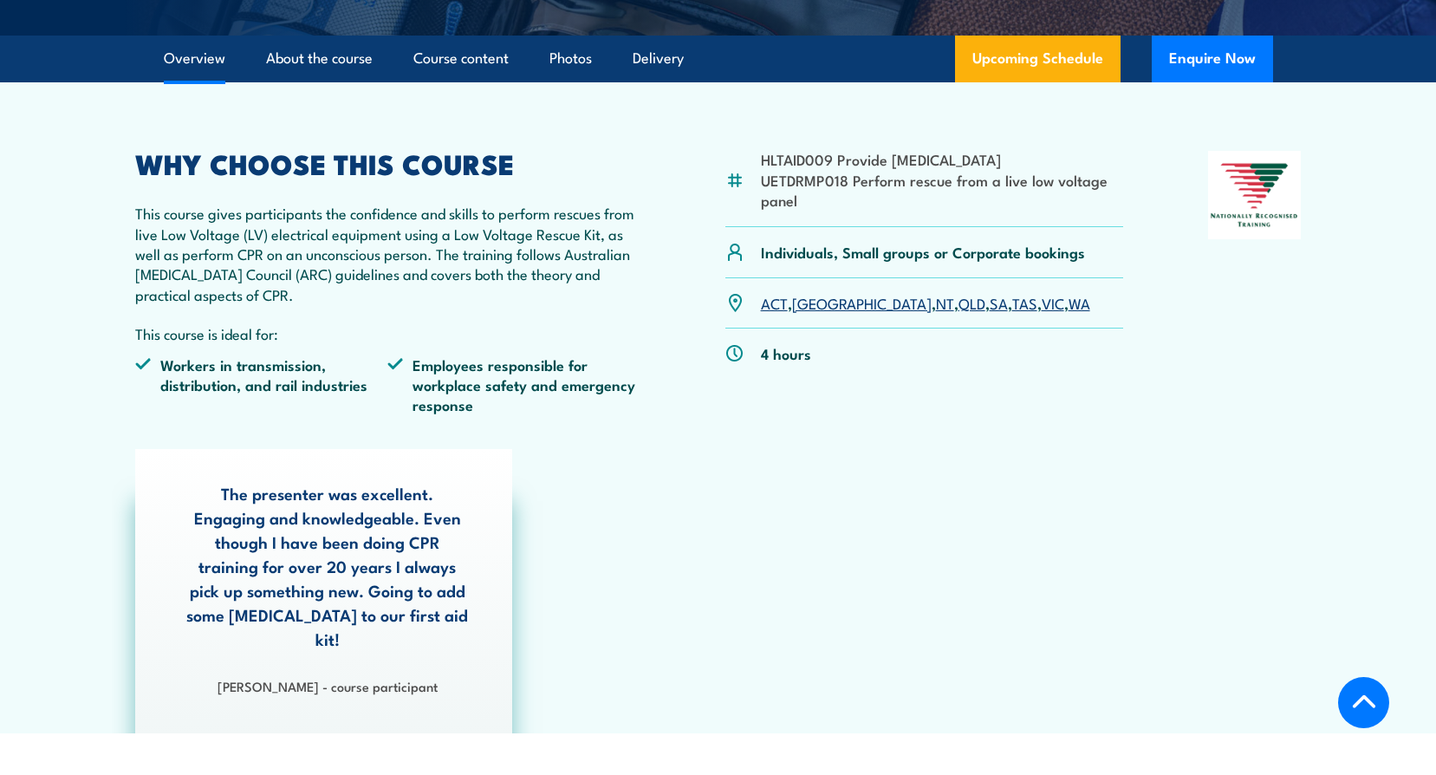
scroll to position [260, 0]
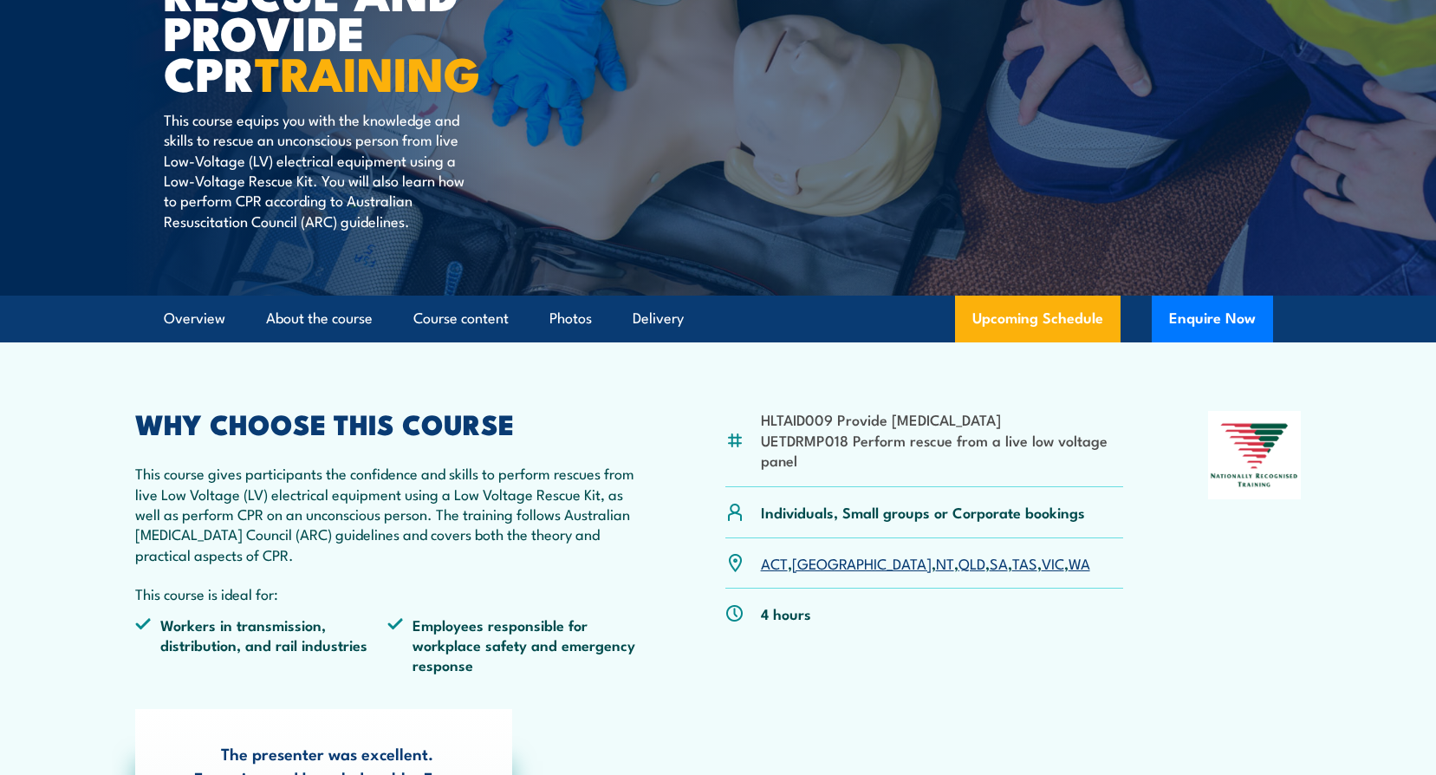
click at [805, 461] on li "UETDRMP018 Perform rescue from a live low voltage panel" at bounding box center [942, 450] width 363 height 41
drag, startPoint x: 805, startPoint y: 461, endPoint x: 763, endPoint y: 445, distance: 45.2
click at [763, 445] on li "UETDRMP018 Perform rescue from a live low voltage panel" at bounding box center [942, 450] width 363 height 41
copy li "UETDRMP018 Perform rescue from a live low voltage panel"
click at [497, 160] on div "COURSES > Electricity Supply Industry (ESI) Training Low Voltage Rescue and Pro…" at bounding box center [378, 17] width 428 height 555
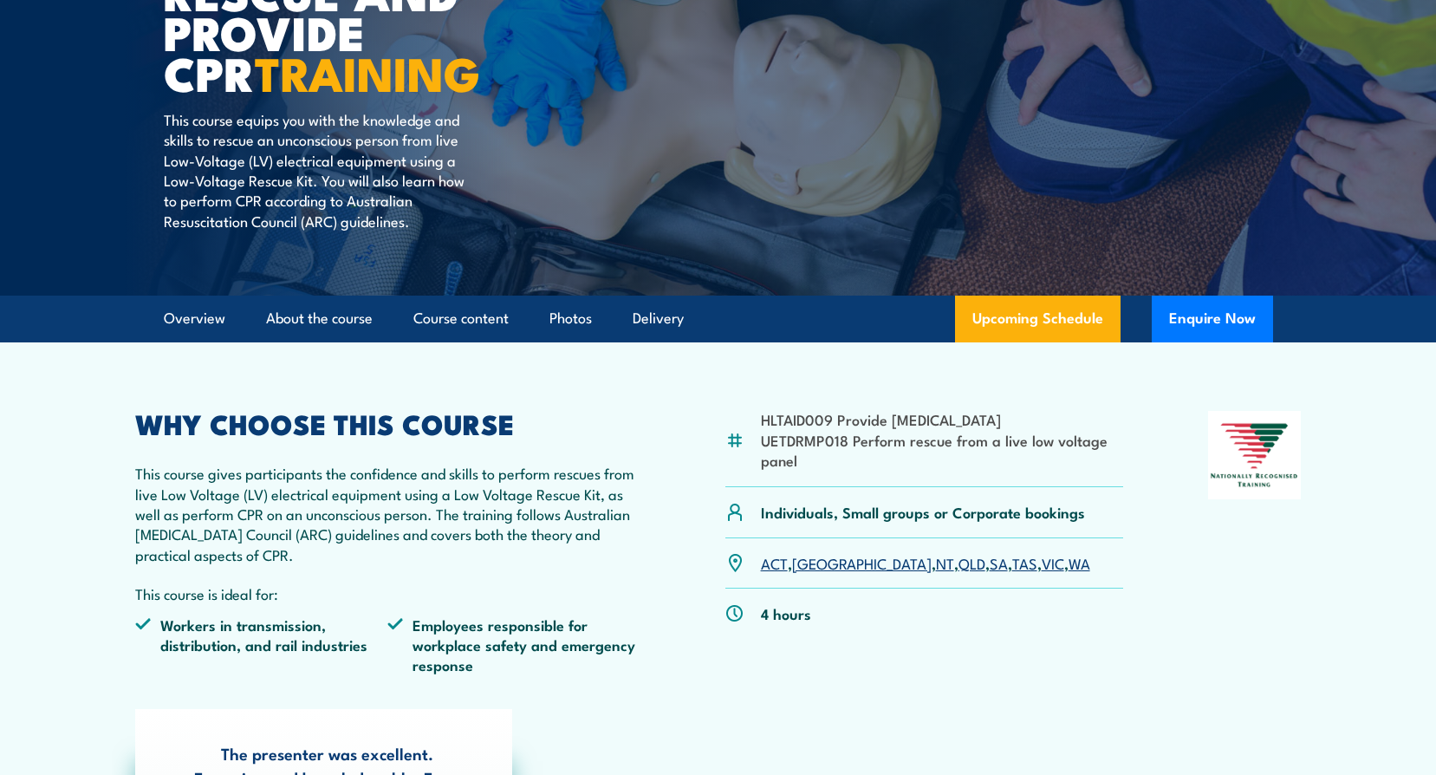
scroll to position [0, 0]
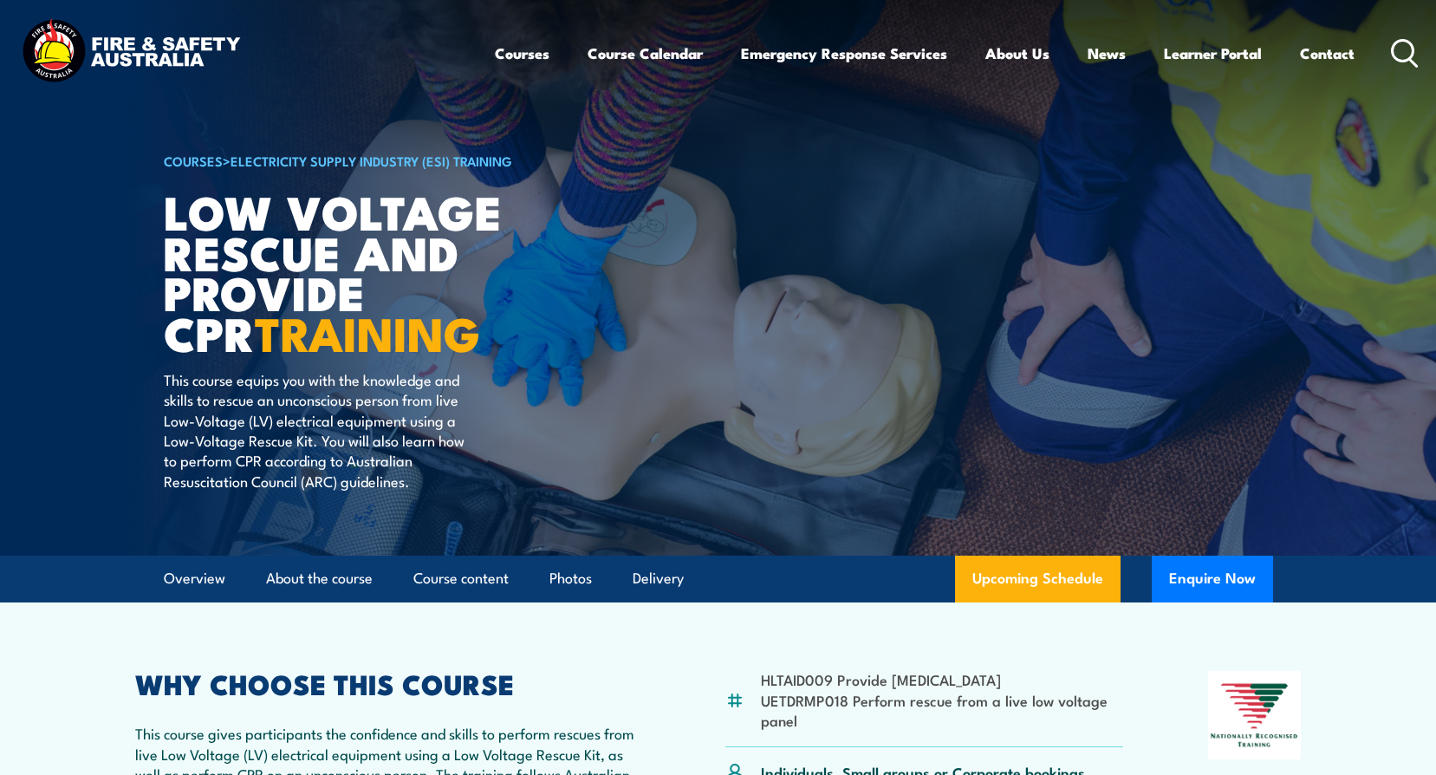
click at [819, 489] on article "COURSES > Electricity Supply Industry (ESI) Training Low Voltage Rescue and Pro…" at bounding box center [718, 277] width 1109 height 555
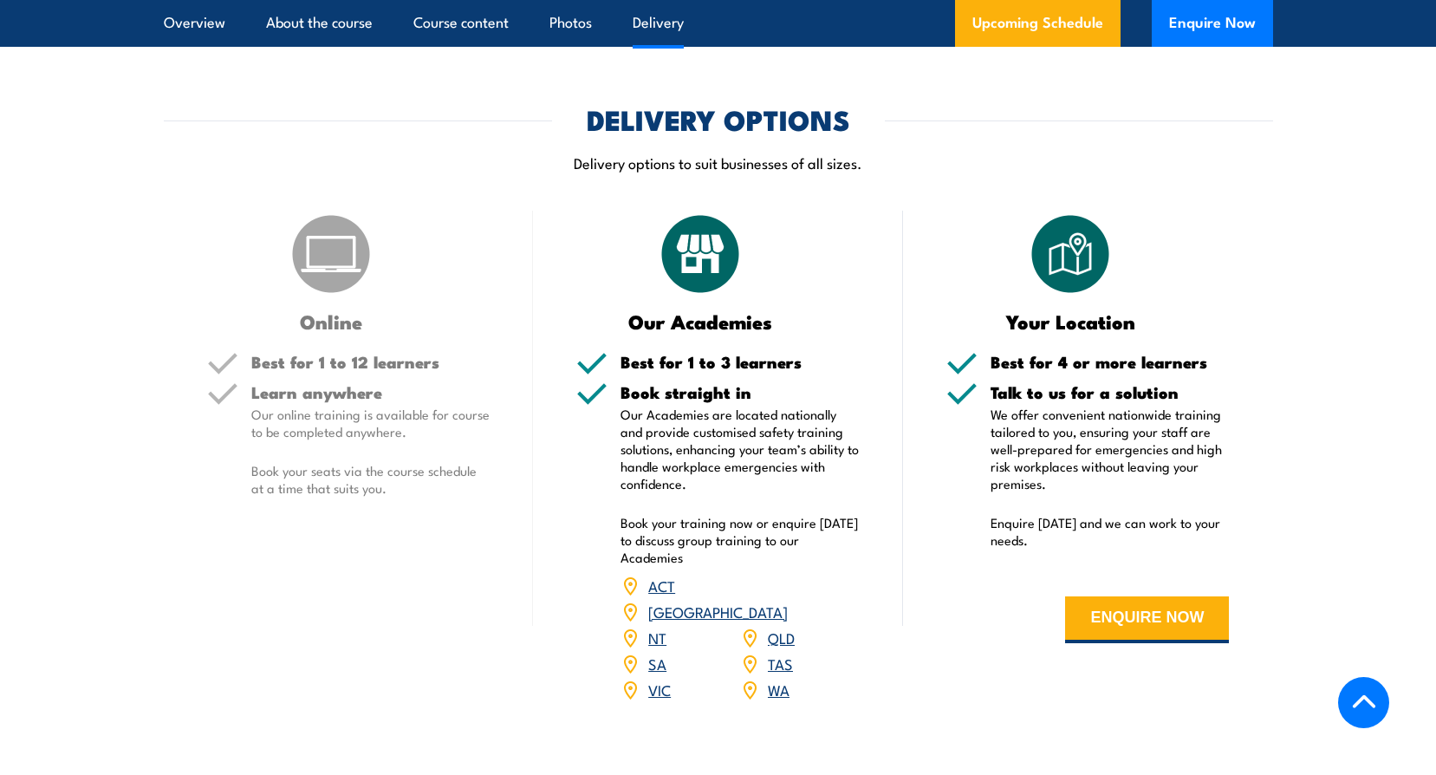
scroll to position [2513, 0]
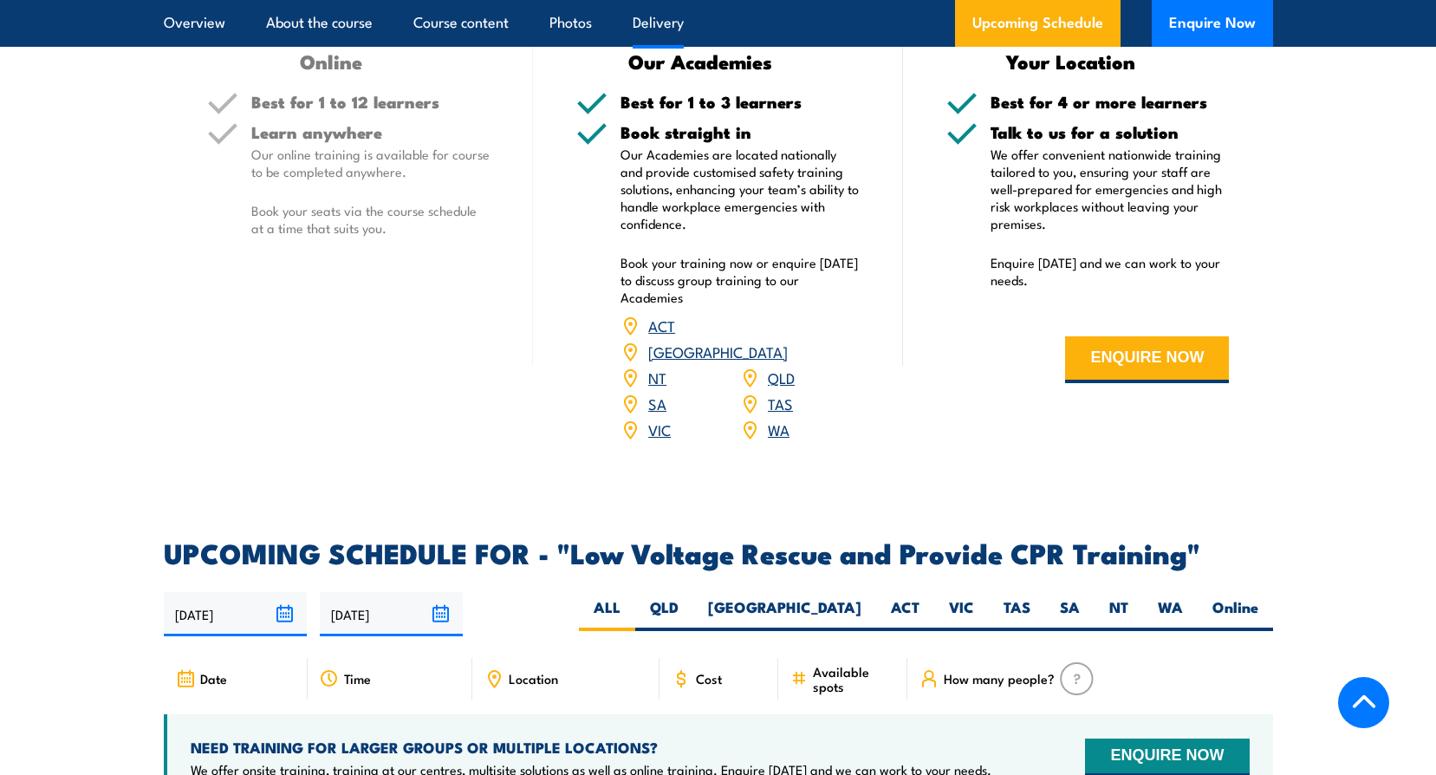
click at [655, 393] on link "SA" at bounding box center [657, 403] width 18 height 21
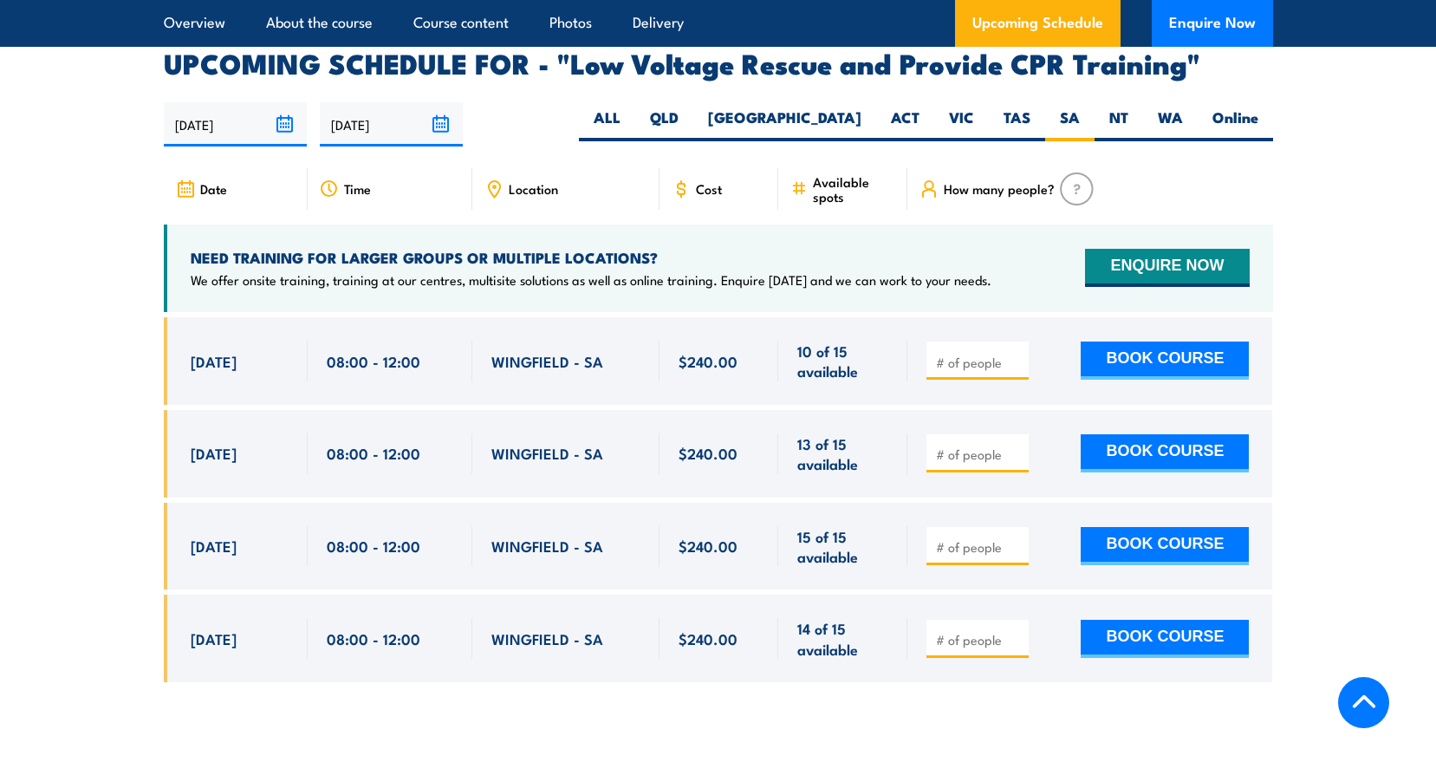
click at [541, 351] on span "WINGFIELD - SA" at bounding box center [547, 361] width 112 height 20
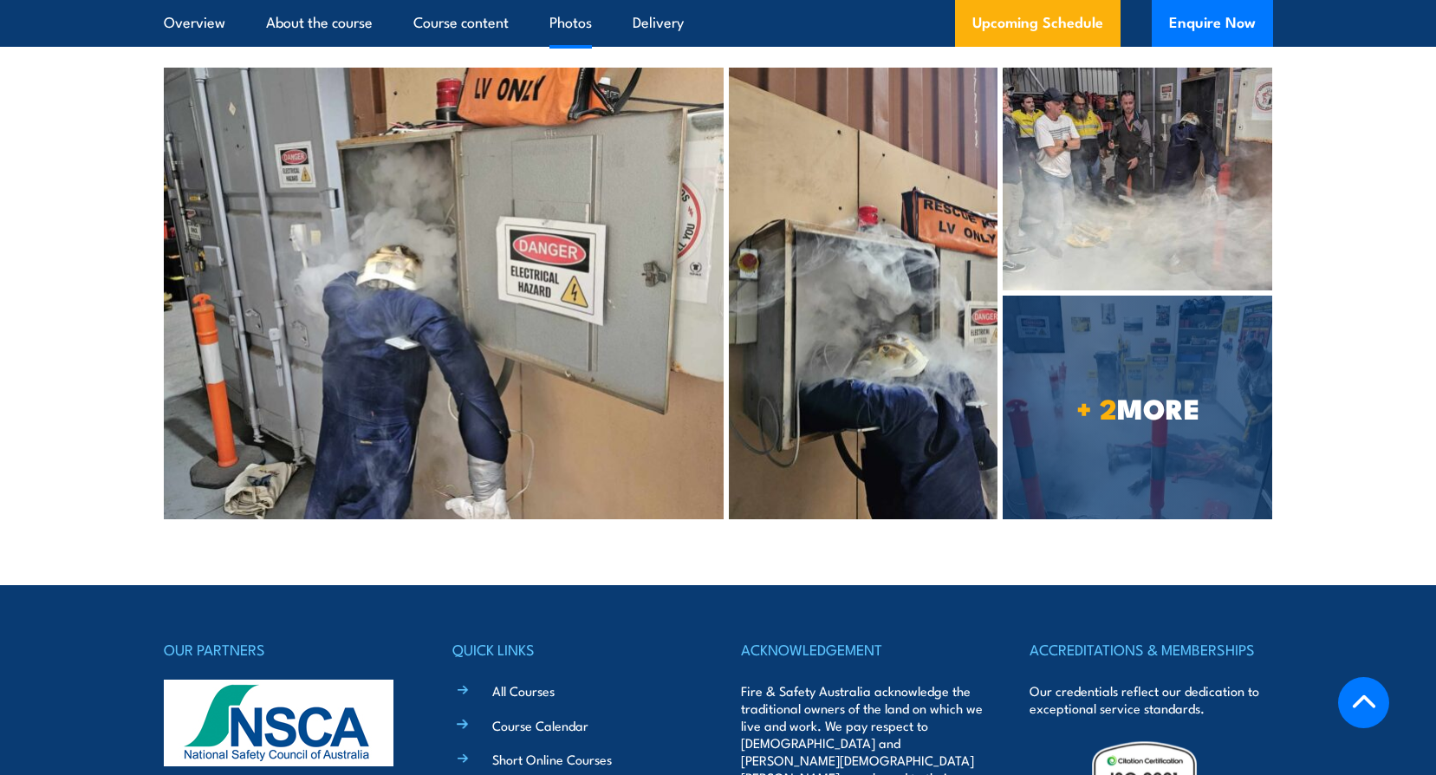
scroll to position [4347, 0]
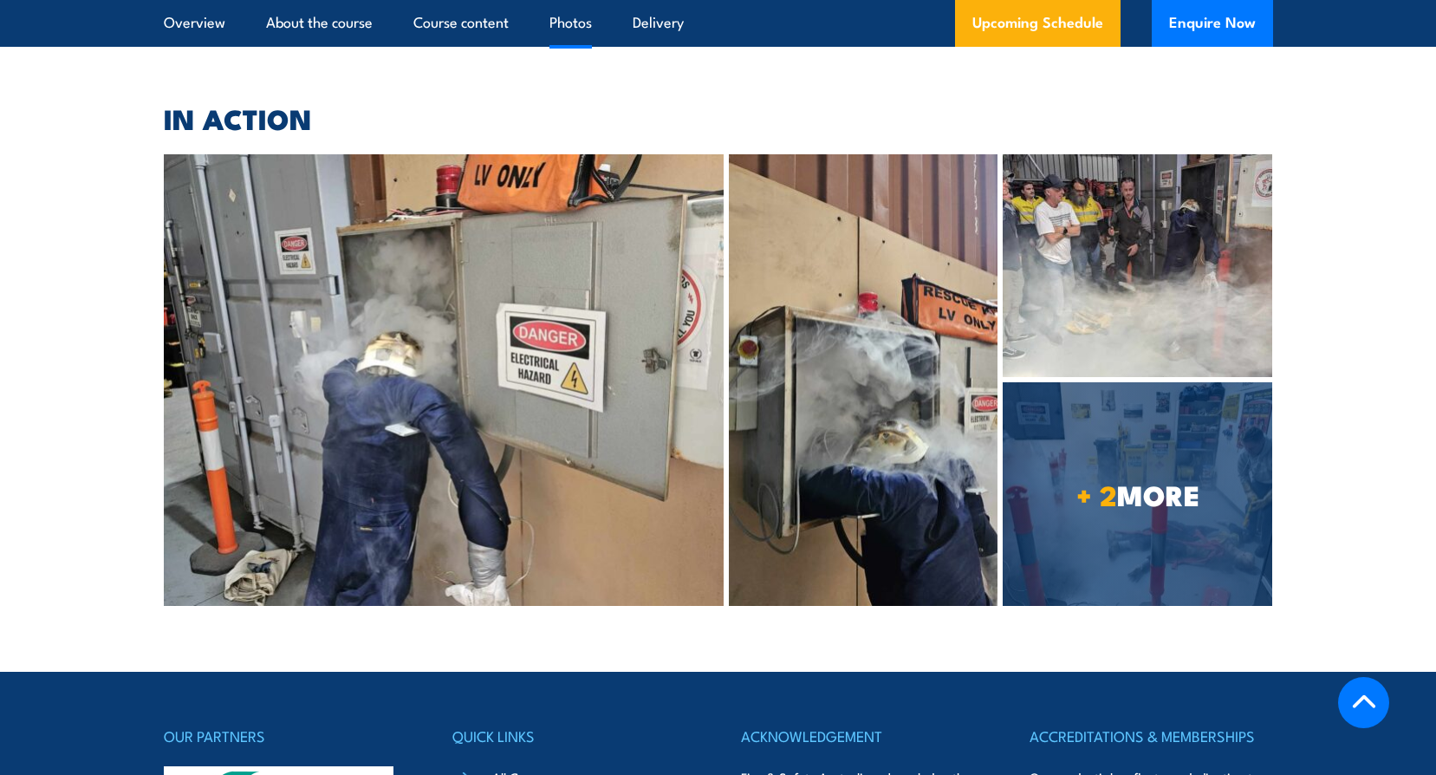
click at [677, 724] on h4 "QUICK LINKS" at bounding box center [573, 736] width 243 height 24
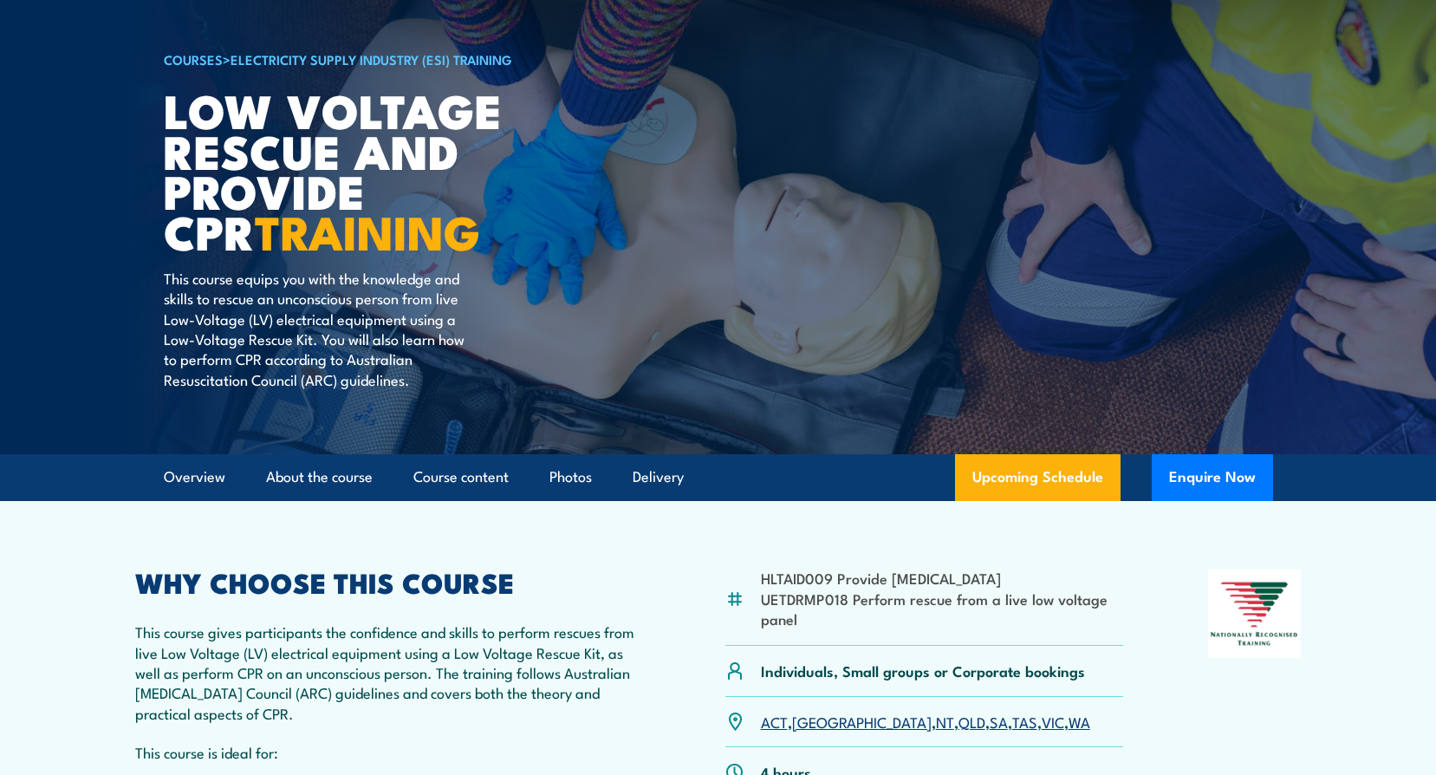
scroll to position [0, 0]
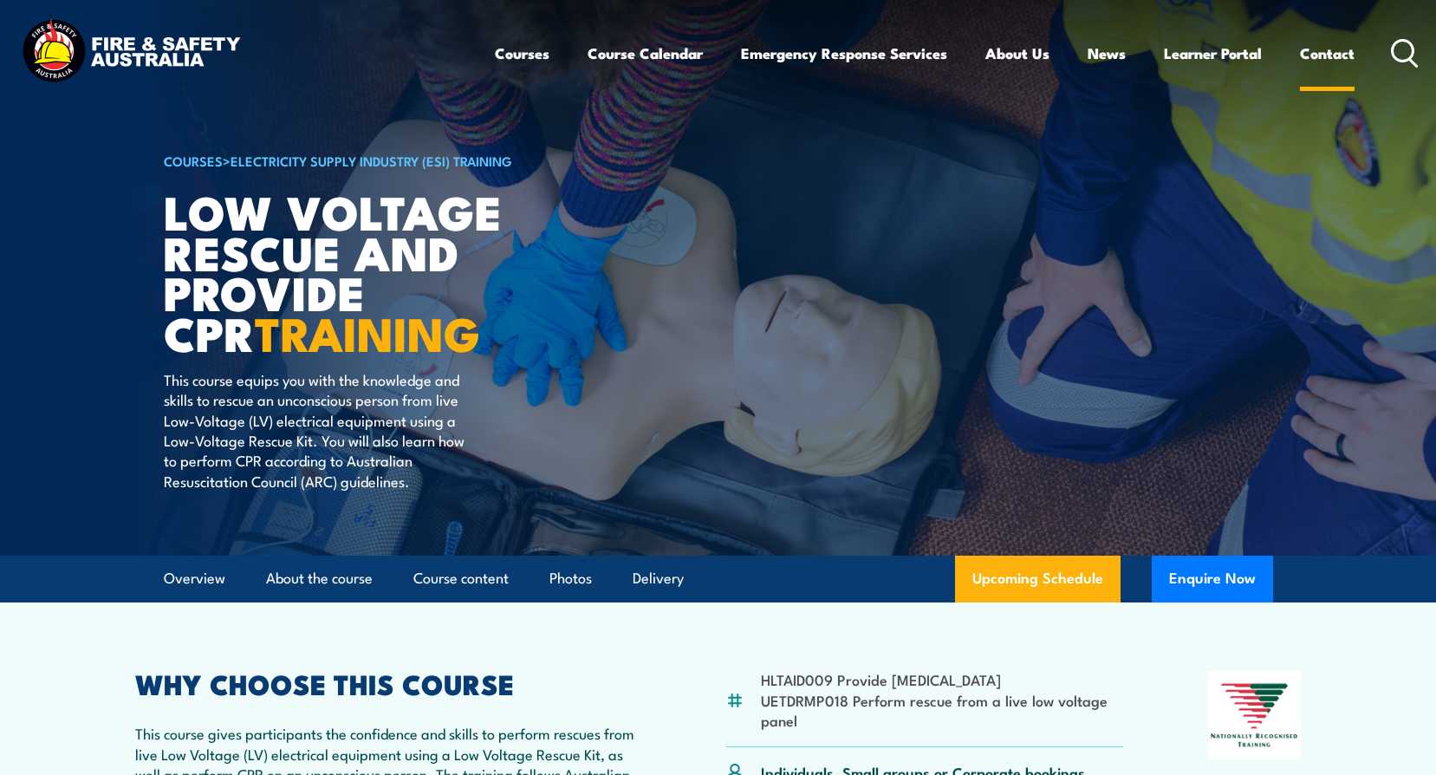
click at [1327, 55] on link "Contact" at bounding box center [1327, 53] width 55 height 46
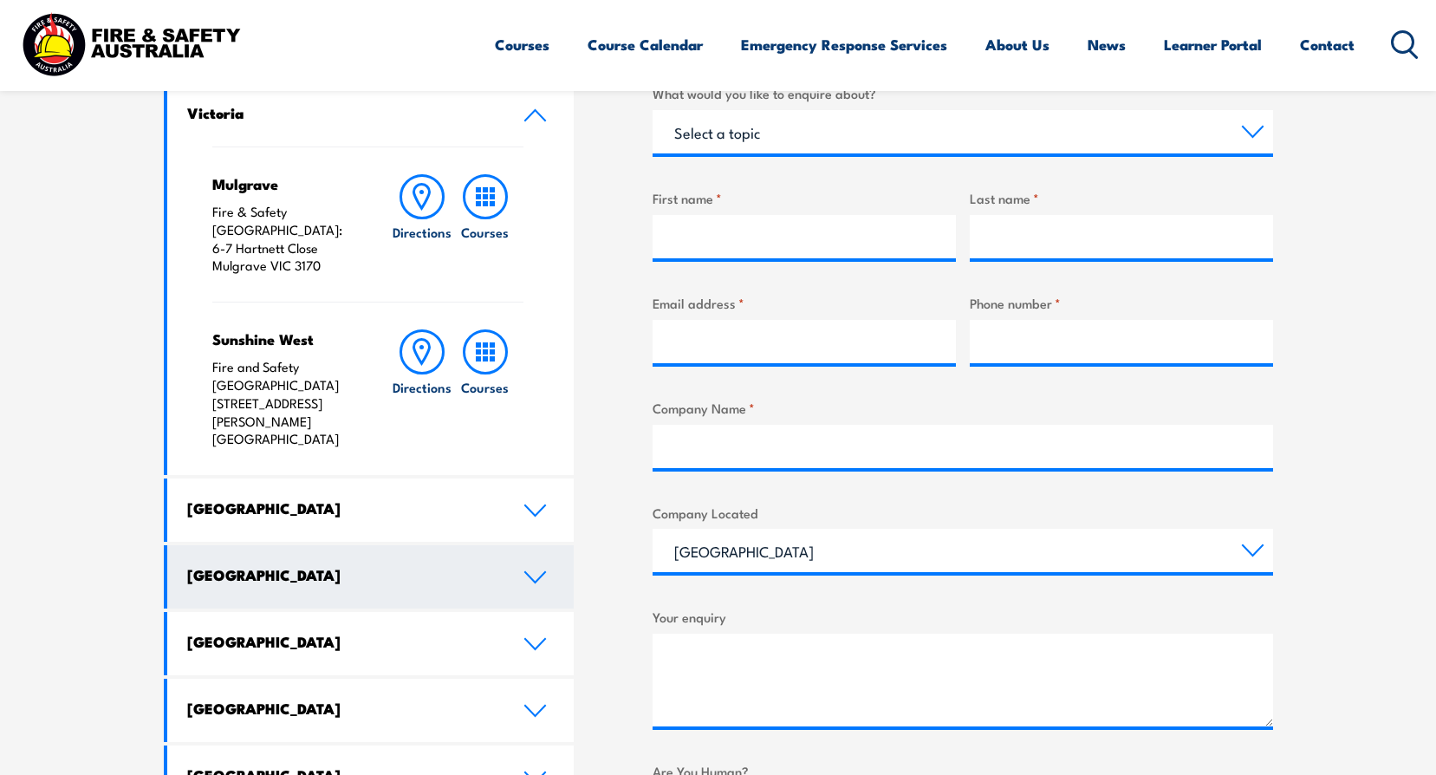
scroll to position [780, 0]
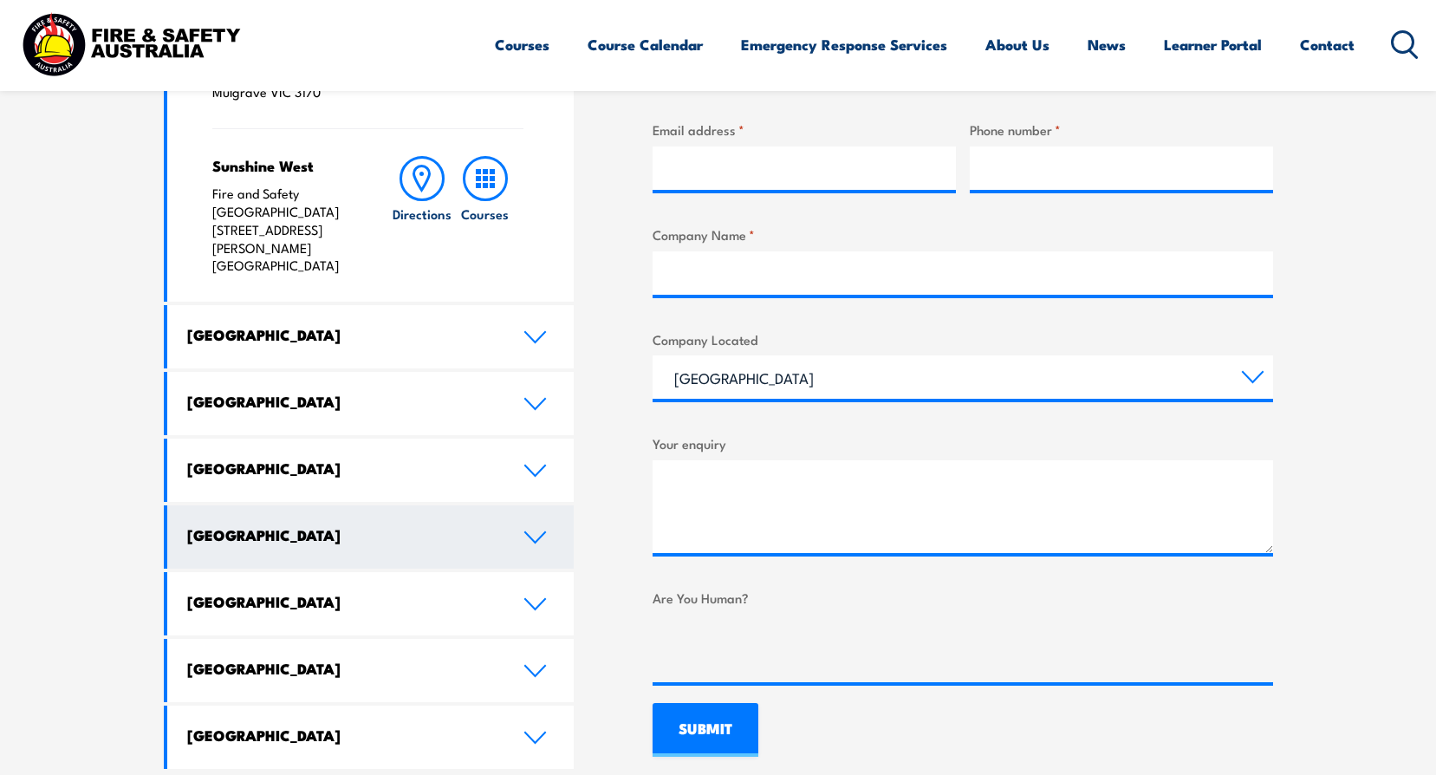
click at [531, 530] on icon at bounding box center [534, 537] width 23 height 14
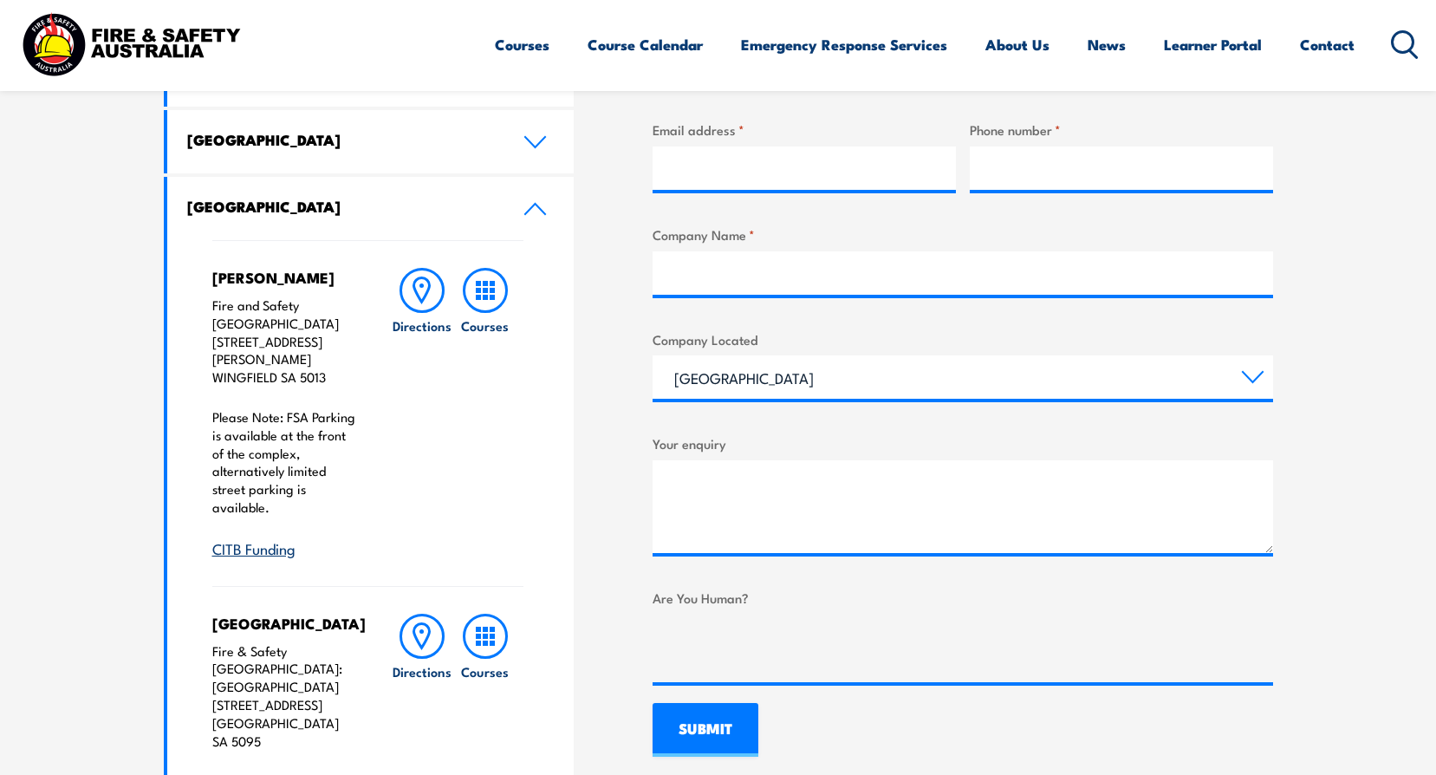
click at [352, 440] on p "Please Note: FSA Parking is available at the front of the complex, alternativel…" at bounding box center [284, 462] width 145 height 108
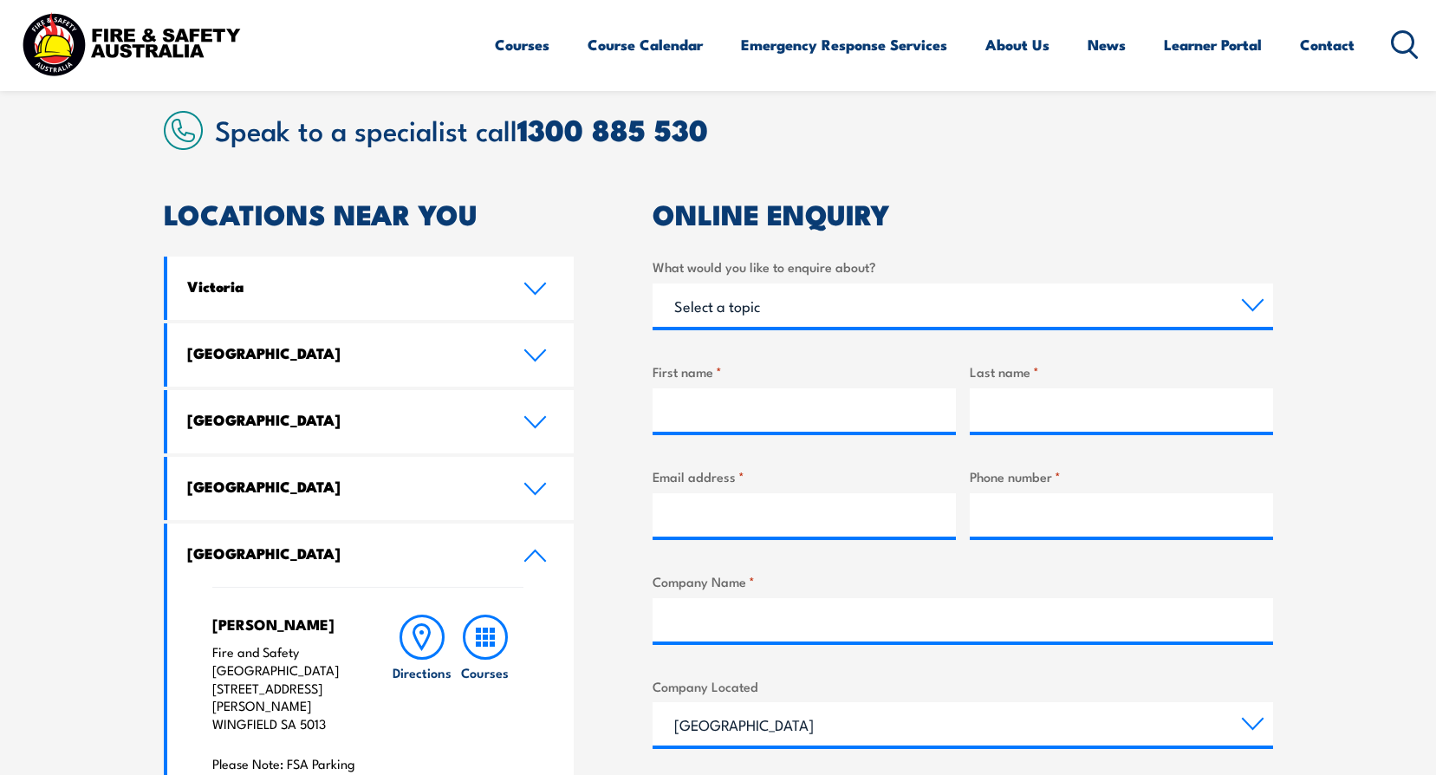
scroll to position [0, 0]
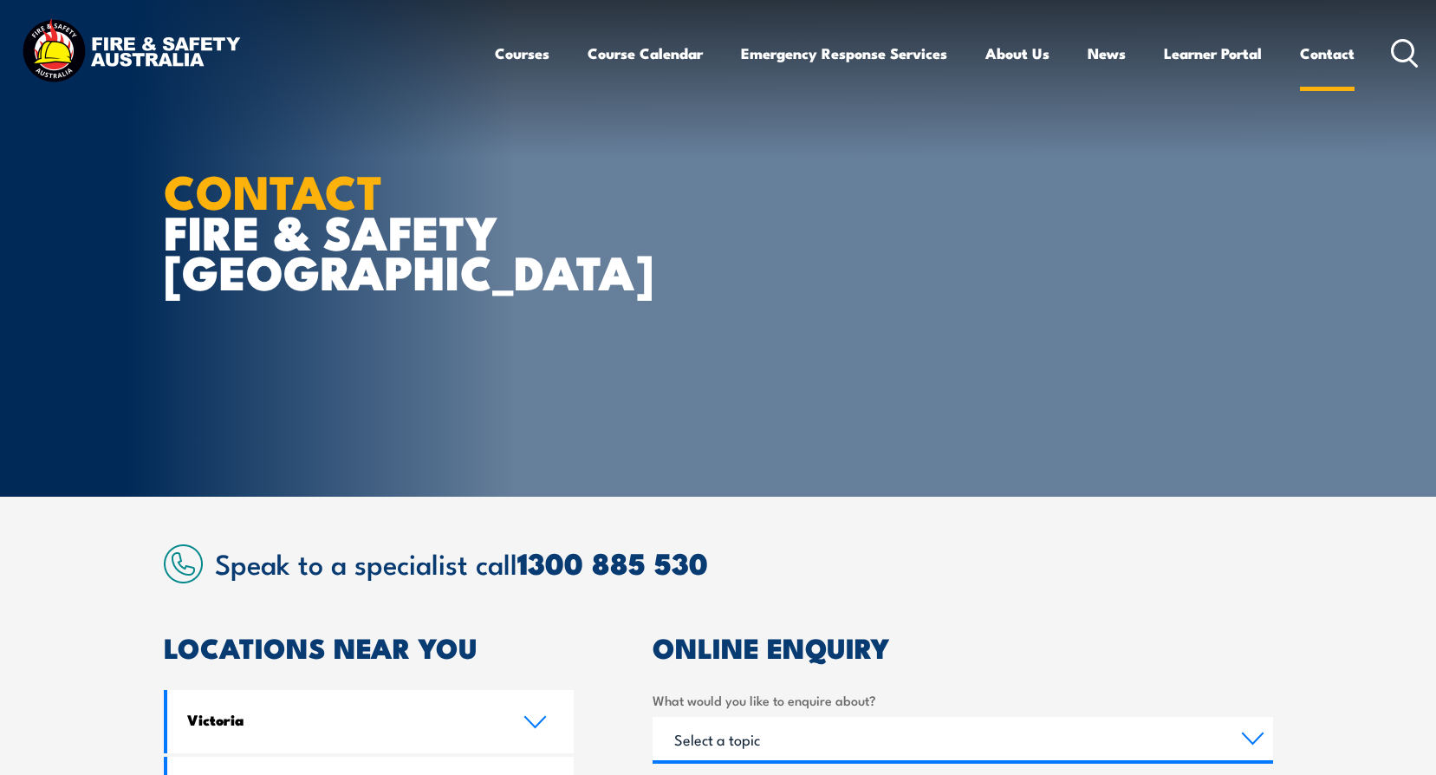
click at [1321, 58] on link "Contact" at bounding box center [1327, 53] width 55 height 46
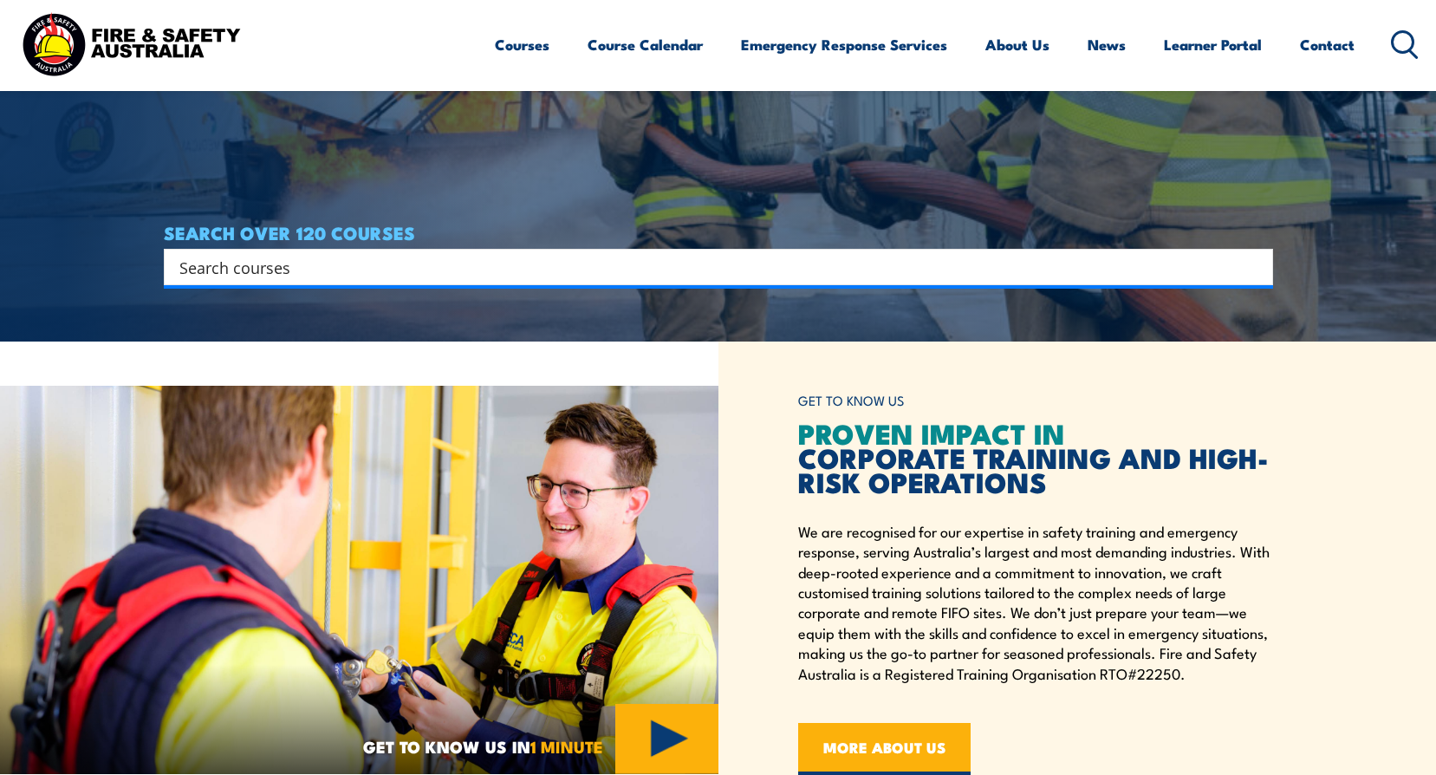
scroll to position [173, 0]
